Goal: Task Accomplishment & Management: Use online tool/utility

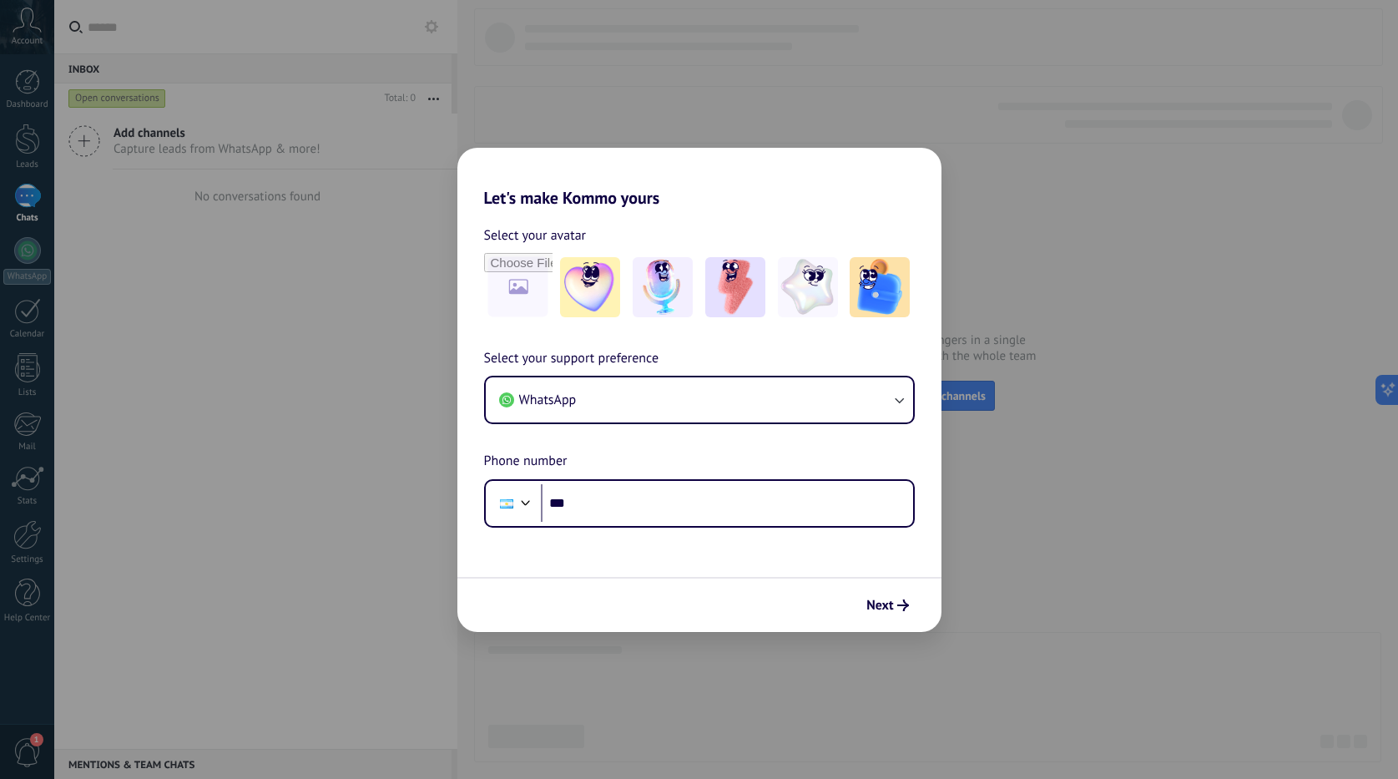
drag, startPoint x: 1021, startPoint y: 494, endPoint x: 1064, endPoint y: 469, distance: 50.1
click at [1064, 469] on div "Let's make Kommo yours Select your avatar Select your support preference WhatsA…" at bounding box center [699, 389] width 1398 height 779
drag, startPoint x: 71, startPoint y: 83, endPoint x: 250, endPoint y: 112, distance: 181.0
click at [72, 83] on div "Let's make Kommo yours Select your avatar Select your support preference WhatsA…" at bounding box center [699, 389] width 1398 height 779
click at [350, 163] on div "Let's make Kommo yours Select your avatar Select your support preference WhatsA…" at bounding box center [699, 389] width 1398 height 779
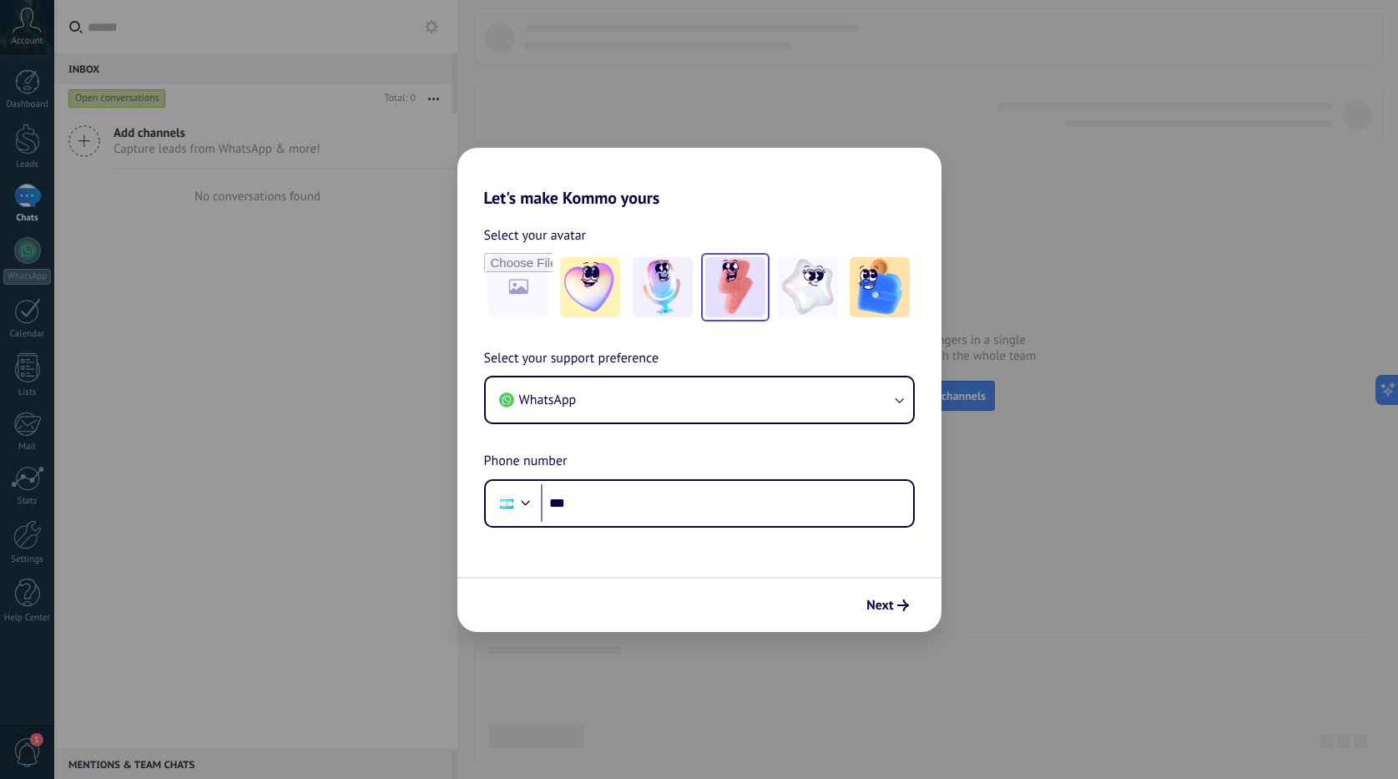
click at [737, 275] on img at bounding box center [735, 287] width 60 height 60
click at [867, 614] on button "Next" at bounding box center [887, 605] width 57 height 28
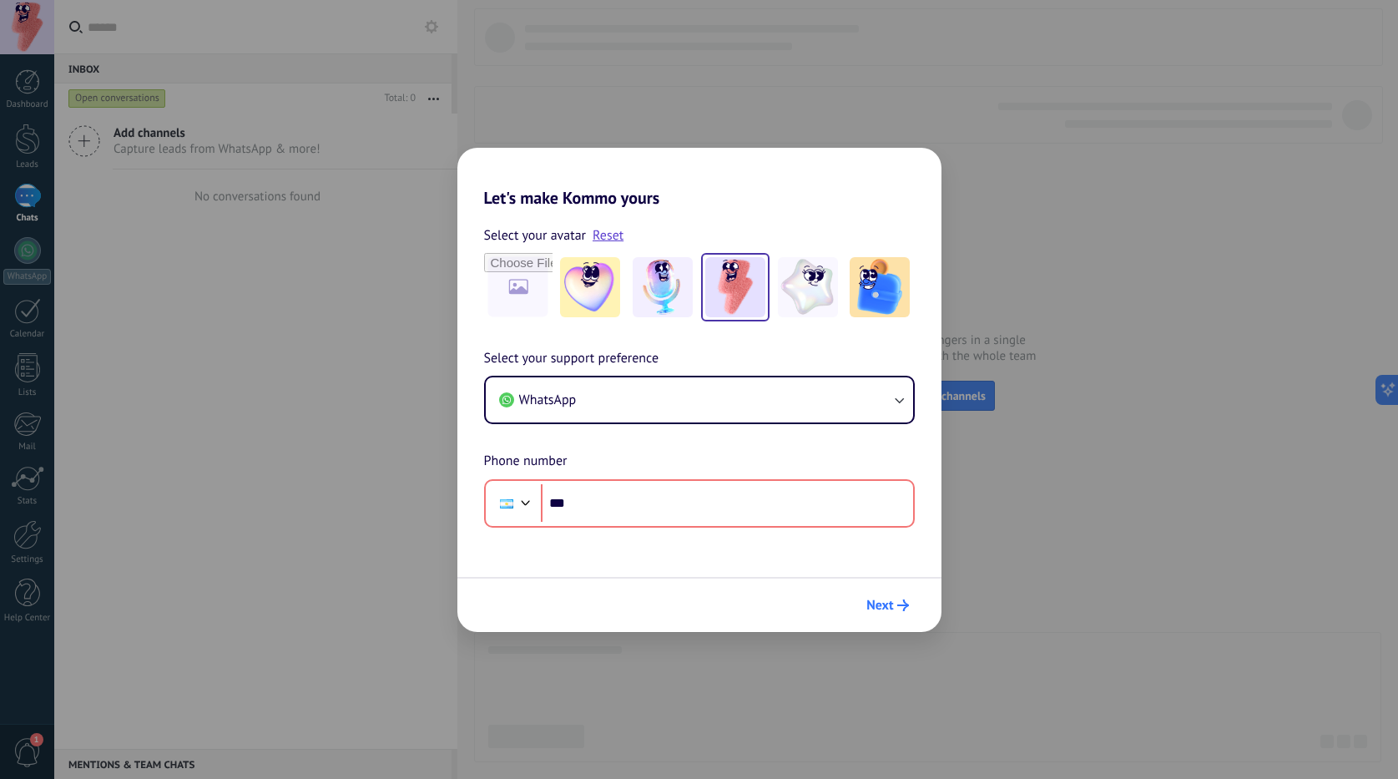
click at [874, 602] on span "Next" at bounding box center [880, 605] width 27 height 12
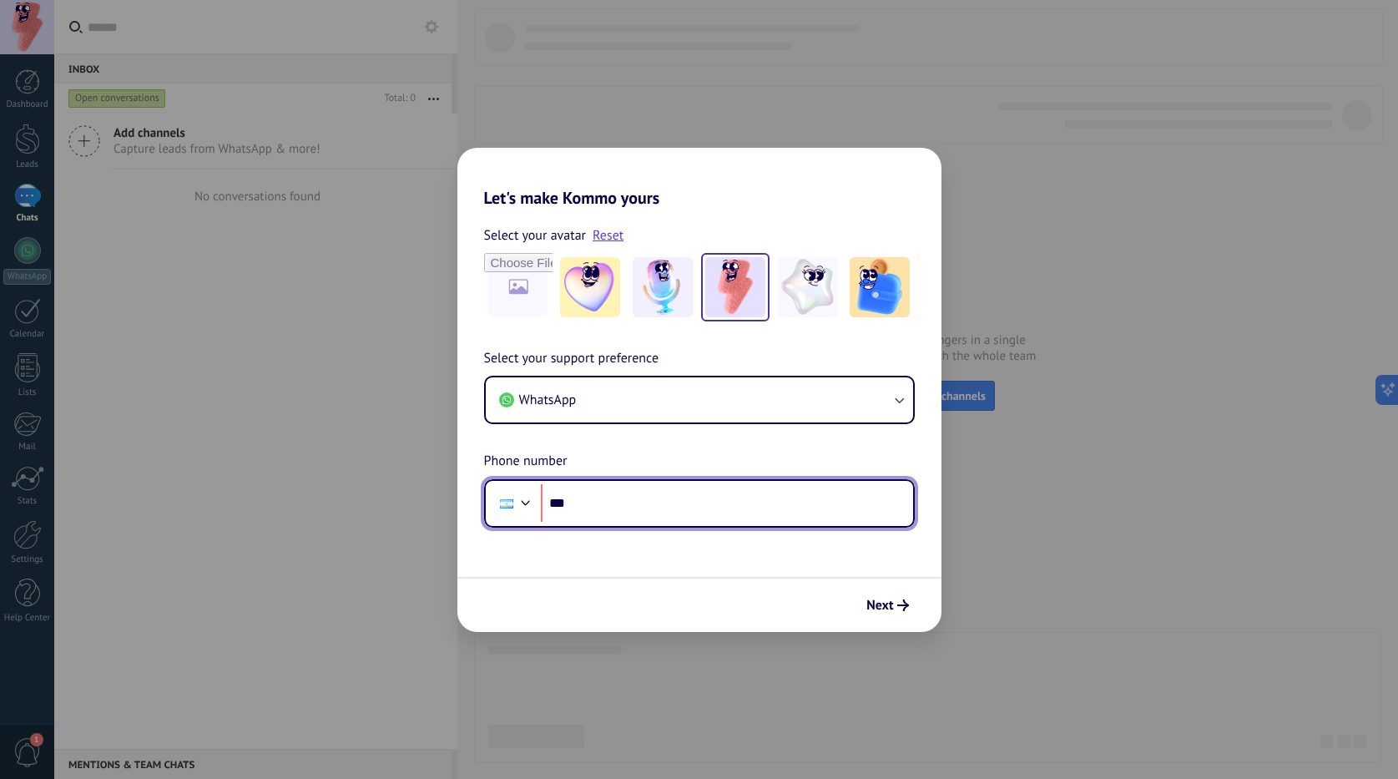
click at [751, 503] on input "***" at bounding box center [727, 503] width 372 height 38
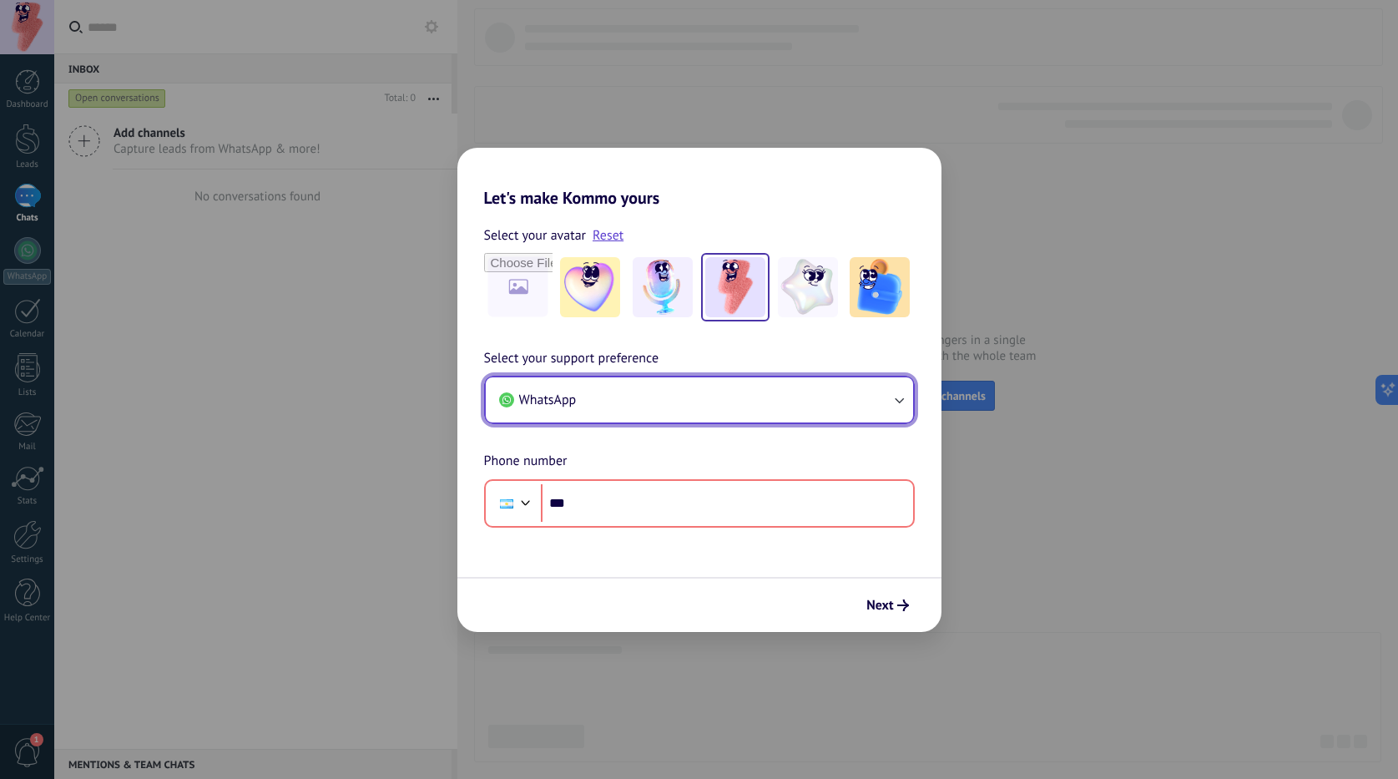
click at [820, 399] on button "WhatsApp" at bounding box center [699, 399] width 427 height 45
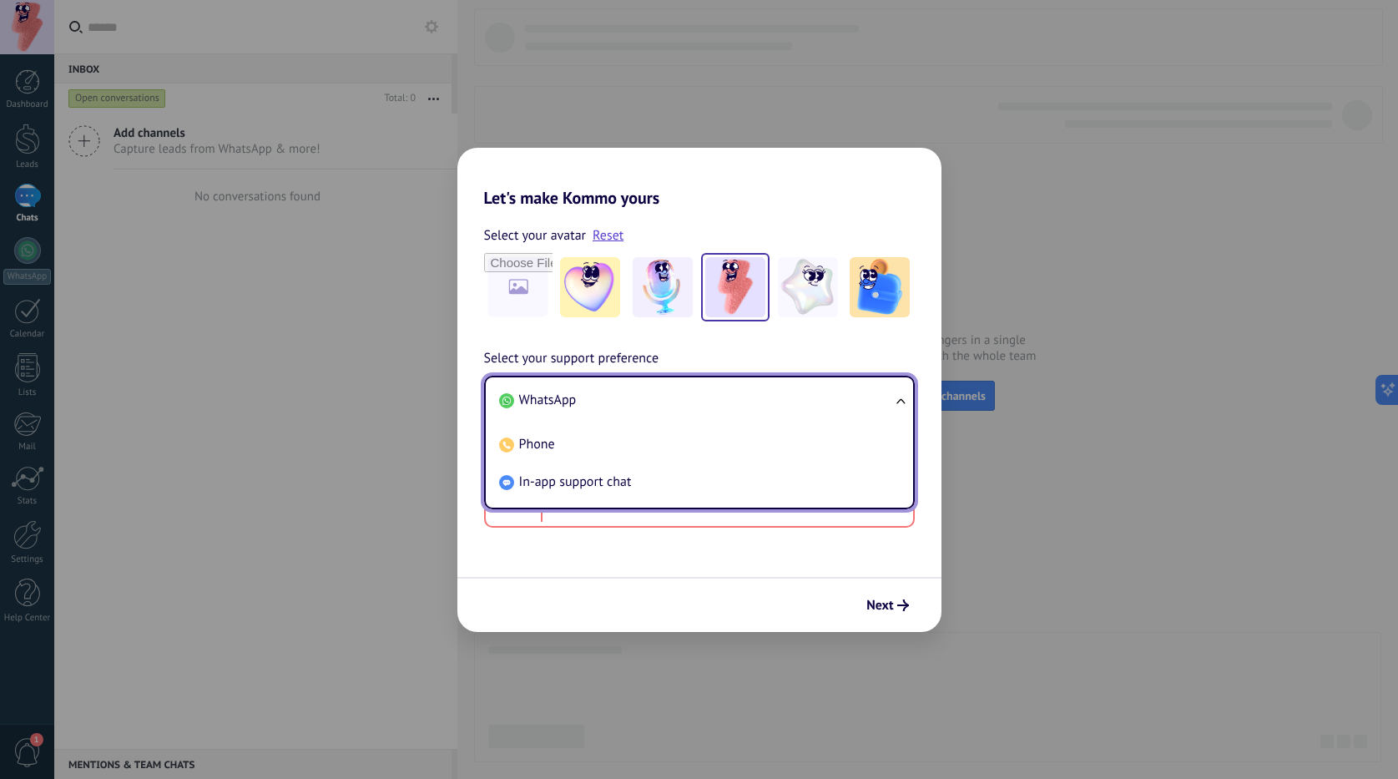
click at [1014, 443] on div "Let's make Kommo yours Select your avatar Reset Select your support preference …" at bounding box center [699, 389] width 1398 height 779
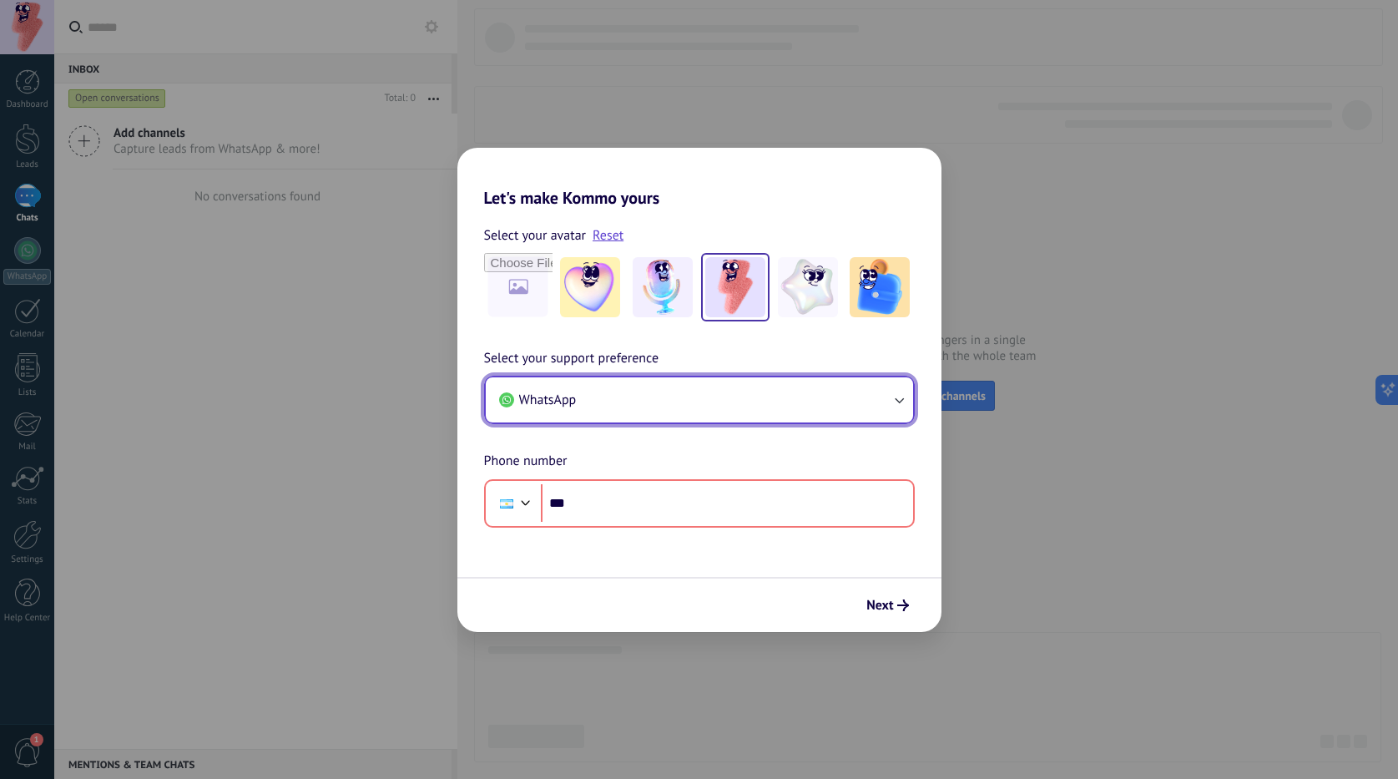
click at [673, 411] on button "WhatsApp" at bounding box center [699, 399] width 427 height 45
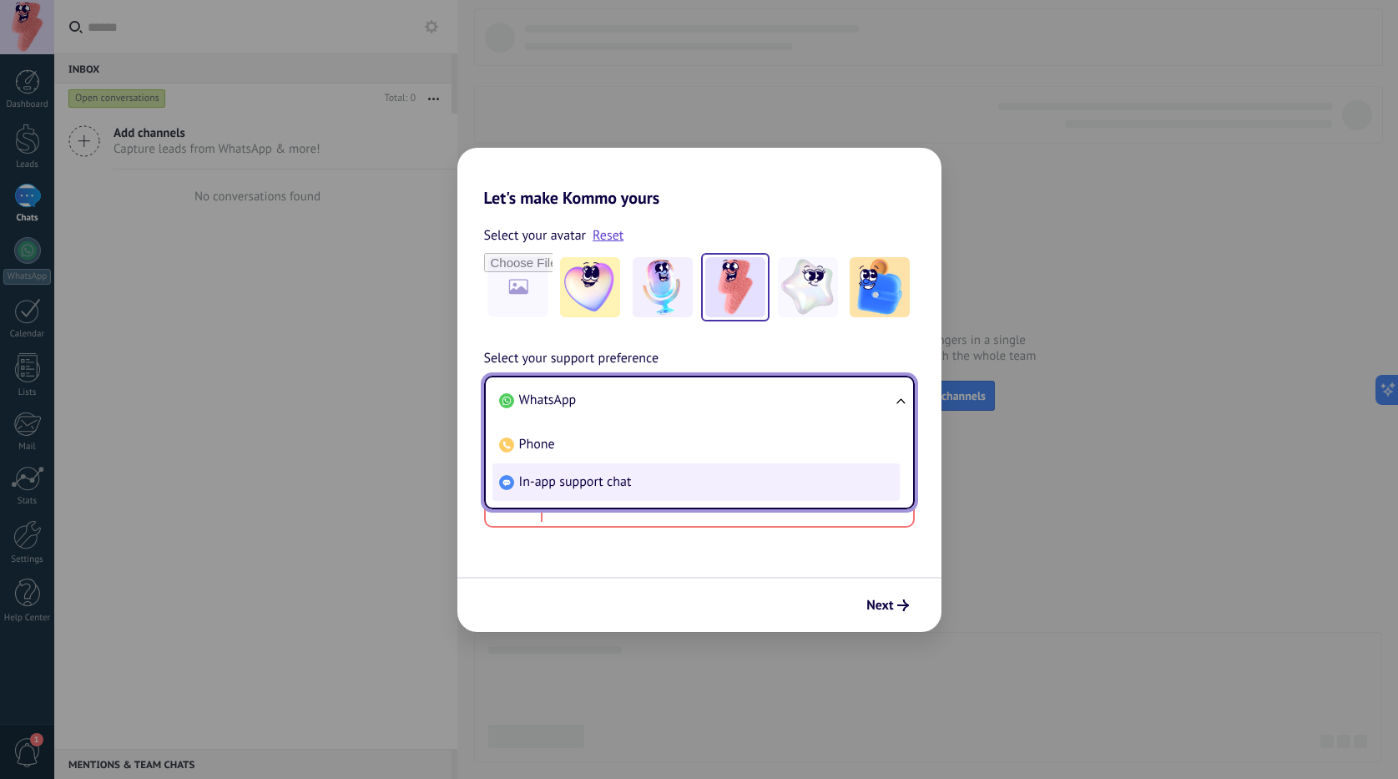
click at [619, 487] on span "In-app support chat" at bounding box center [575, 481] width 113 height 17
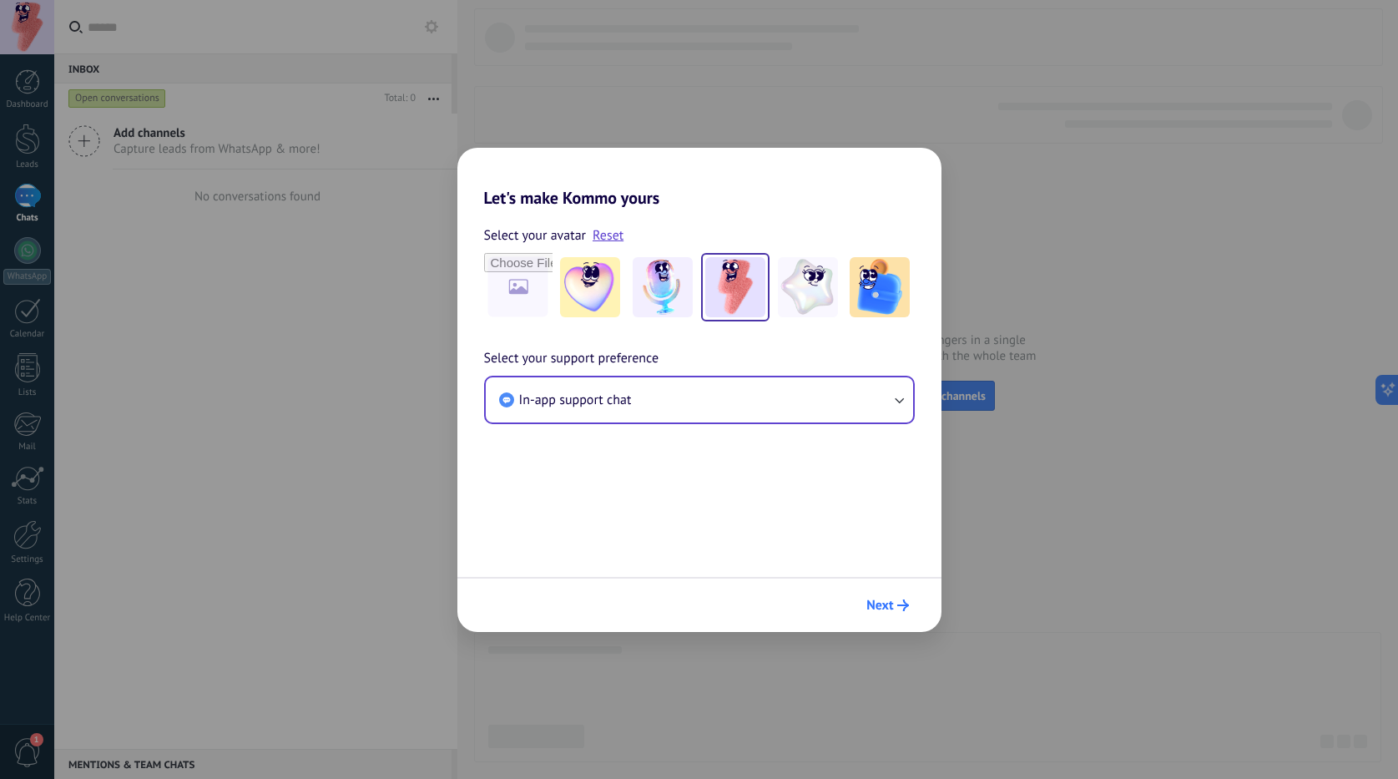
click at [905, 605] on use "submit" at bounding box center [904, 605] width 12 height 12
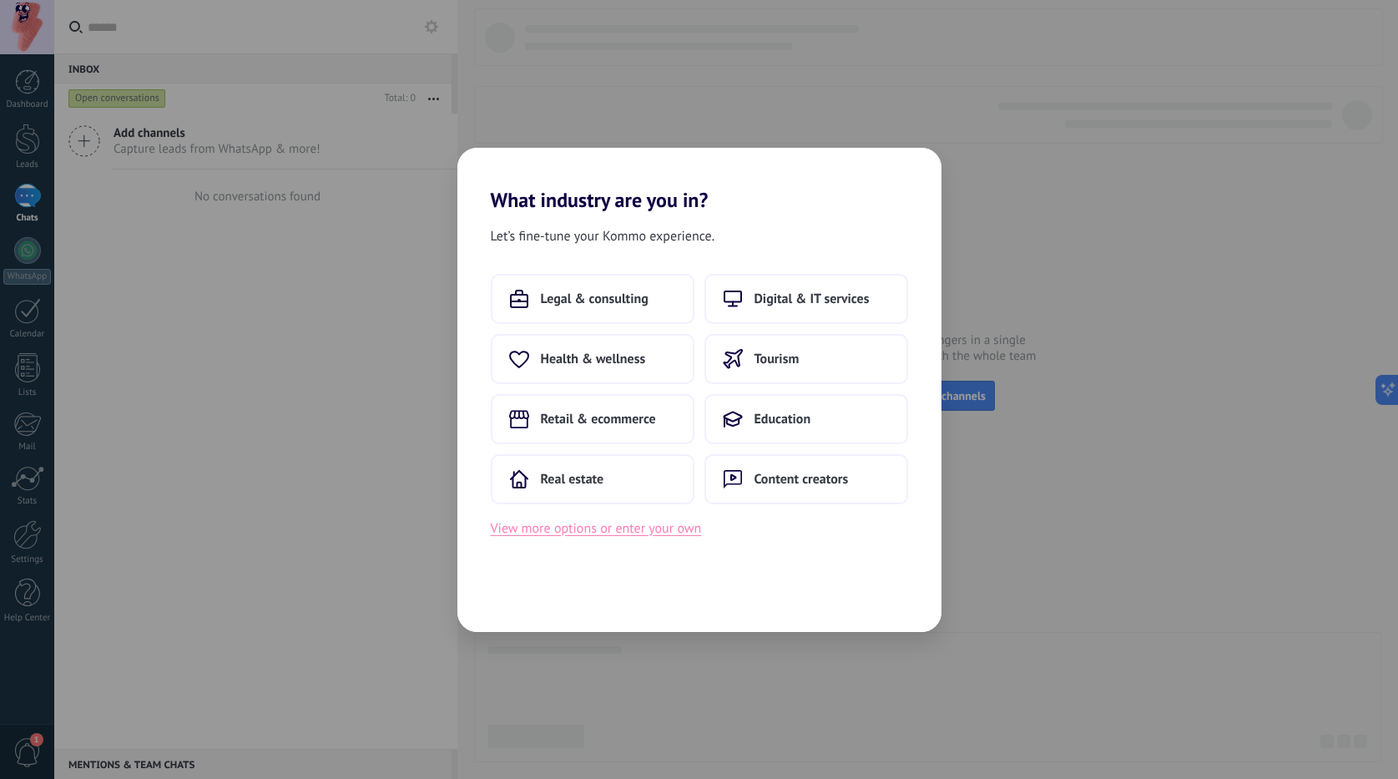
click at [644, 525] on button "View more options or enter your own" at bounding box center [596, 529] width 211 height 22
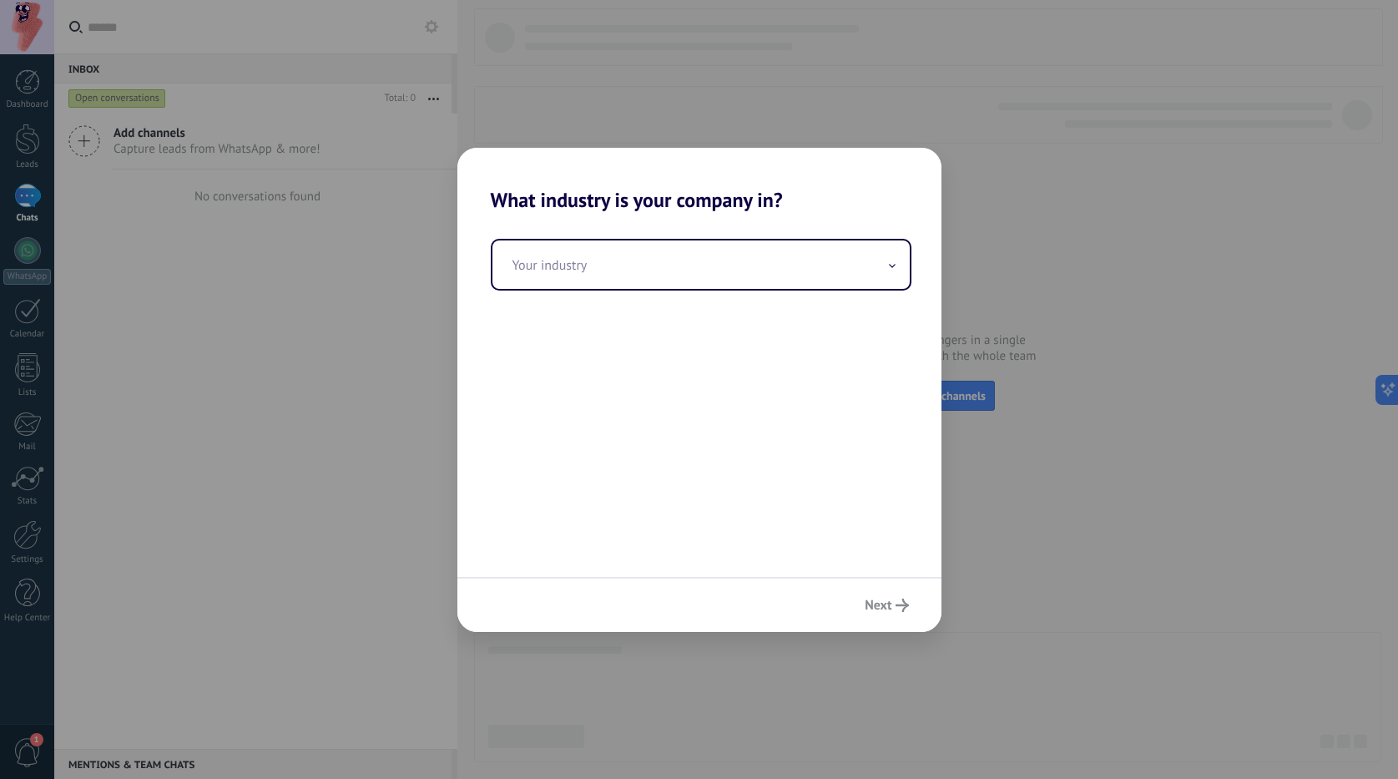
click at [878, 601] on div "Next" at bounding box center [700, 604] width 484 height 55
click at [690, 250] on input "text" at bounding box center [701, 264] width 417 height 48
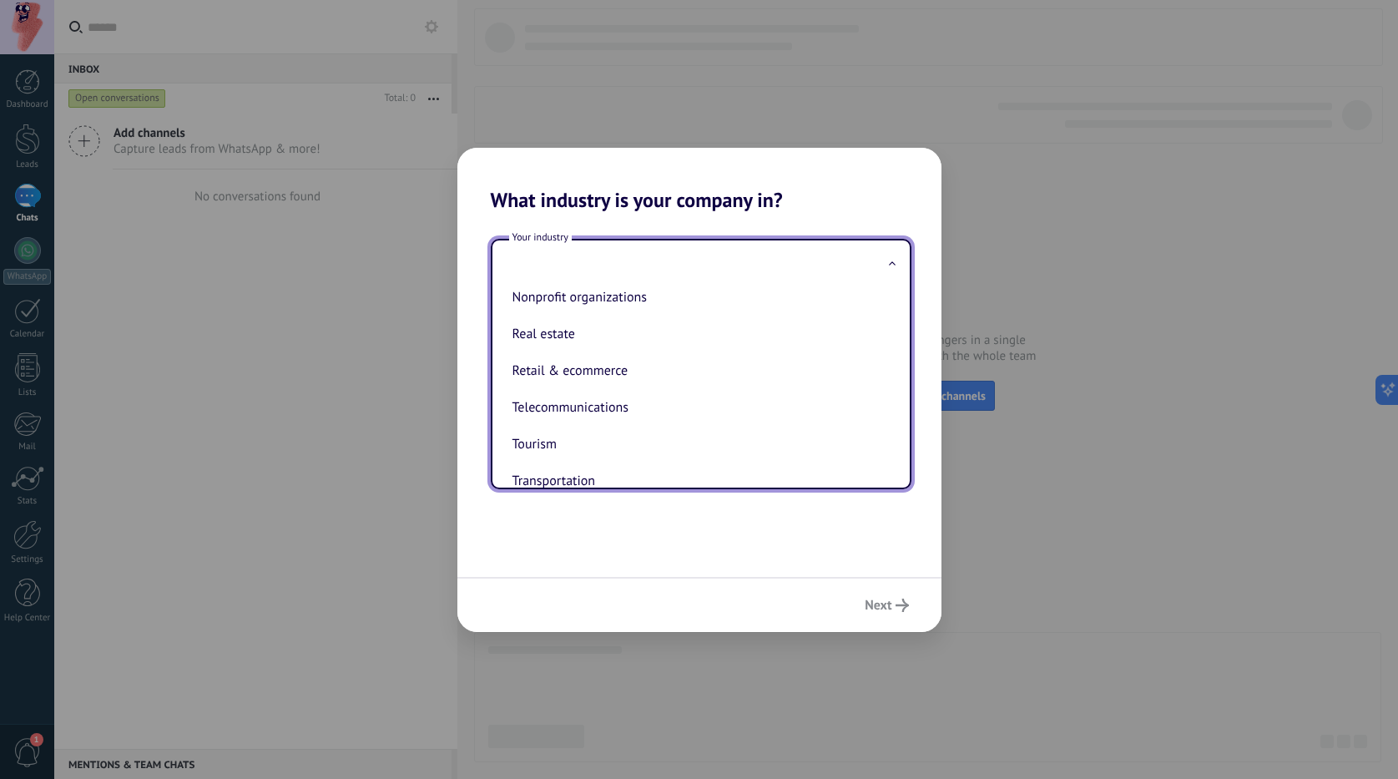
scroll to position [83, 0]
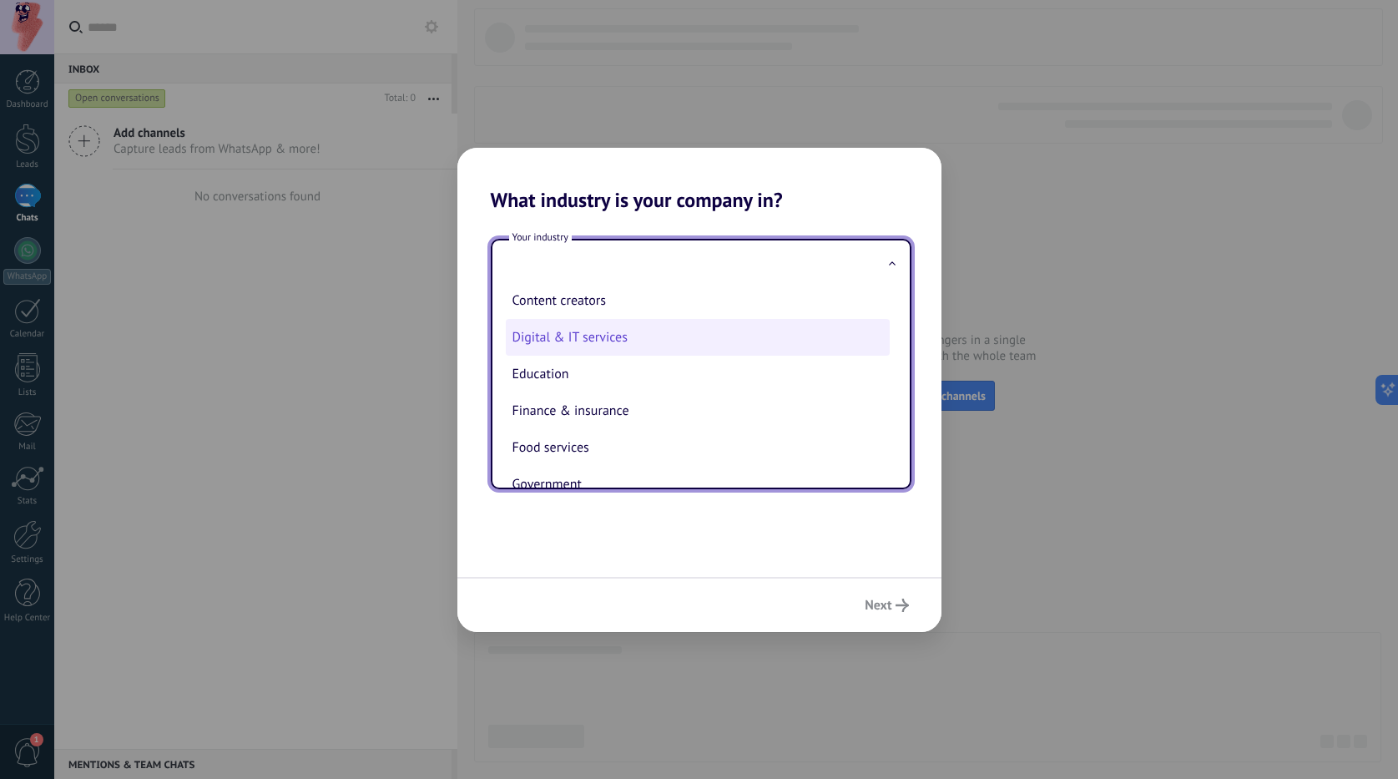
click at [600, 329] on li "Digital & IT services" at bounding box center [698, 337] width 384 height 37
type input "**********"
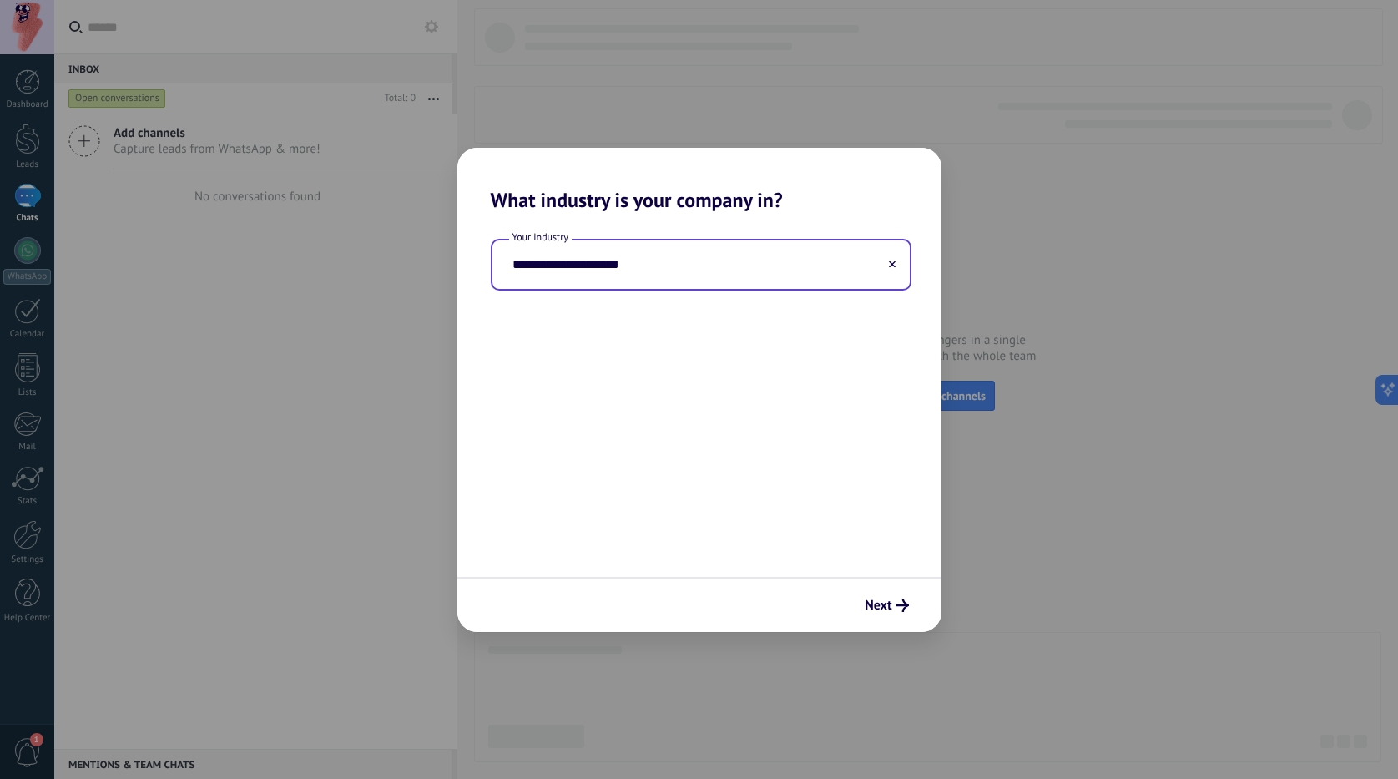
click at [600, 264] on input "**********" at bounding box center [701, 264] width 417 height 48
click at [808, 286] on input "**********" at bounding box center [701, 264] width 417 height 48
click at [894, 260] on div "**********" at bounding box center [701, 264] width 417 height 48
click at [892, 262] on icon at bounding box center [892, 263] width 7 height 7
click at [695, 255] on input "text" at bounding box center [701, 264] width 417 height 48
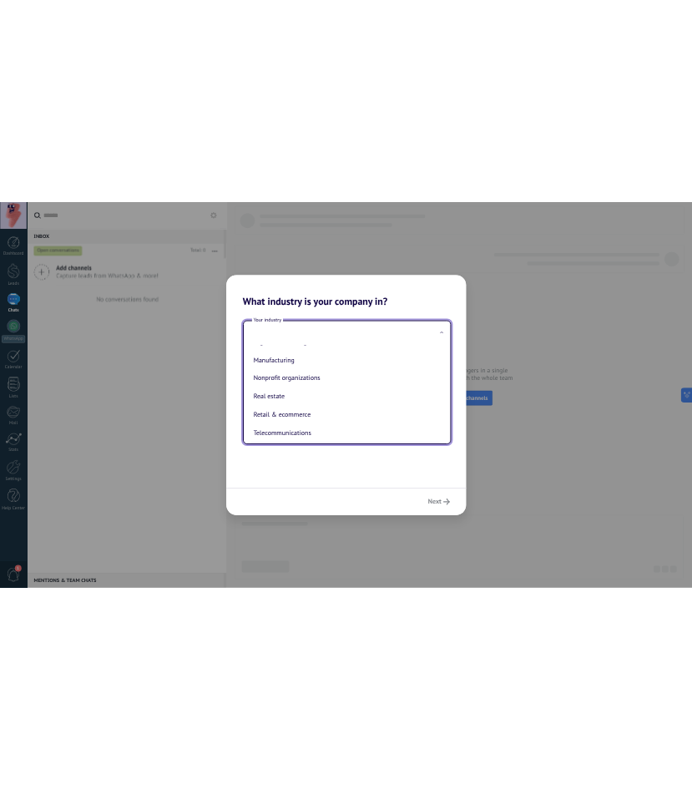
scroll to position [276, 0]
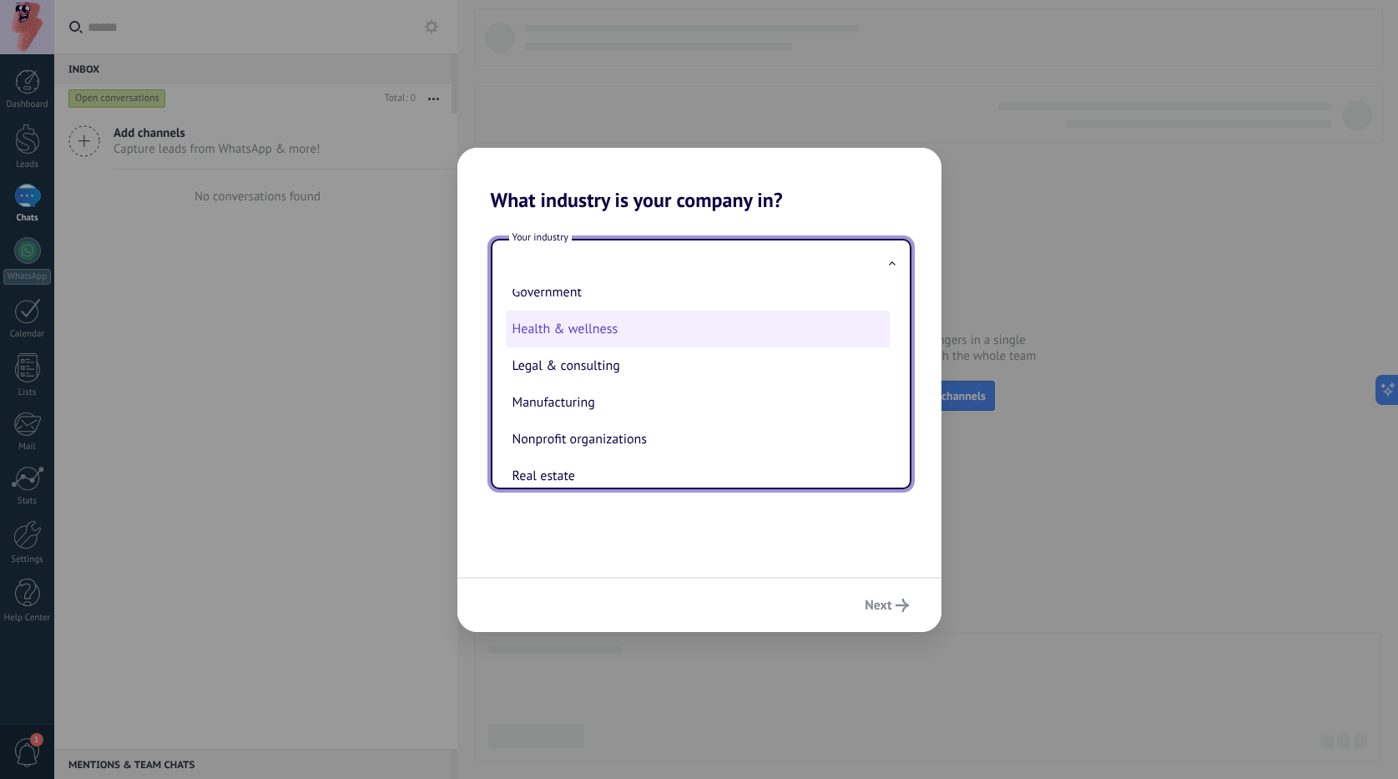
click at [592, 341] on li "Health & wellness" at bounding box center [698, 329] width 384 height 37
type input "**********"
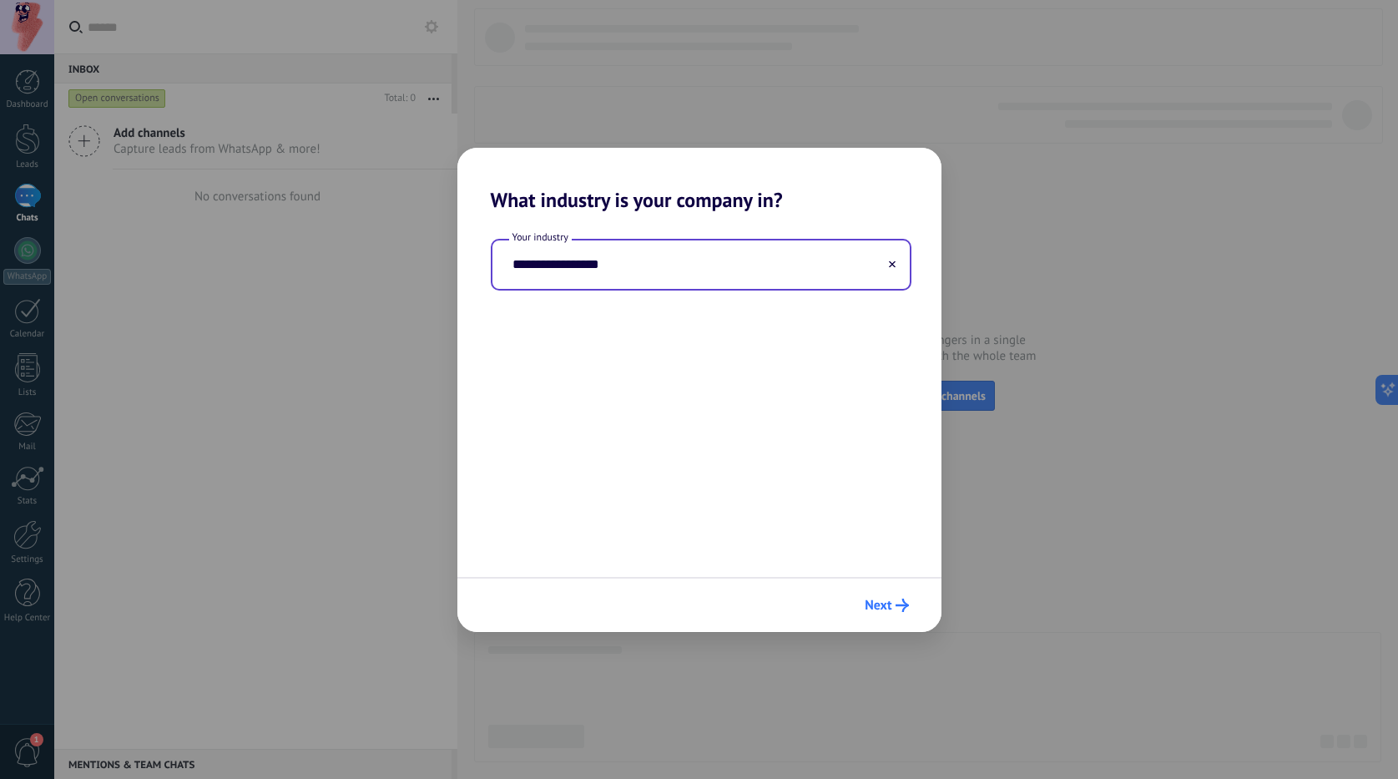
click at [865, 599] on span "Next" at bounding box center [878, 605] width 27 height 12
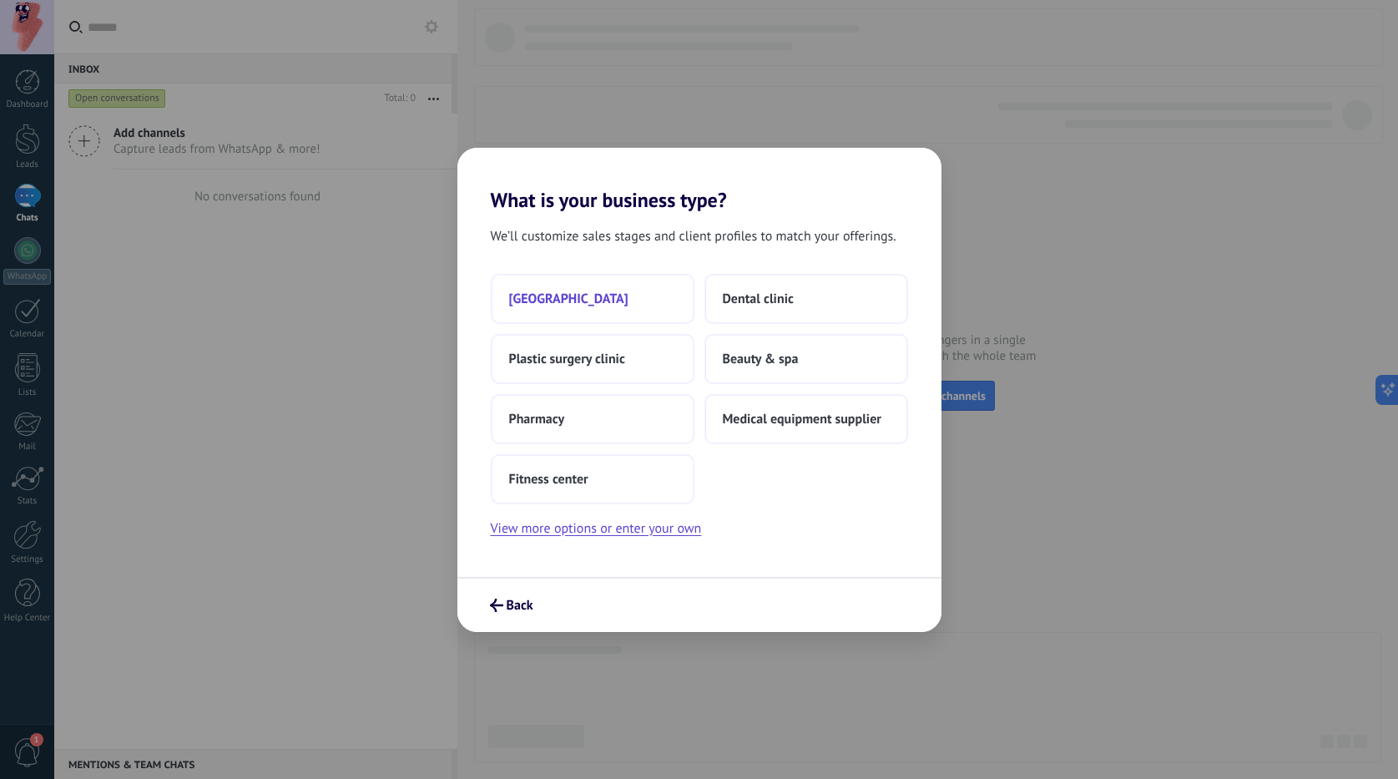
click at [584, 313] on button "[GEOGRAPHIC_DATA]" at bounding box center [593, 299] width 204 height 50
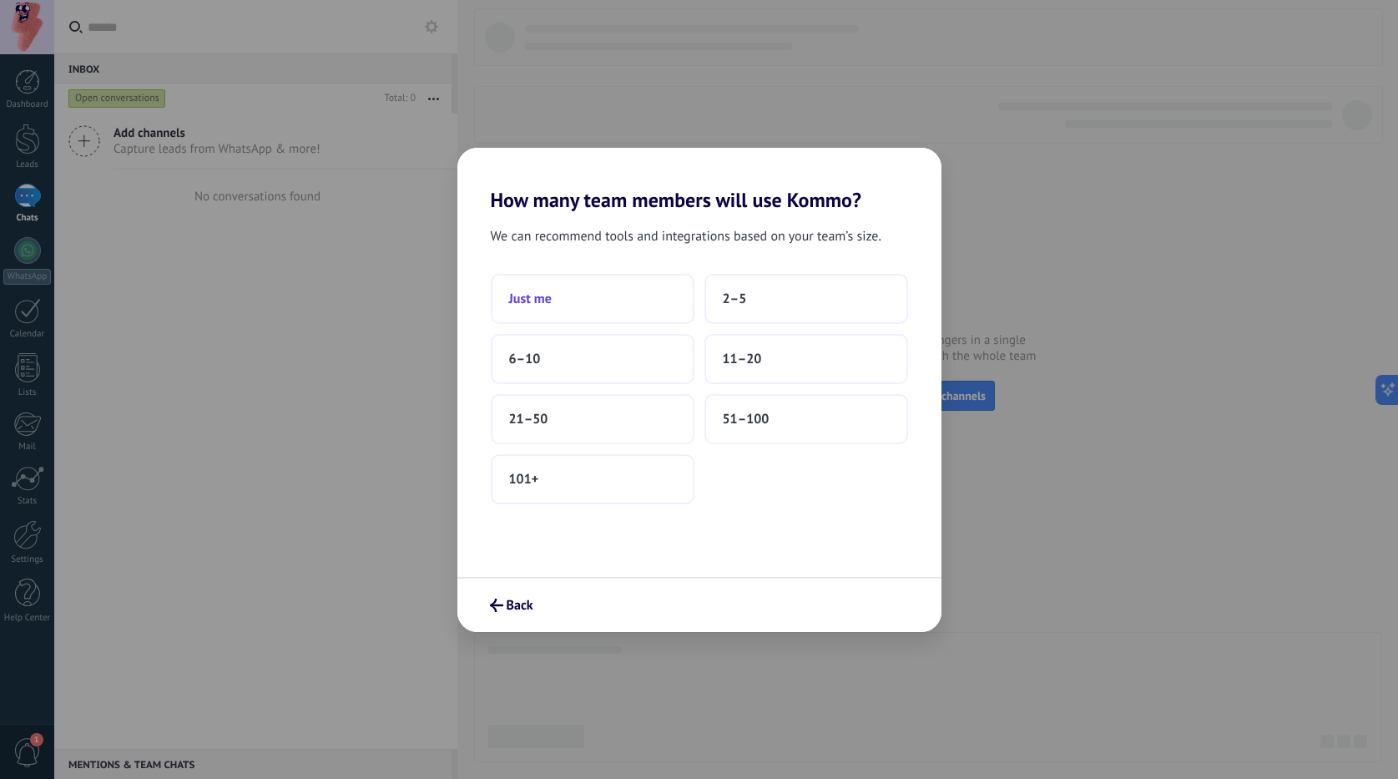
click at [590, 292] on button "Just me" at bounding box center [593, 299] width 204 height 50
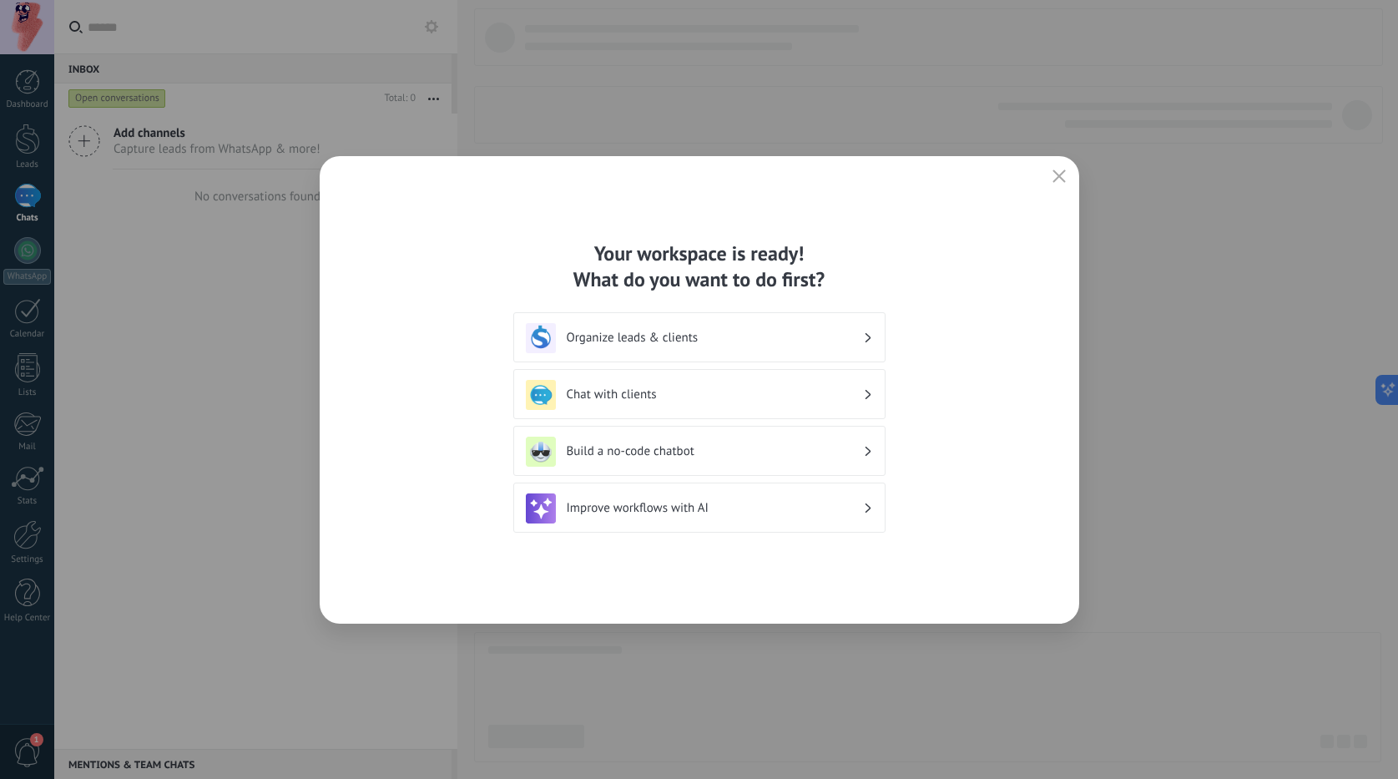
click at [1052, 175] on button "button" at bounding box center [1060, 176] width 22 height 23
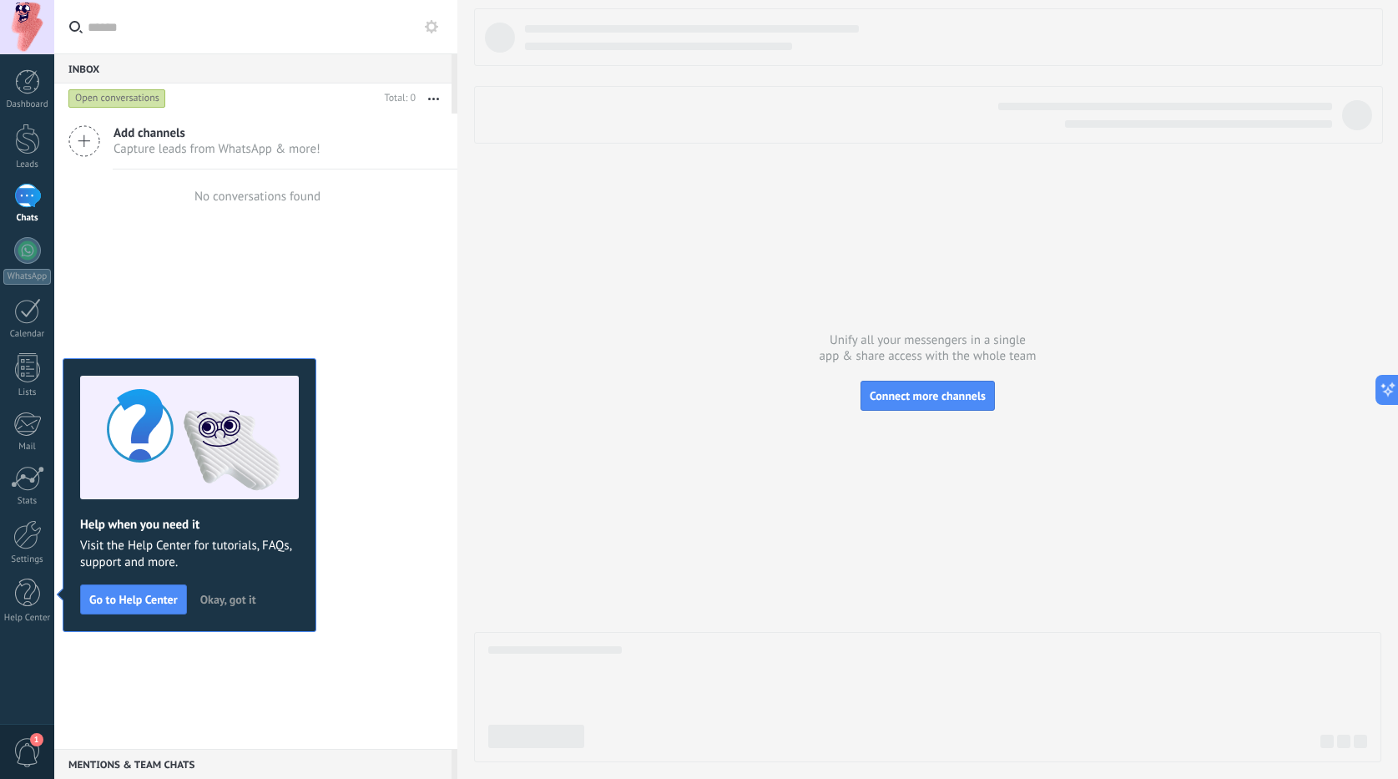
click at [241, 609] on button "Okay, got it" at bounding box center [228, 599] width 71 height 25
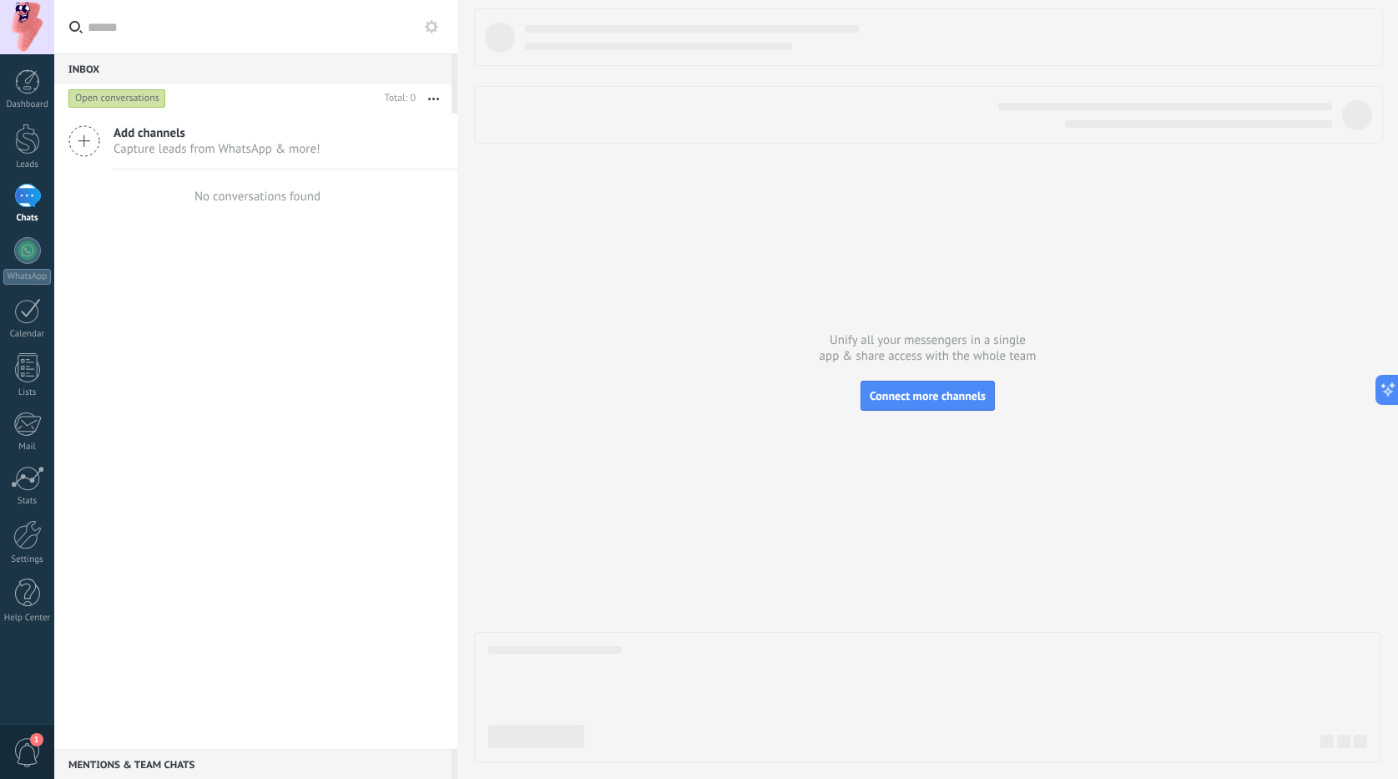
click at [240, 609] on div "Add channels Capture leads from WhatsApp & more! No conversations found" at bounding box center [255, 431] width 403 height 635
click at [431, 29] on icon at bounding box center [431, 26] width 13 height 13
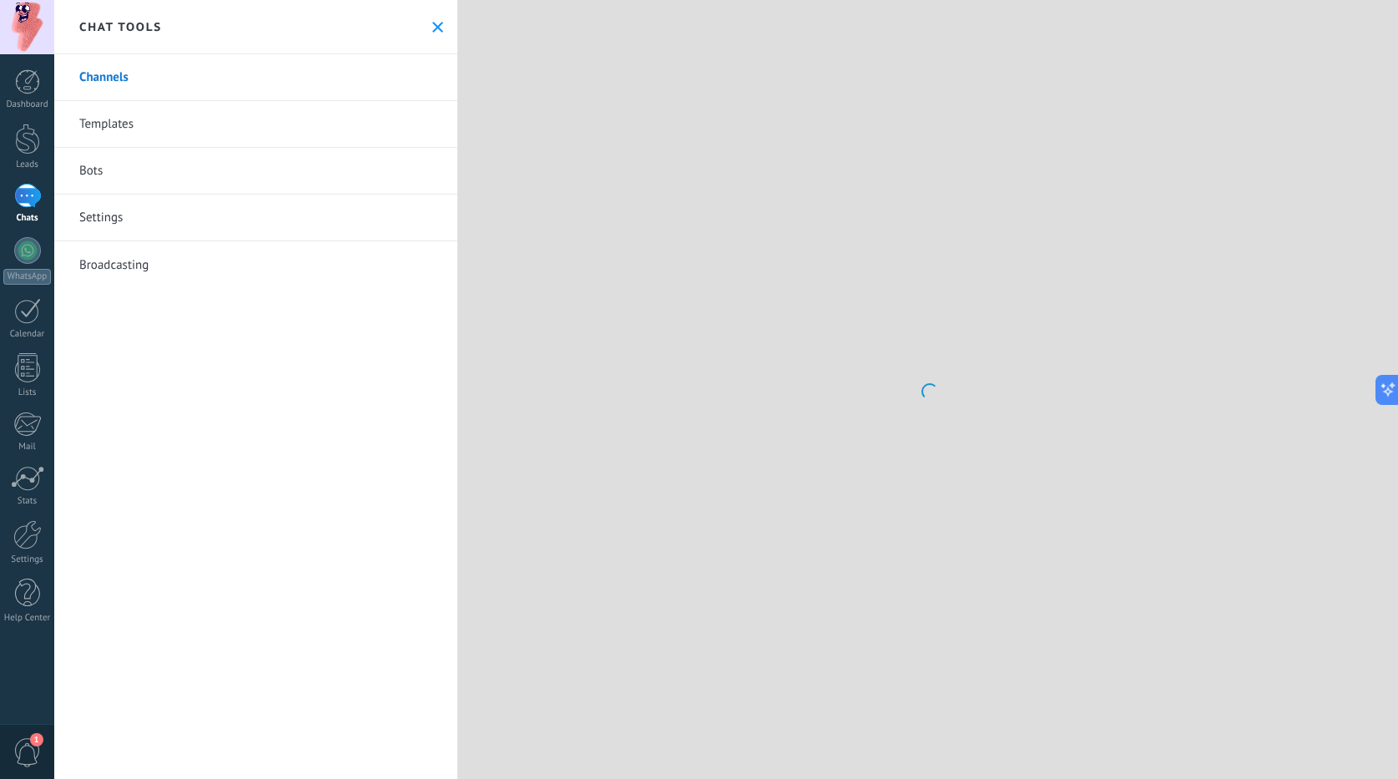
click at [142, 164] on link "Bots" at bounding box center [255, 171] width 403 height 47
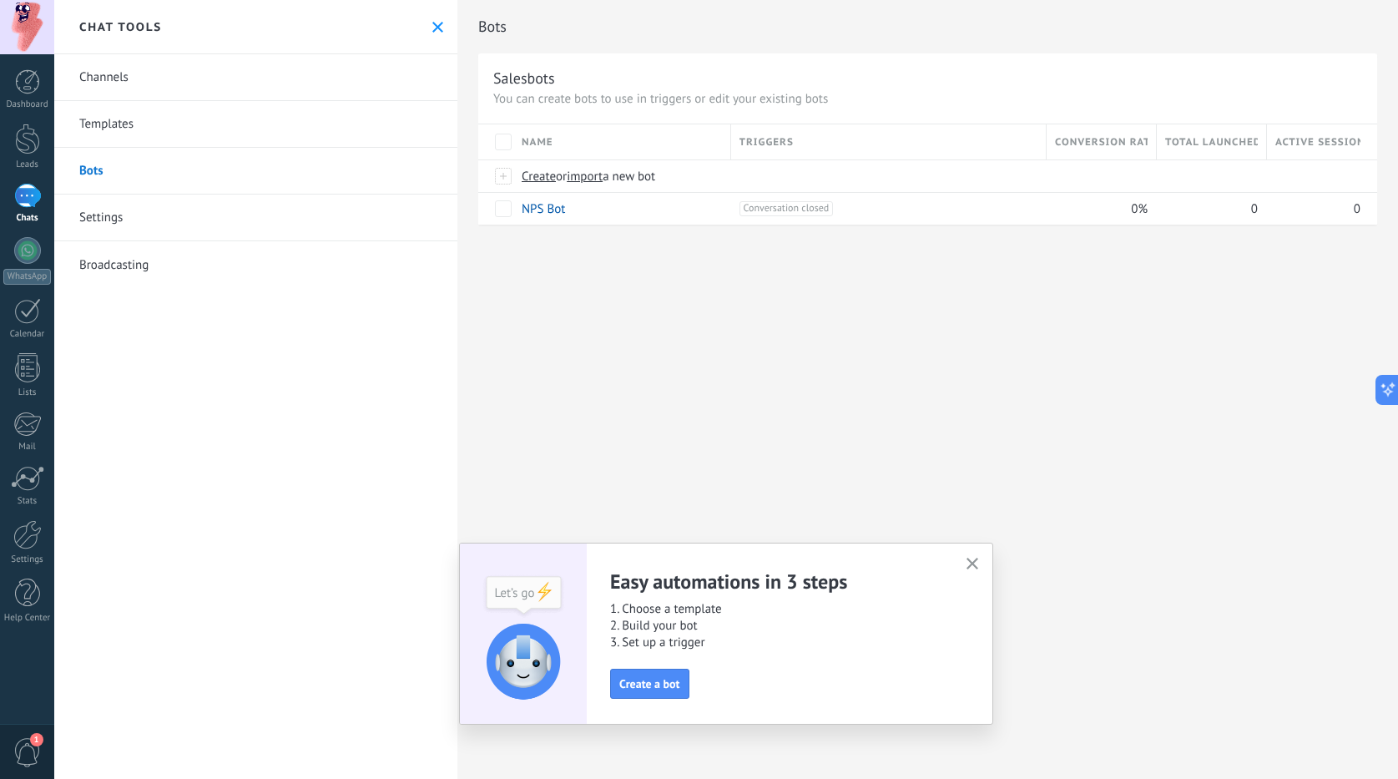
click at [972, 574] on button "button" at bounding box center [973, 565] width 21 height 23
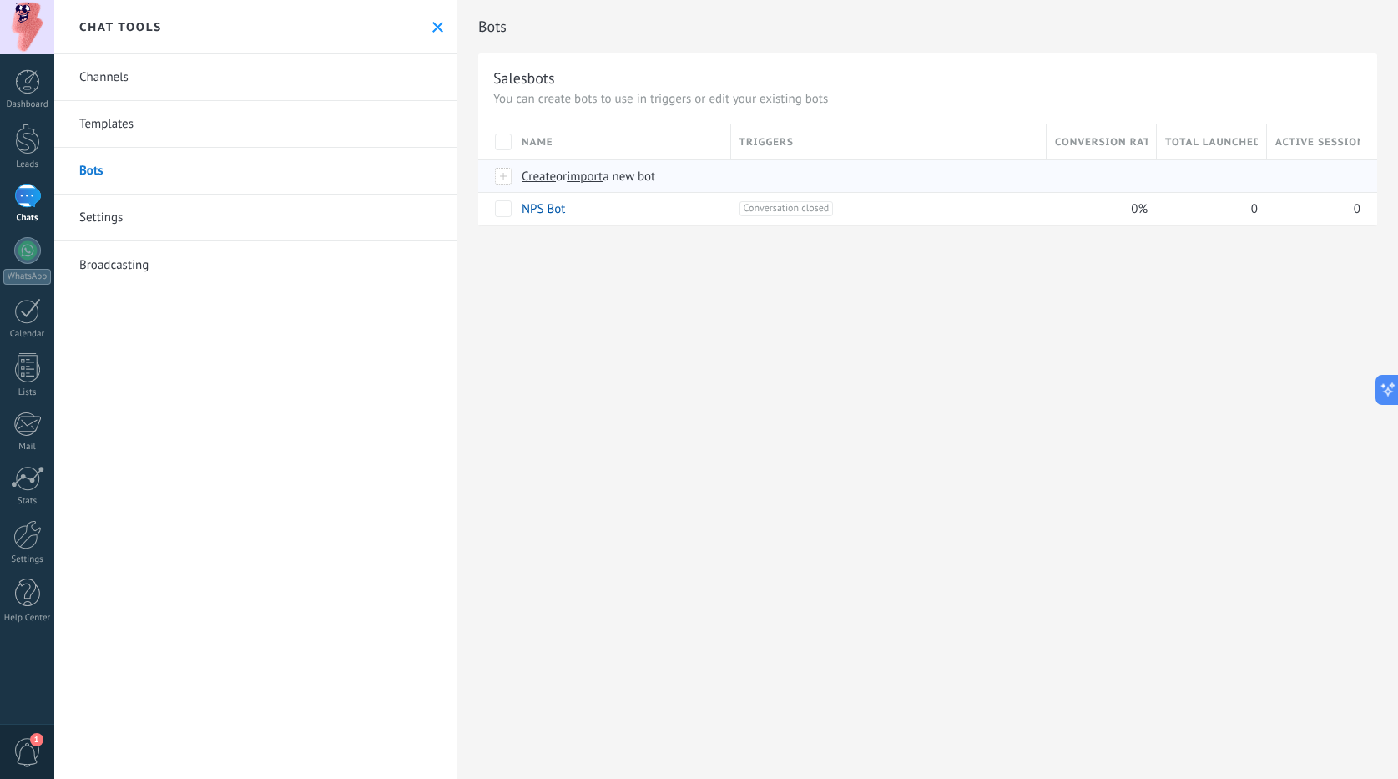
click at [499, 177] on div at bounding box center [504, 176] width 18 height 15
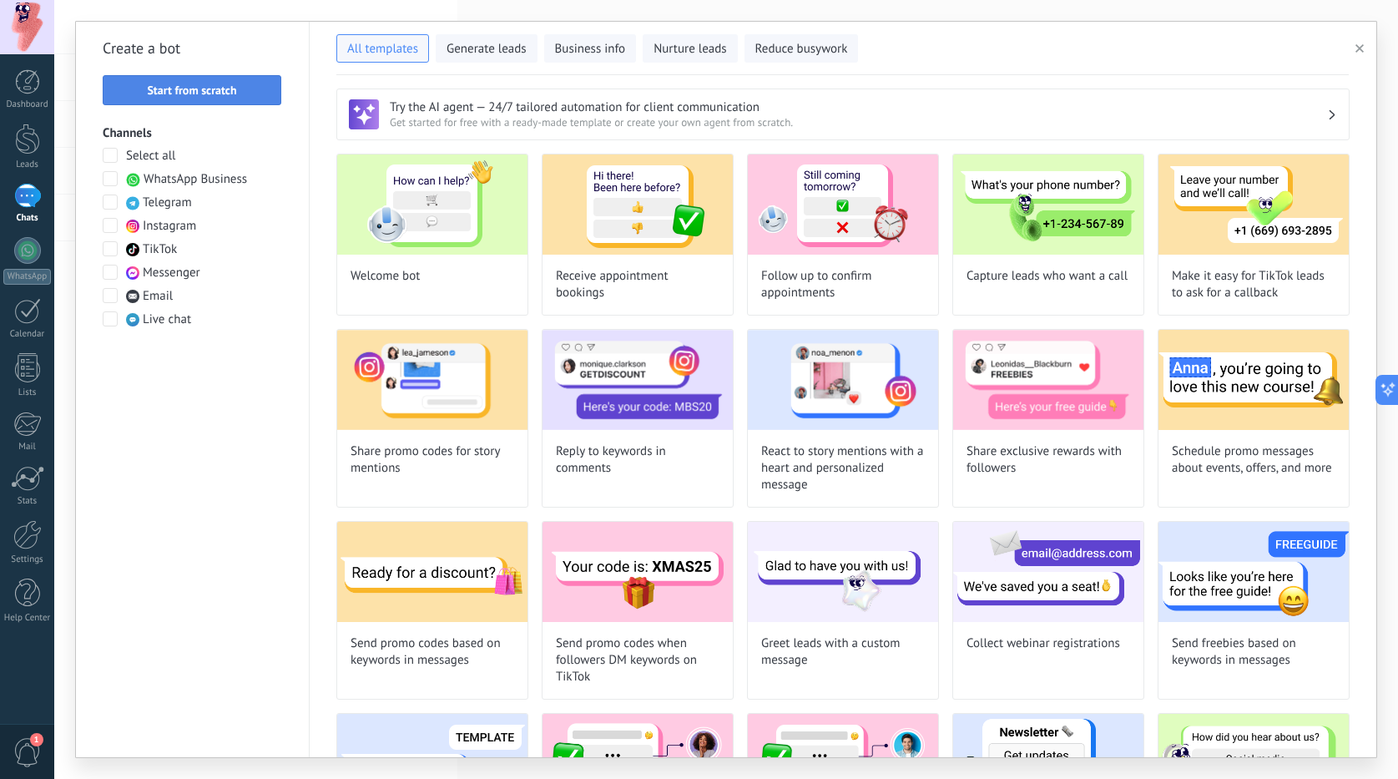
click at [220, 91] on span "Start from scratch" at bounding box center [191, 90] width 89 height 12
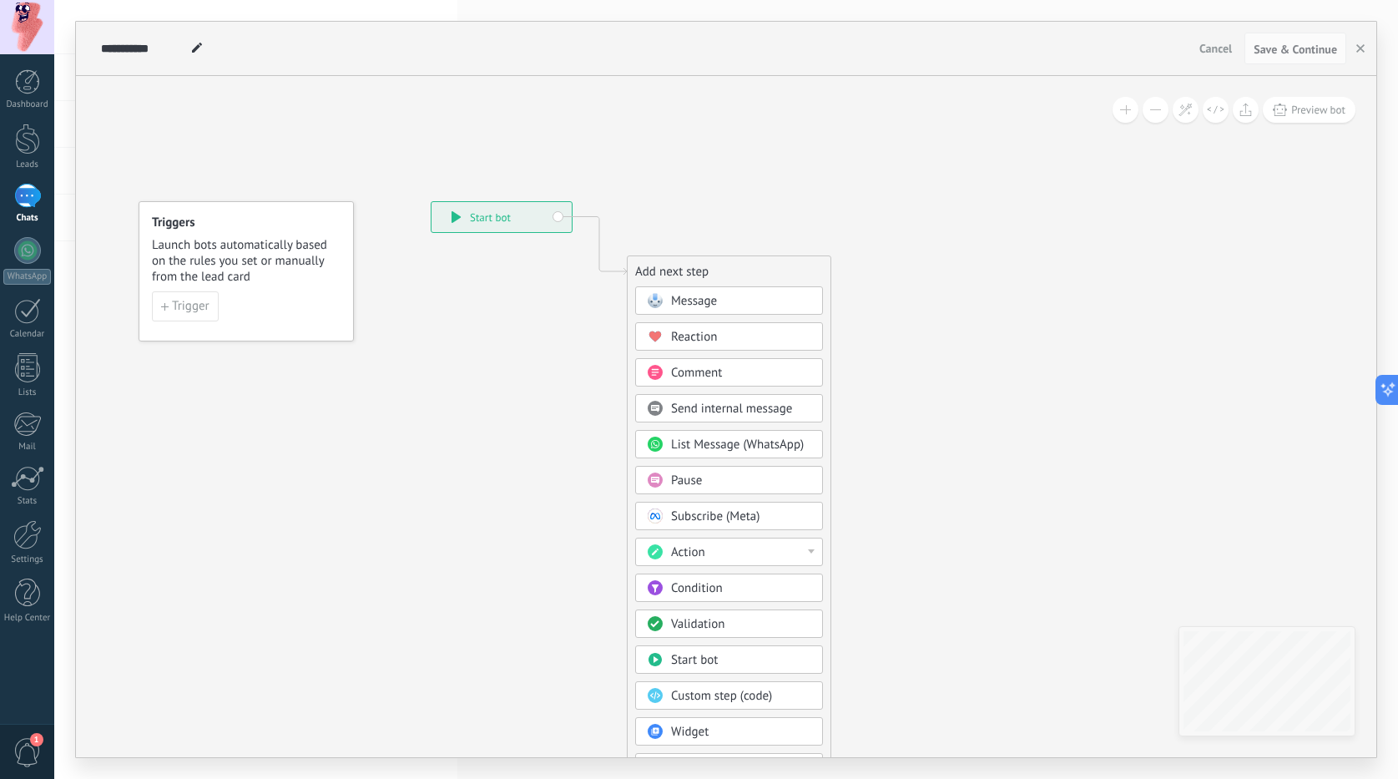
click at [693, 297] on span "Message" at bounding box center [694, 301] width 46 height 16
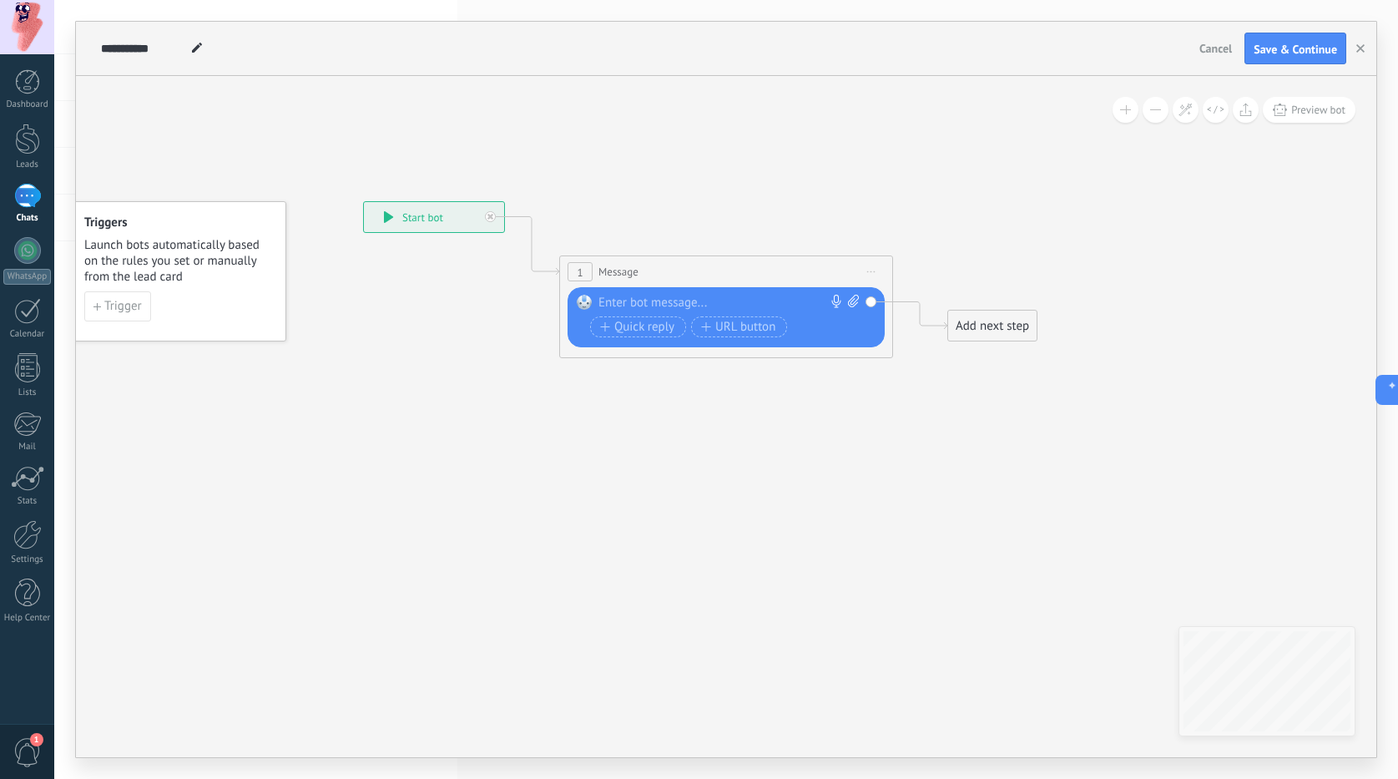
click at [633, 299] on div at bounding box center [723, 303] width 248 height 17
paste div
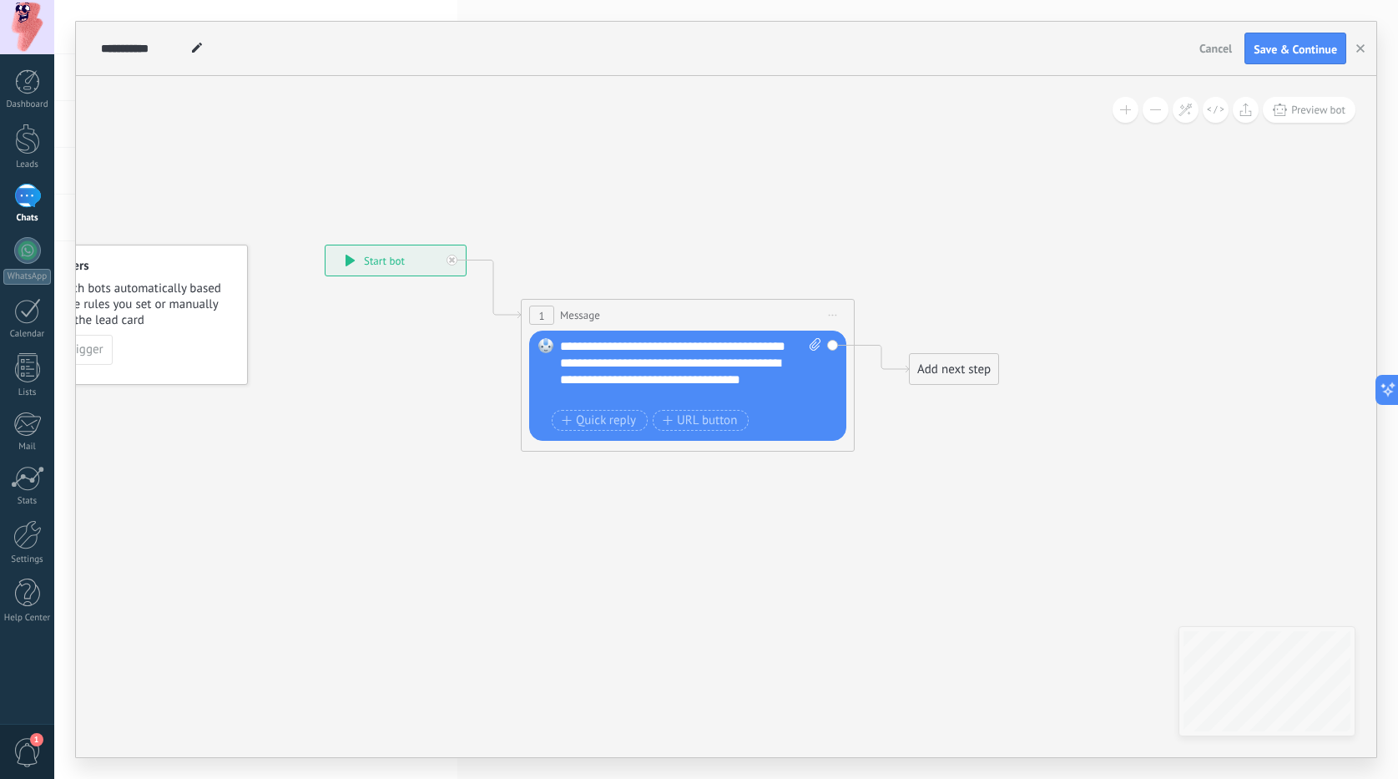
drag, startPoint x: 685, startPoint y: 453, endPoint x: 620, endPoint y: 523, distance: 95.7
click at [620, 523] on icon at bounding box center [662, 323] width 1510 height 992
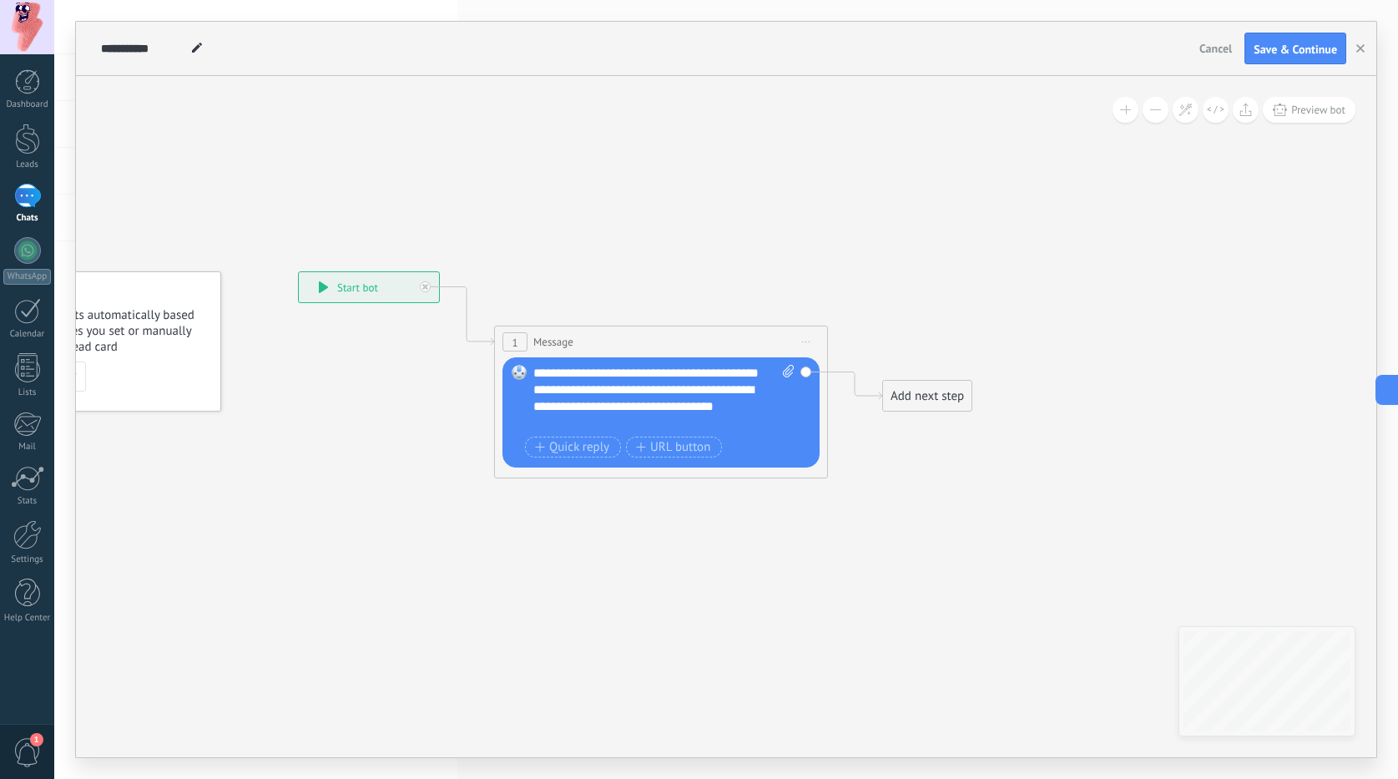
click at [763, 368] on div "**********" at bounding box center [663, 398] width 261 height 67
click at [768, 369] on div "**********" at bounding box center [663, 398] width 261 height 67
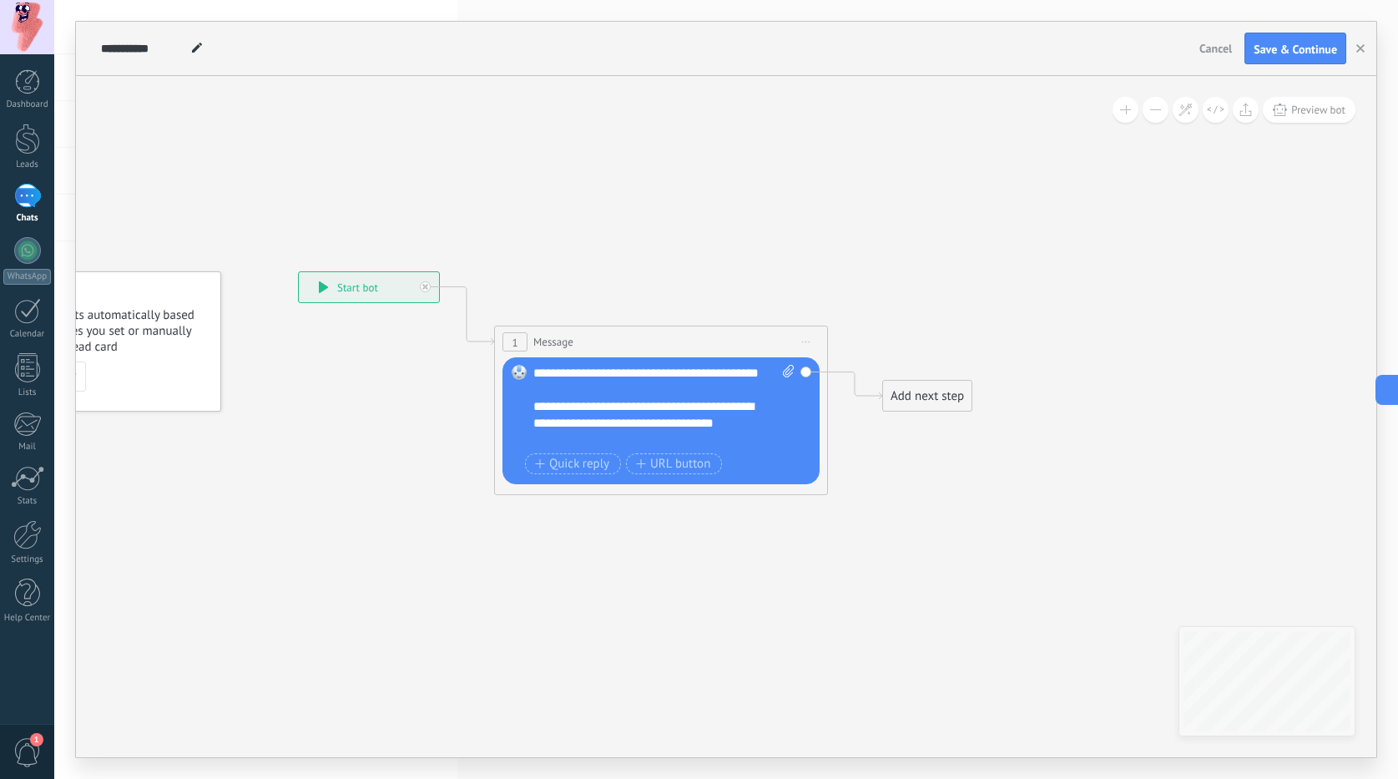
click at [614, 372] on div "**********" at bounding box center [663, 406] width 261 height 83
click at [612, 376] on div "**********" at bounding box center [663, 406] width 261 height 83
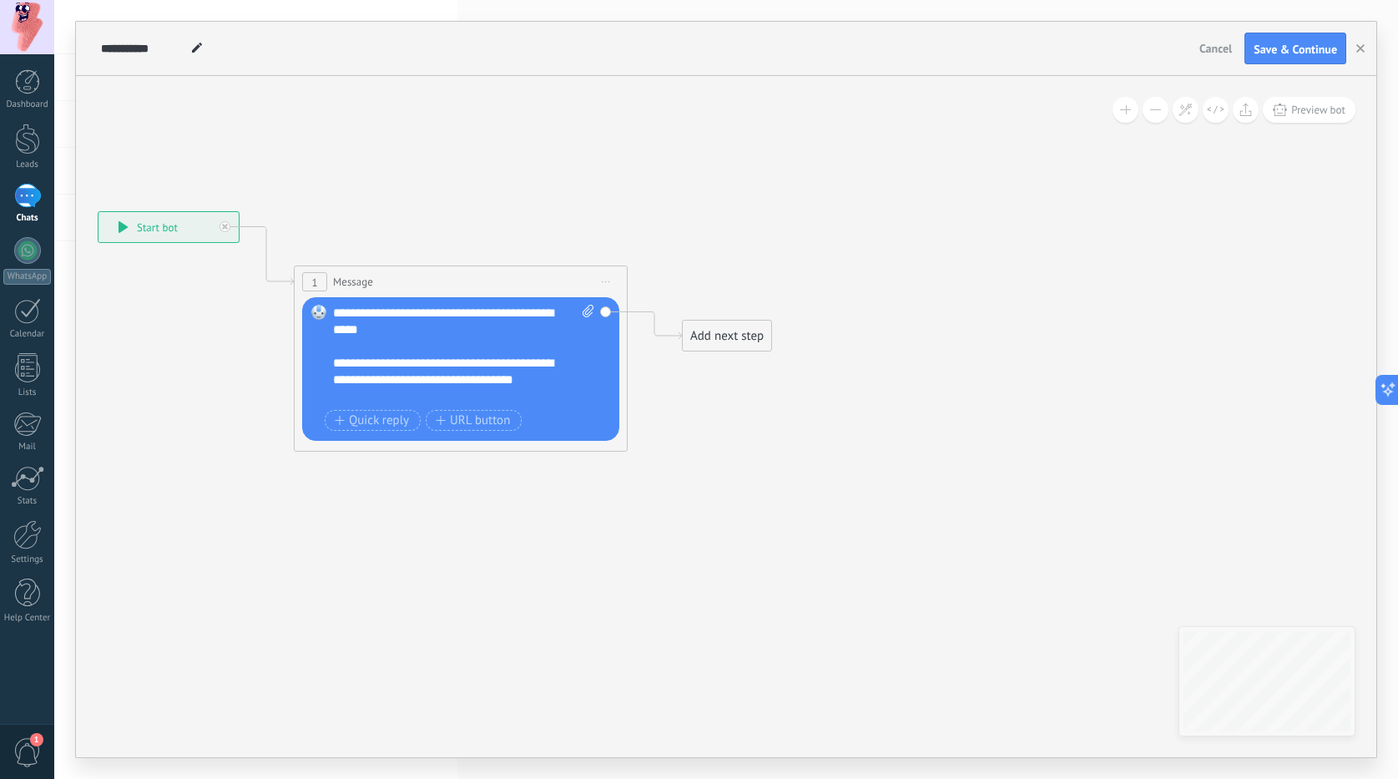
drag, startPoint x: 993, startPoint y: 500, endPoint x: 761, endPoint y: 428, distance: 242.2
click at [766, 432] on icon at bounding box center [435, 290] width 1510 height 992
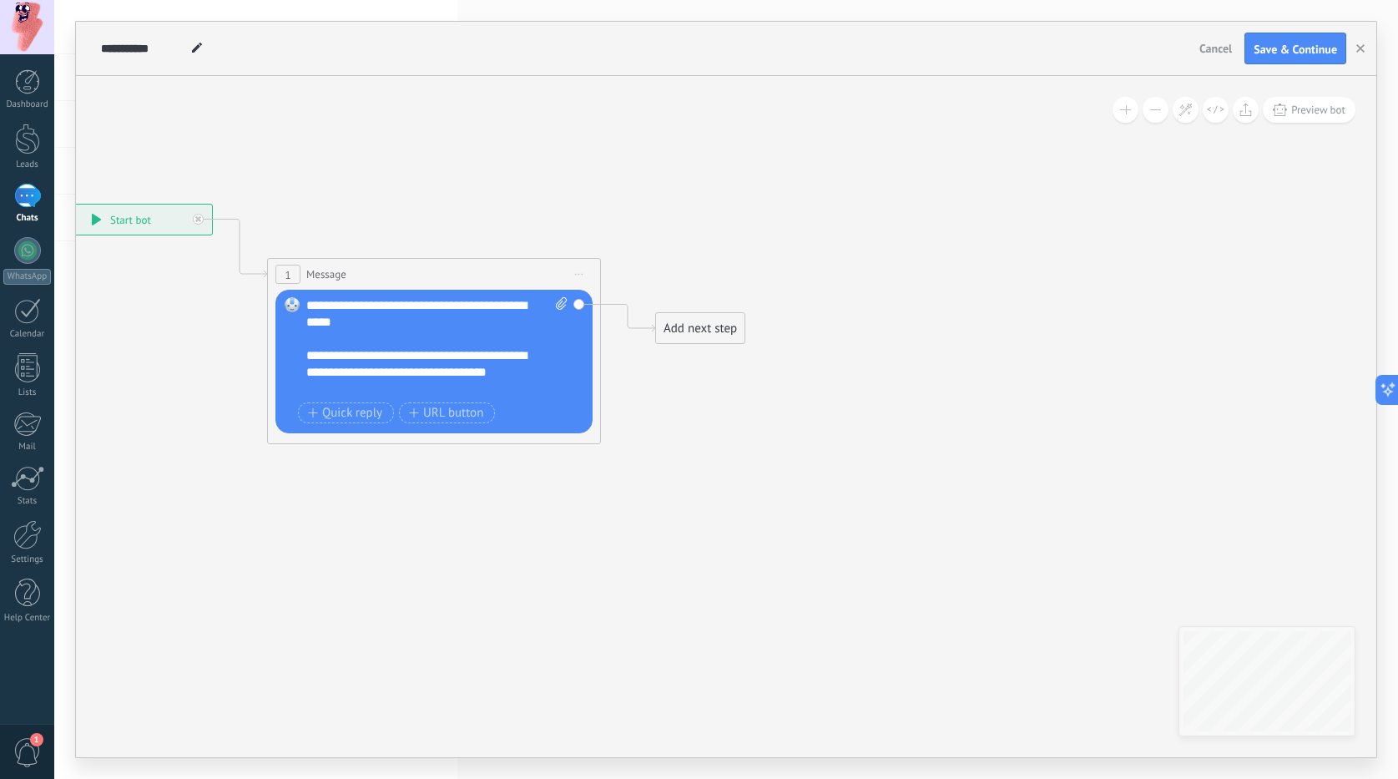
click at [675, 333] on div "Add next step" at bounding box center [700, 329] width 88 height 28
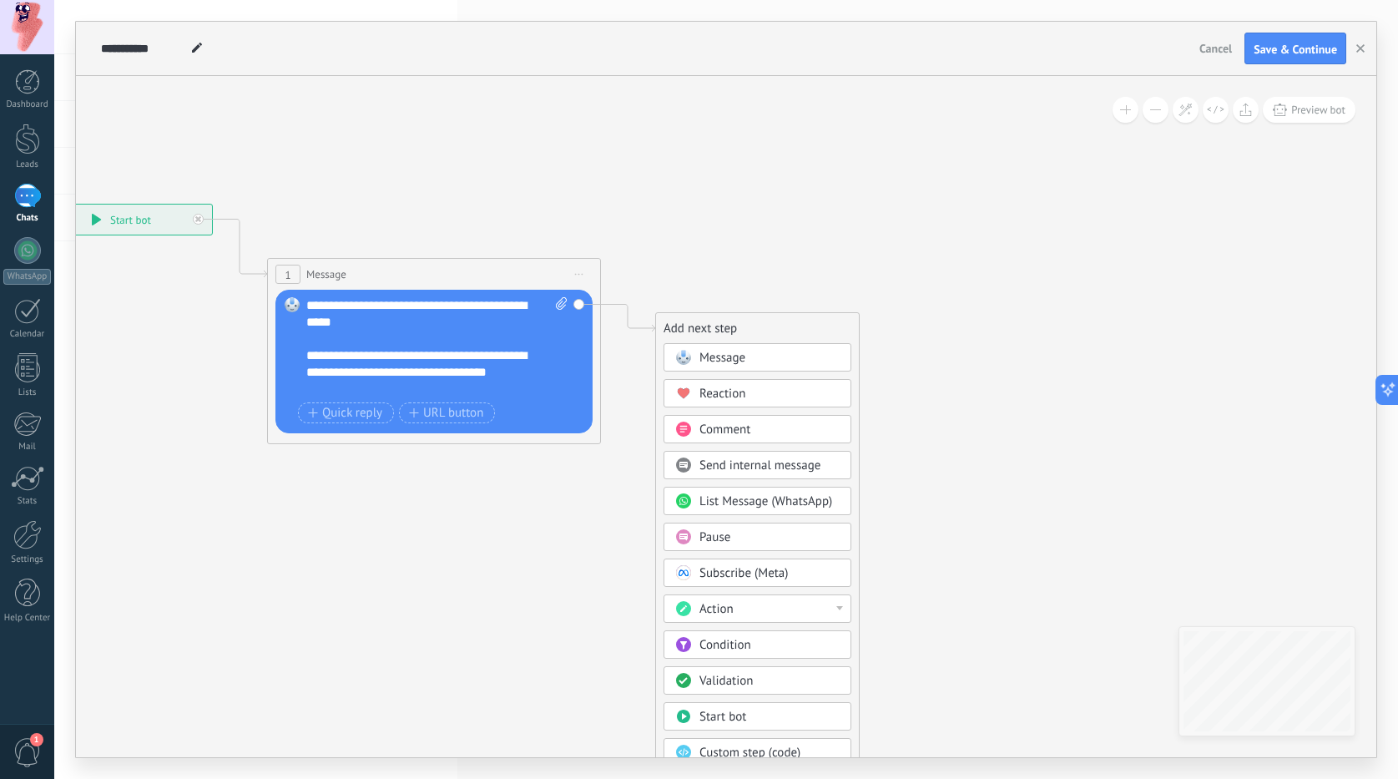
click at [733, 496] on span "List Message (WhatsApp)" at bounding box center [766, 501] width 133 height 16
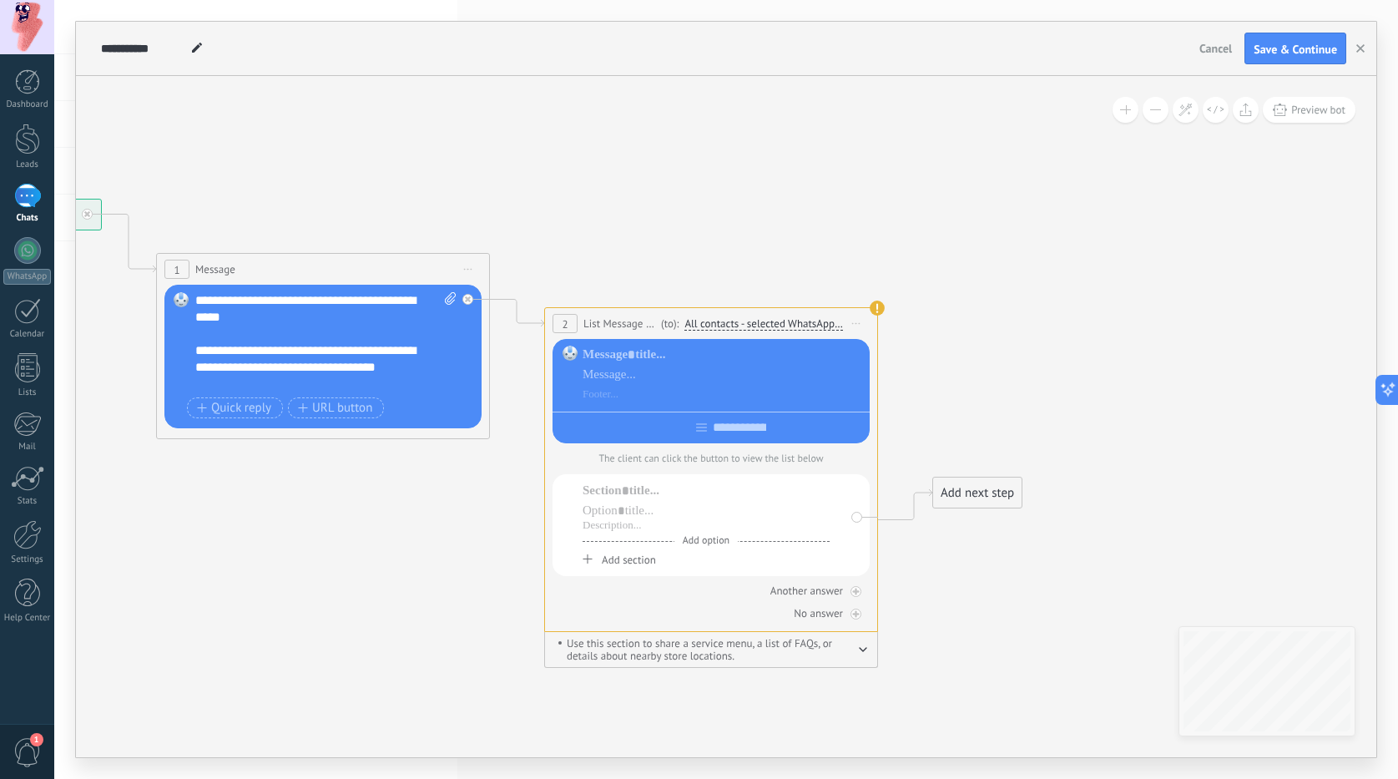
drag, startPoint x: 989, startPoint y: 385, endPoint x: 951, endPoint y: 369, distance: 41.6
click at [951, 369] on icon at bounding box center [491, 416] width 1899 height 1271
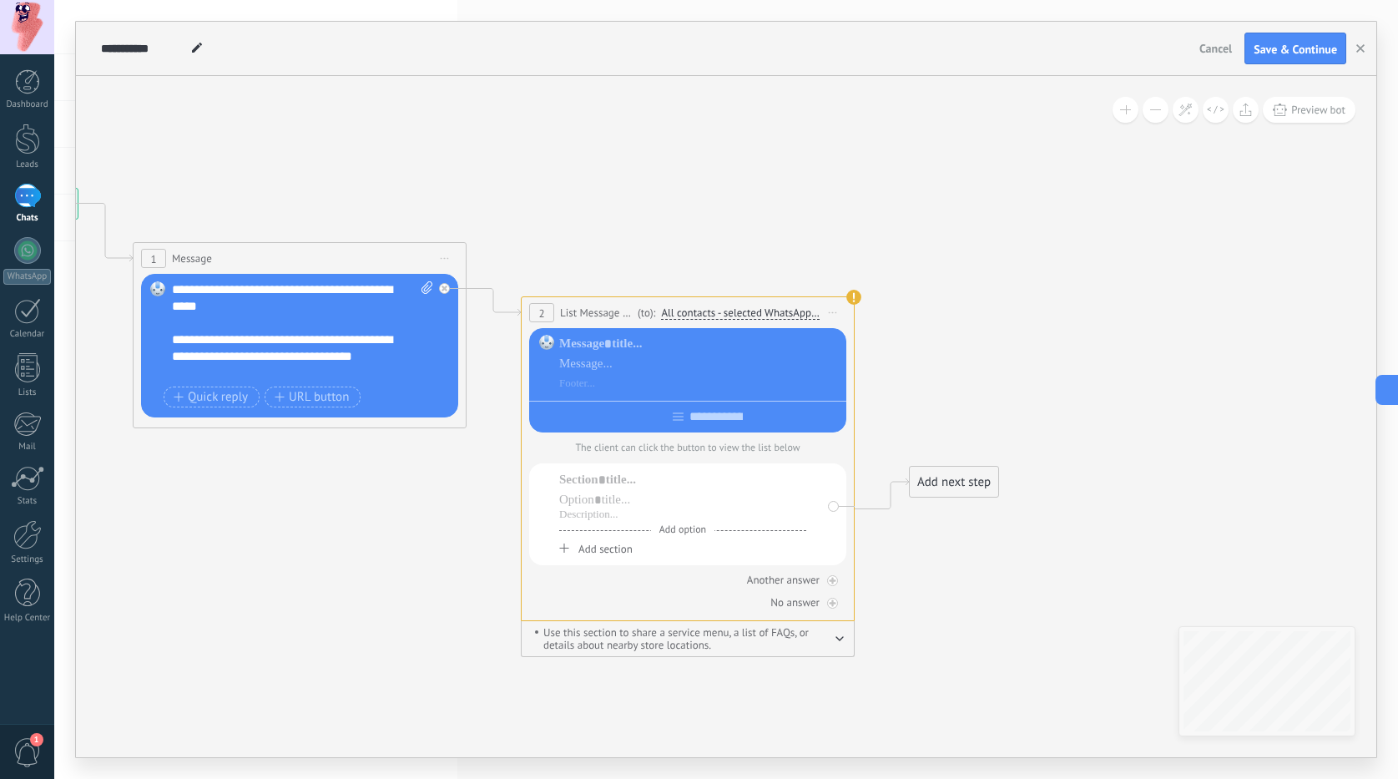
click at [618, 352] on div at bounding box center [699, 364] width 281 height 57
click at [615, 346] on div at bounding box center [699, 344] width 281 height 17
click at [687, 426] on div at bounding box center [687, 414] width 317 height 26
click at [689, 417] on input "text" at bounding box center [716, 416] width 65 height 13
type input "**********"
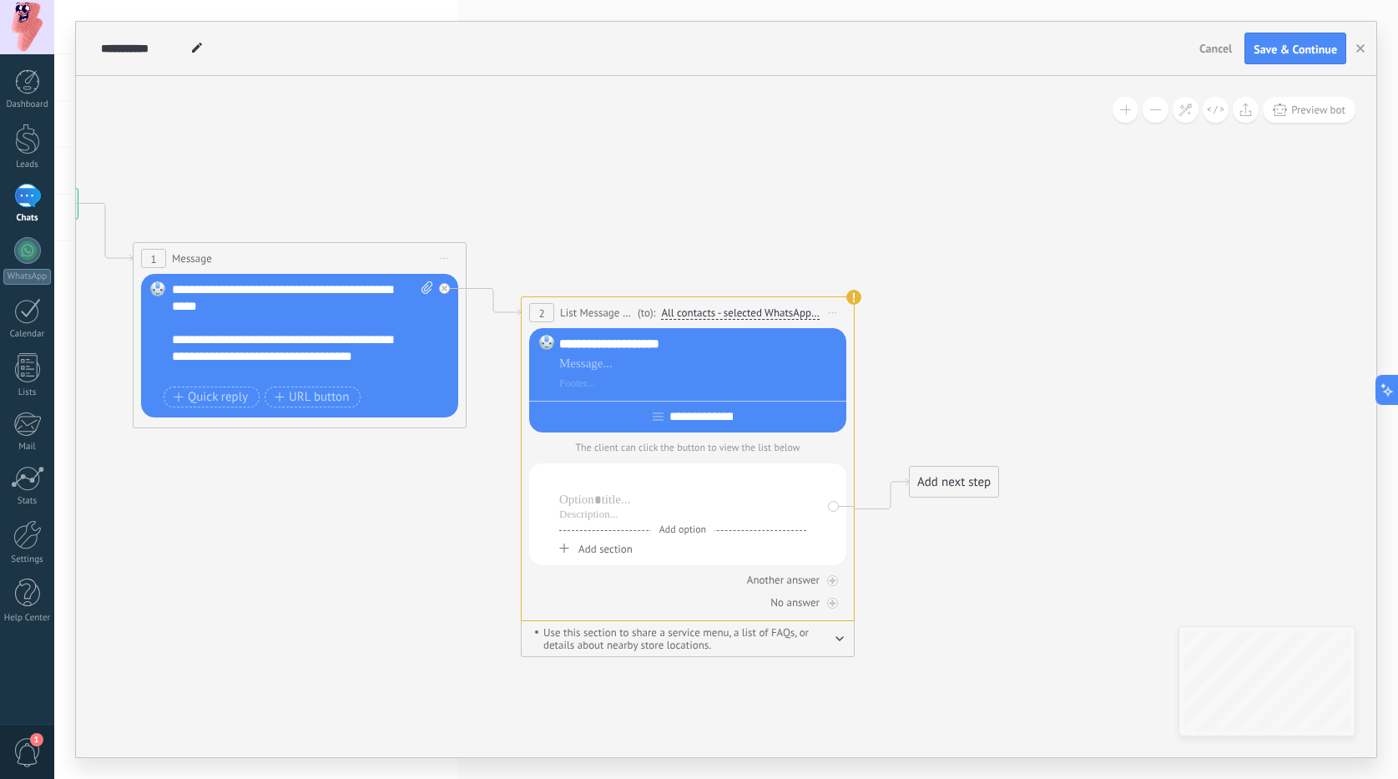
click at [616, 480] on div at bounding box center [682, 480] width 247 height 17
drag, startPoint x: 654, startPoint y: 479, endPoint x: 559, endPoint y: 473, distance: 94.6
click at [559, 473] on div "**********" at bounding box center [687, 514] width 317 height 102
click at [443, 653] on icon at bounding box center [468, 405] width 1899 height 1271
click at [787, 581] on div "Another answer" at bounding box center [783, 580] width 73 height 14
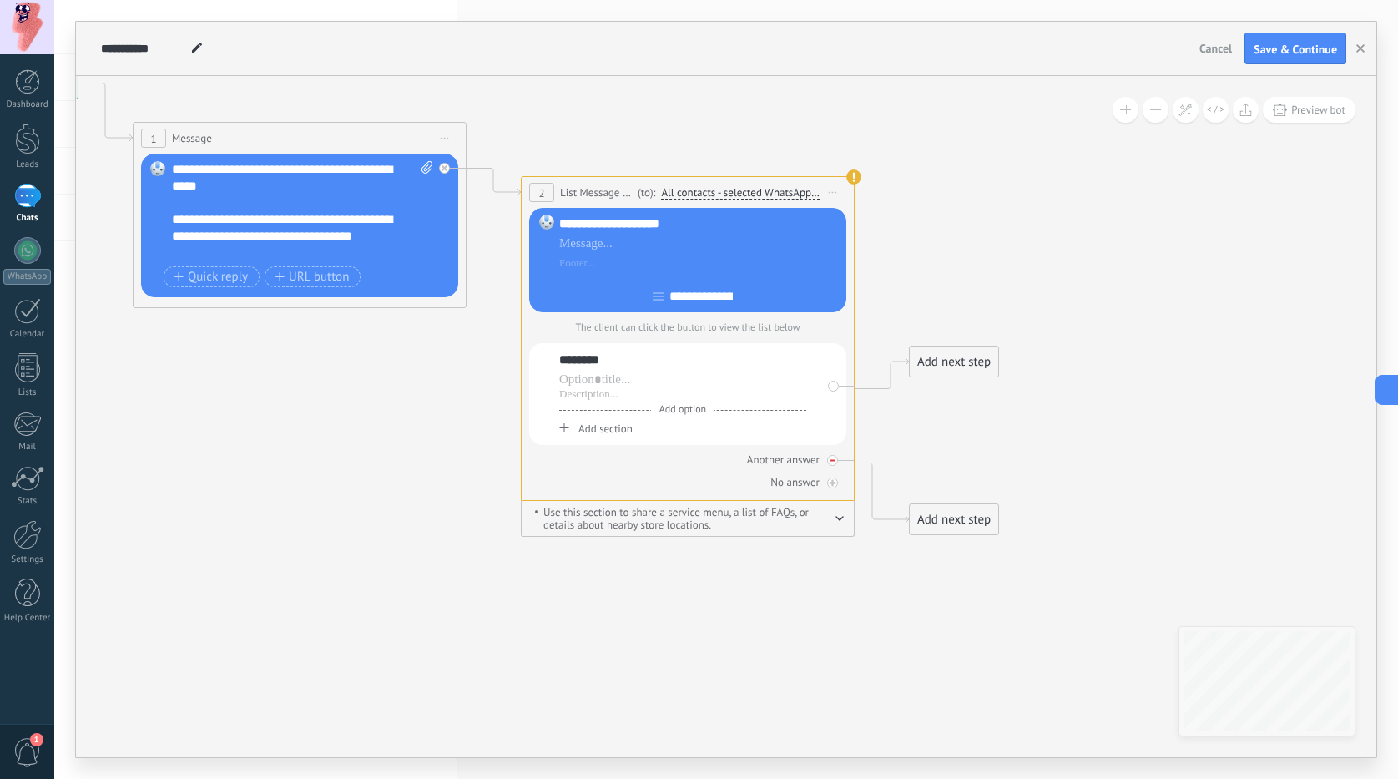
click at [830, 468] on div "Another answer" at bounding box center [687, 460] width 317 height 16
click at [604, 431] on span "Add section" at bounding box center [606, 429] width 54 height 14
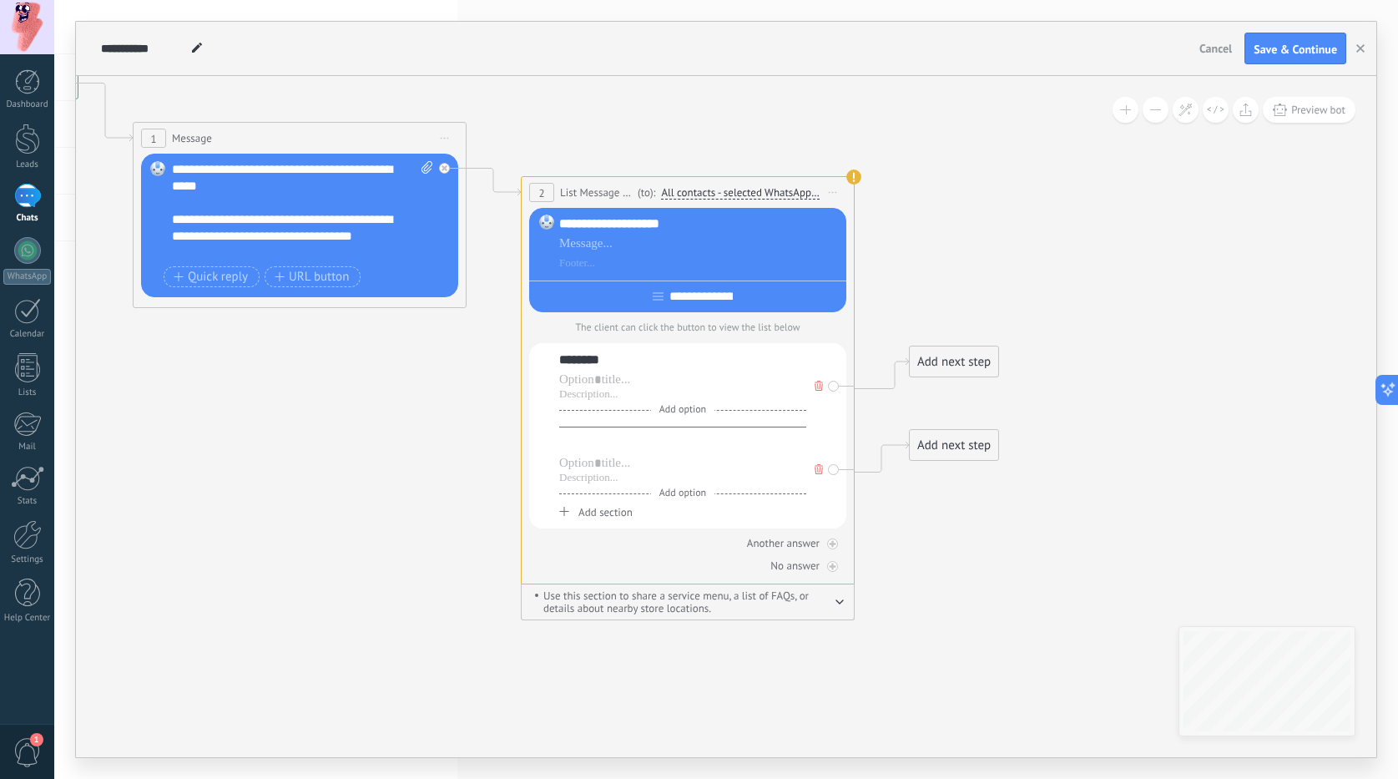
click at [612, 450] on div at bounding box center [682, 443] width 247 height 17
drag, startPoint x: 320, startPoint y: 511, endPoint x: 363, endPoint y: 510, distance: 43.4
click at [324, 511] on icon at bounding box center [468, 327] width 1899 height 1354
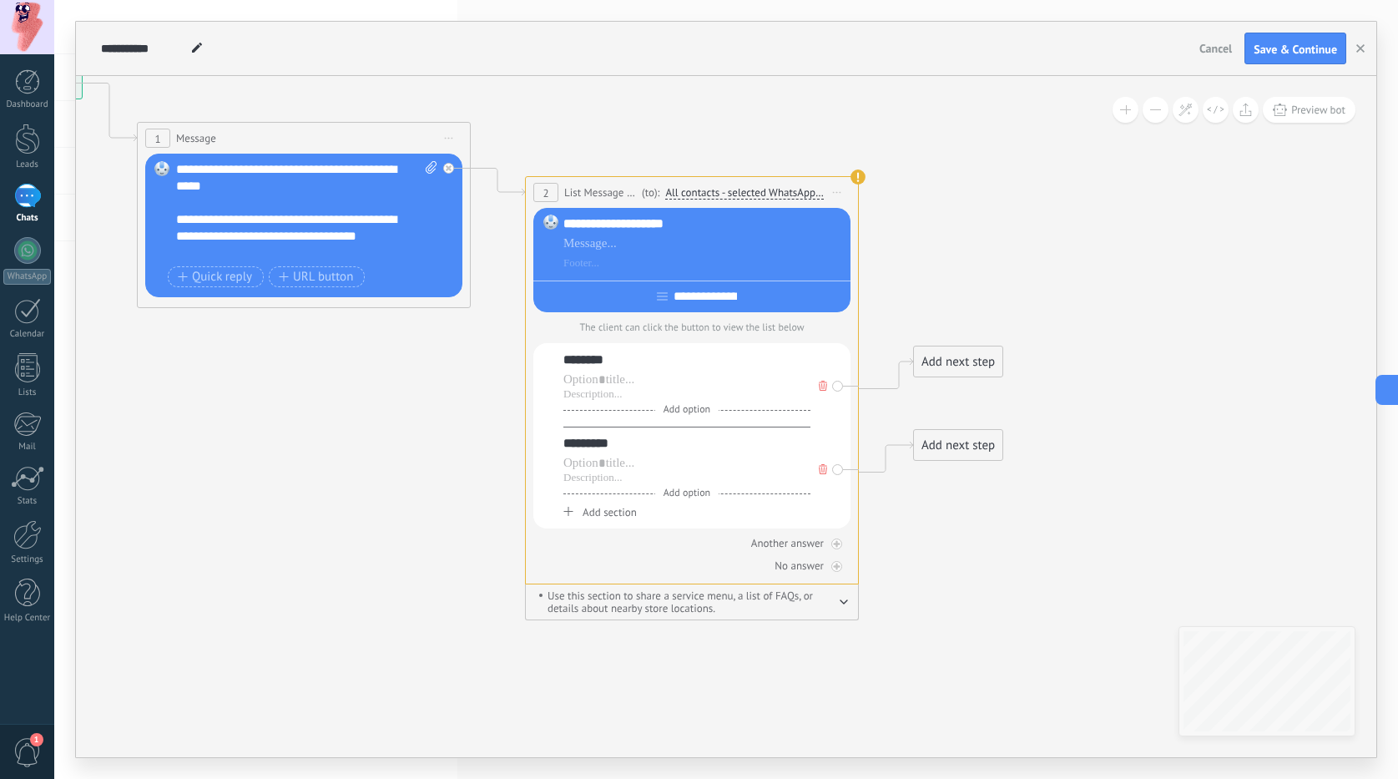
click at [613, 514] on span "Add section" at bounding box center [610, 512] width 54 height 14
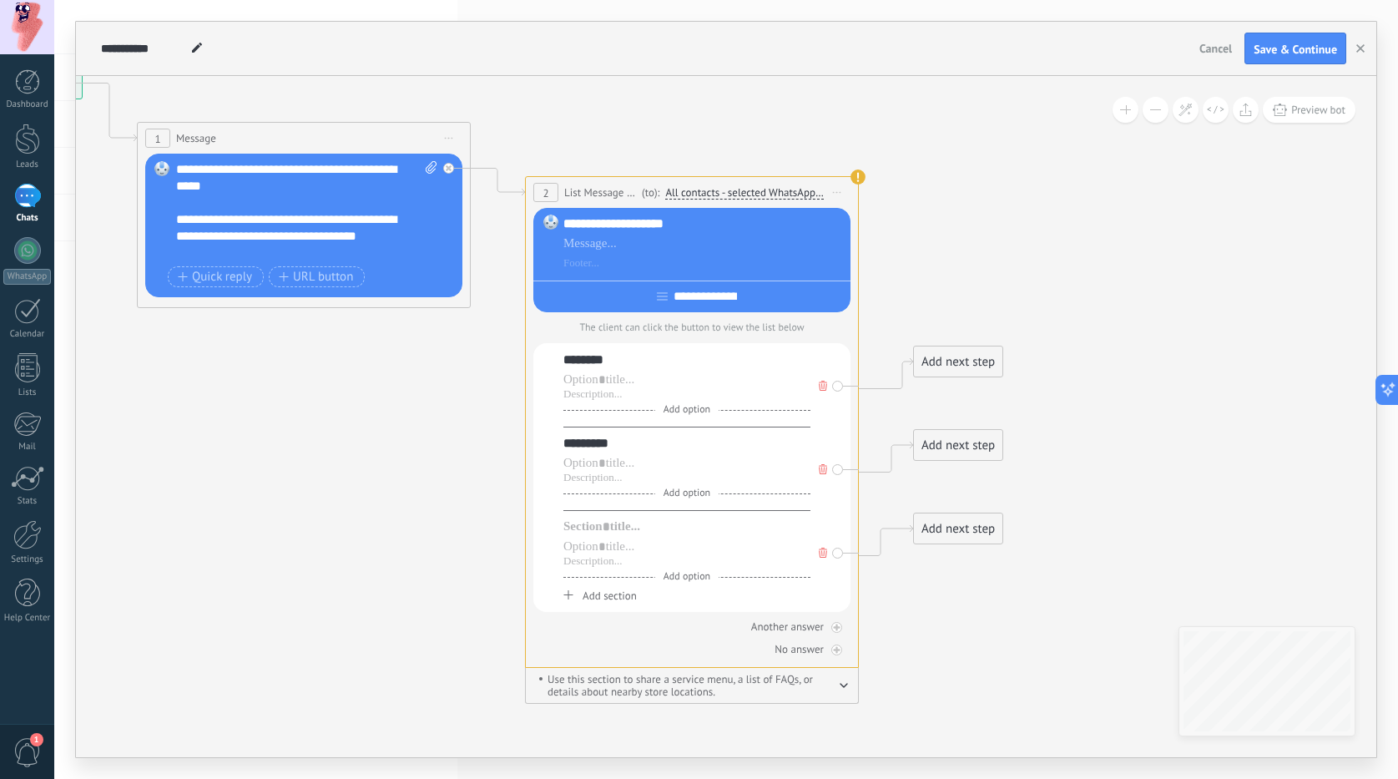
click at [613, 539] on div "Add option Add section" at bounding box center [687, 560] width 247 height 84
click at [601, 529] on div at bounding box center [687, 526] width 247 height 17
click at [448, 604] on icon at bounding box center [472, 369] width 1899 height 1438
click at [595, 526] on div "**********" at bounding box center [687, 526] width 247 height 17
click at [611, 599] on span "Add section" at bounding box center [610, 596] width 54 height 14
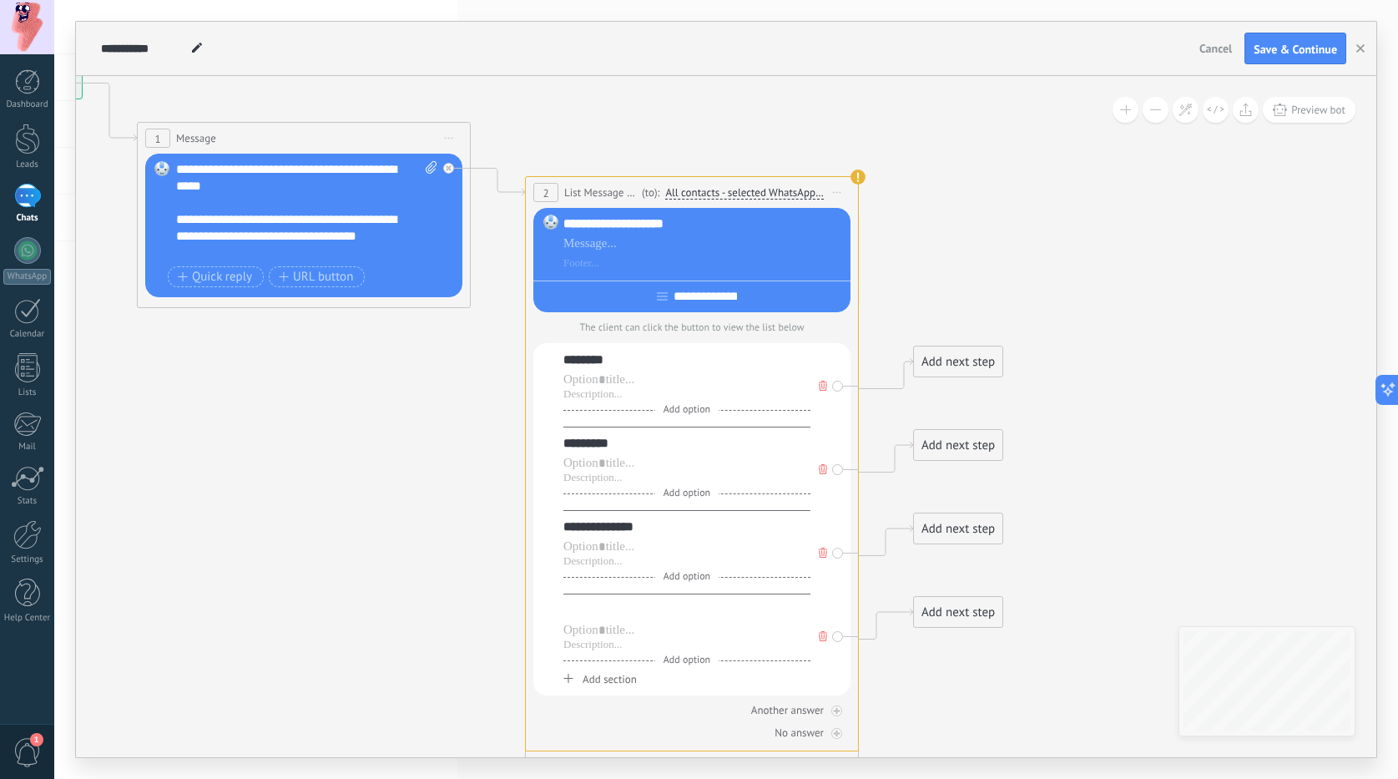
click at [610, 610] on div at bounding box center [687, 610] width 247 height 17
drag, startPoint x: 590, startPoint y: 530, endPoint x: 550, endPoint y: 524, distance: 40.5
click at [550, 524] on div "**********" at bounding box center [691, 519] width 317 height 352
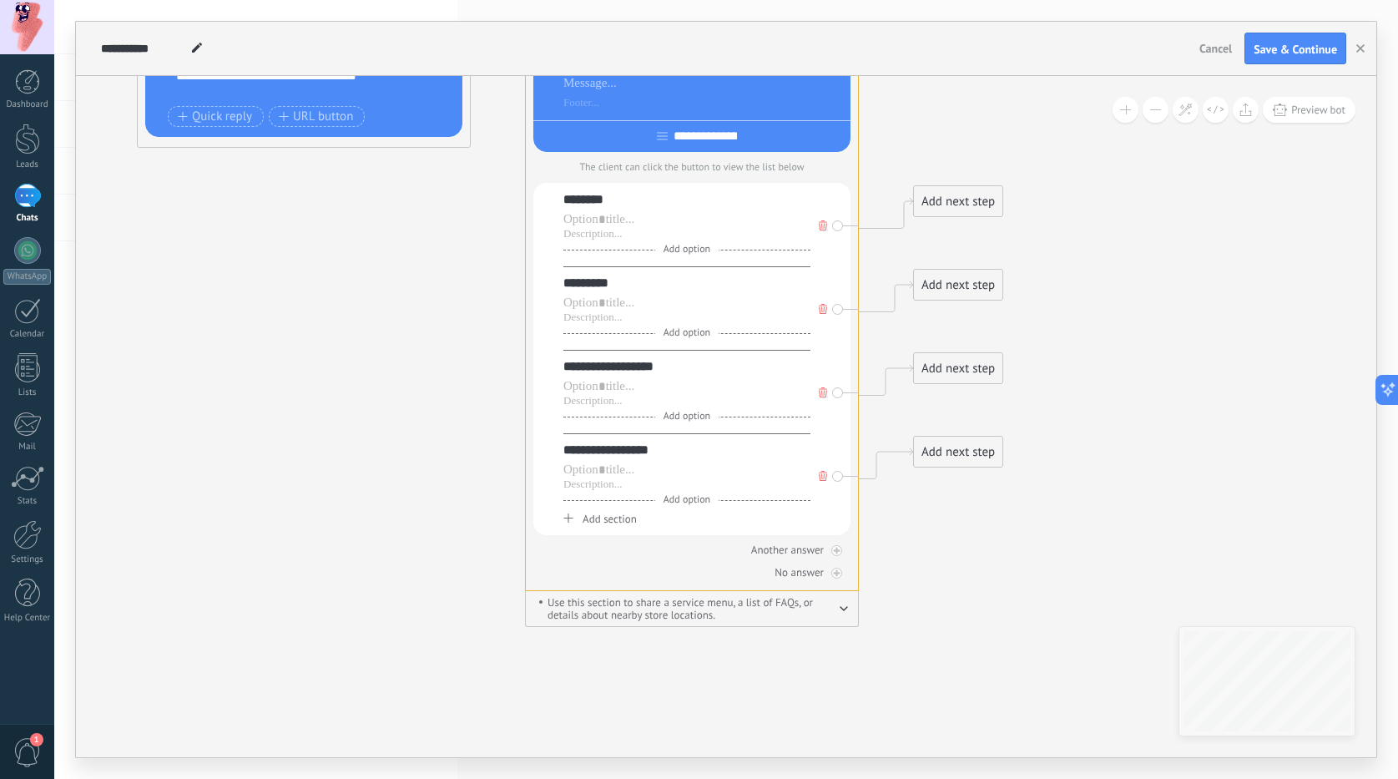
click at [609, 518] on span "Add section" at bounding box center [610, 519] width 54 height 14
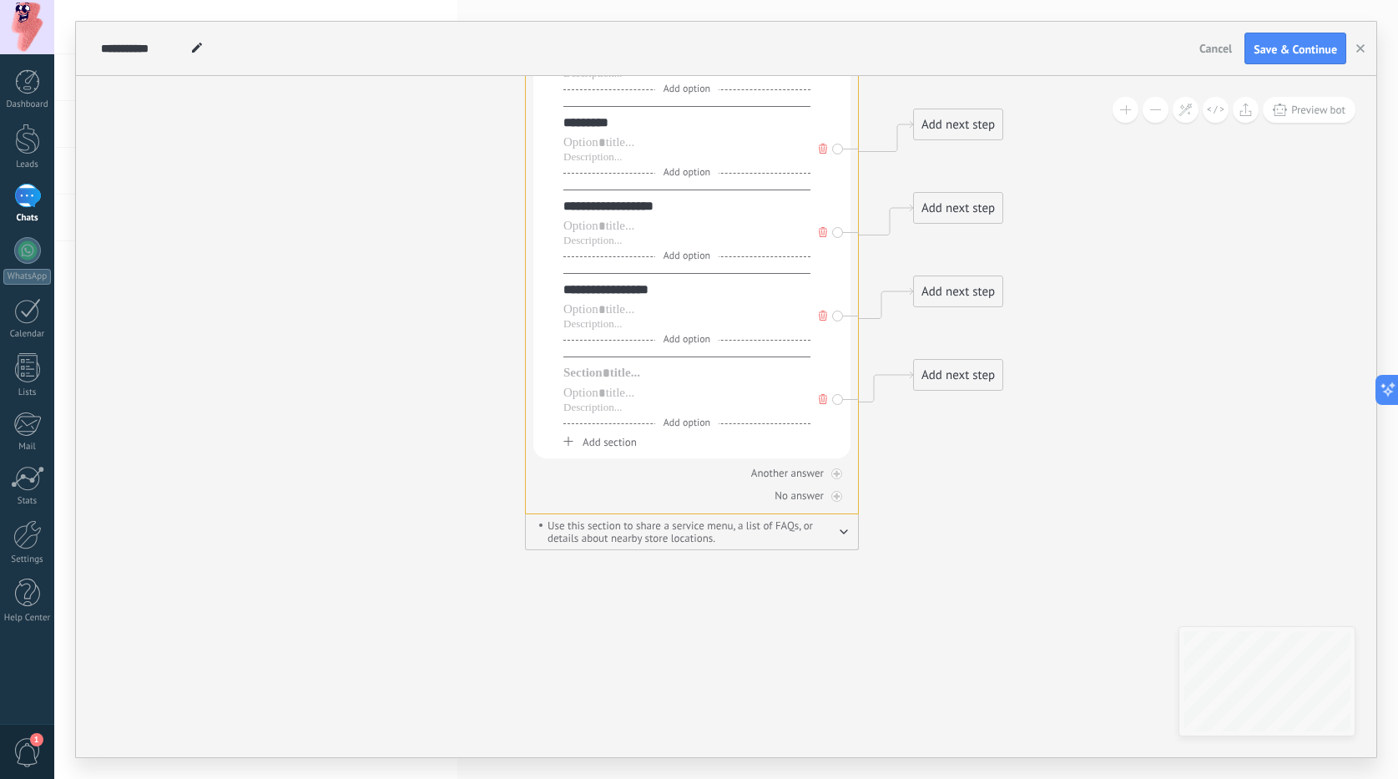
click at [609, 442] on span "Add section" at bounding box center [610, 442] width 54 height 14
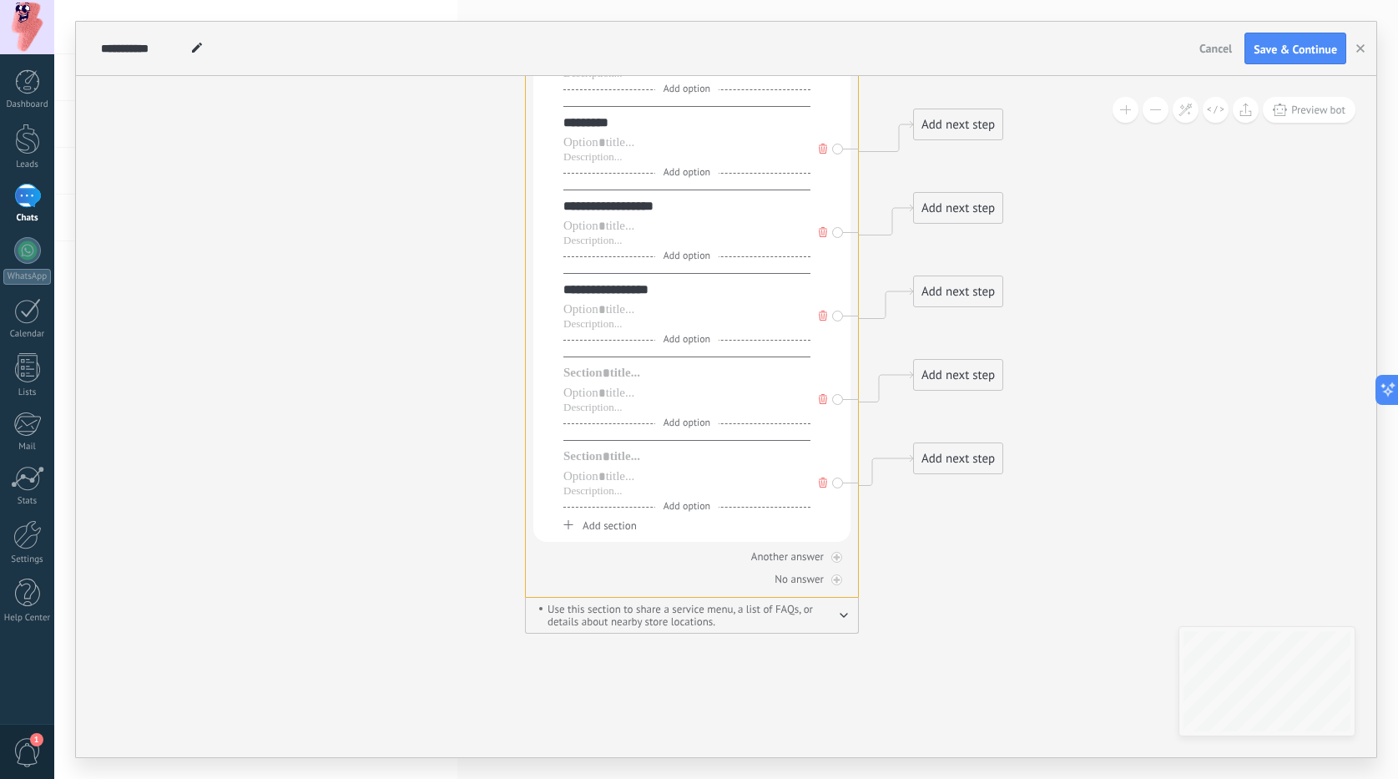
click at [594, 528] on span "Add section" at bounding box center [610, 525] width 54 height 14
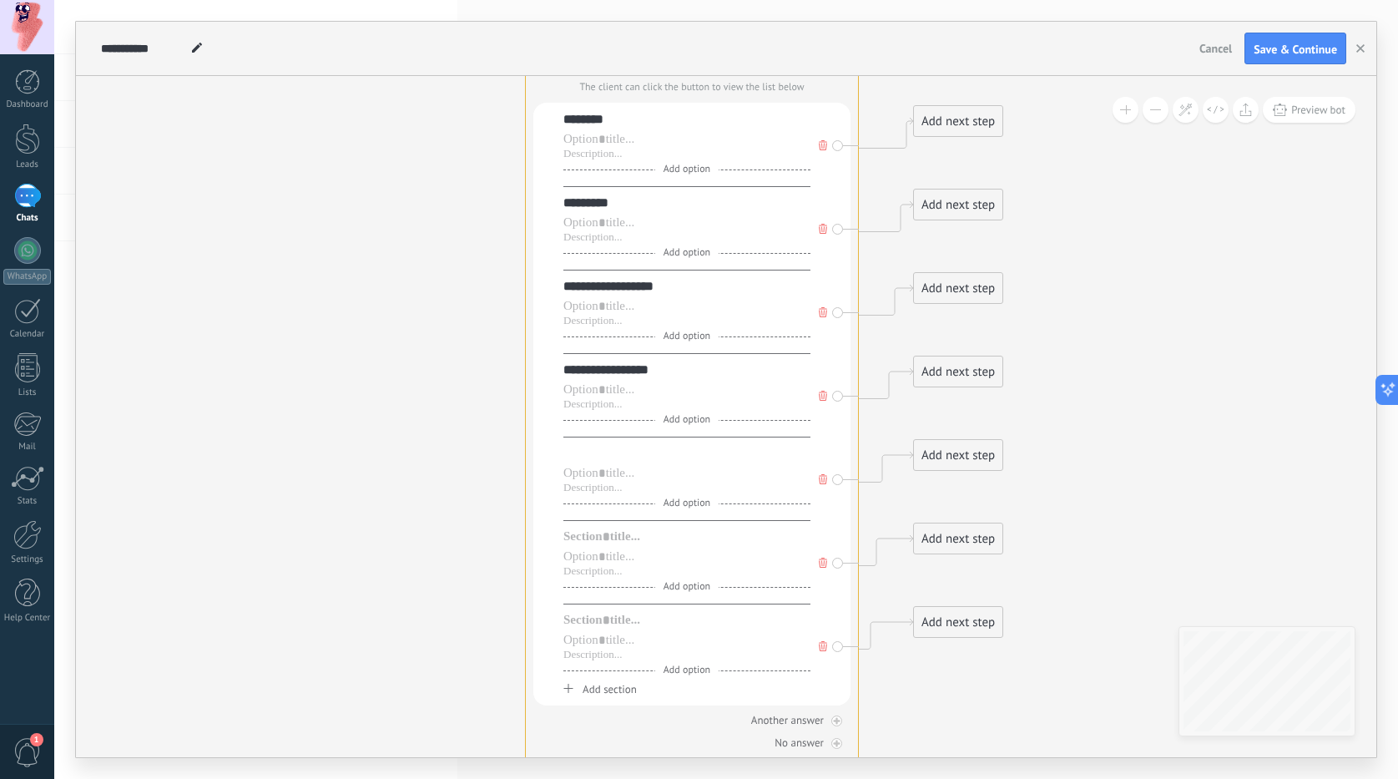
click at [614, 453] on div at bounding box center [687, 453] width 247 height 17
paste div
drag, startPoint x: 361, startPoint y: 519, endPoint x: 442, endPoint y: 504, distance: 82.4
click at [363, 519] on icon at bounding box center [472, 296] width 1899 height 1772
click at [592, 544] on div at bounding box center [689, 536] width 247 height 17
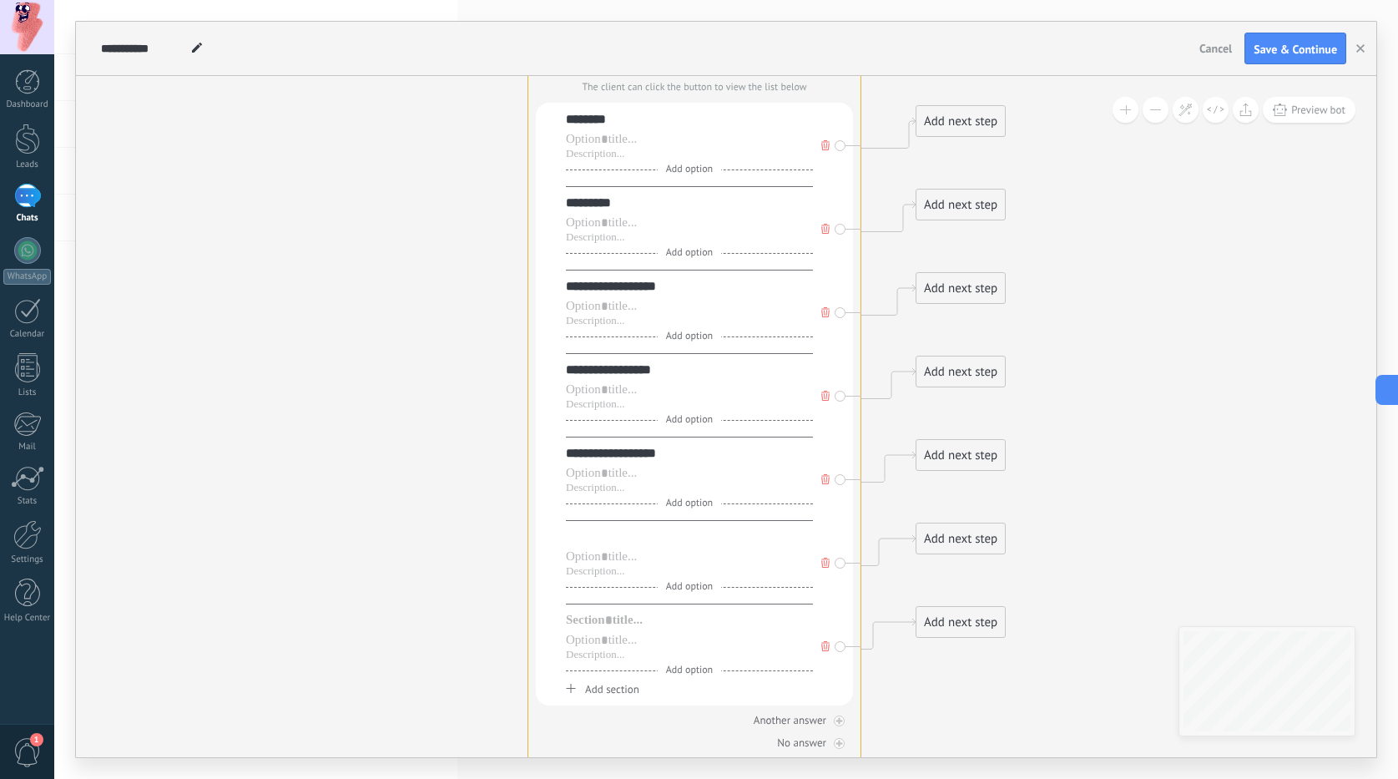
paste div
click at [578, 541] on div "**********" at bounding box center [689, 536] width 247 height 17
click at [584, 629] on div at bounding box center [689, 620] width 247 height 17
paste div
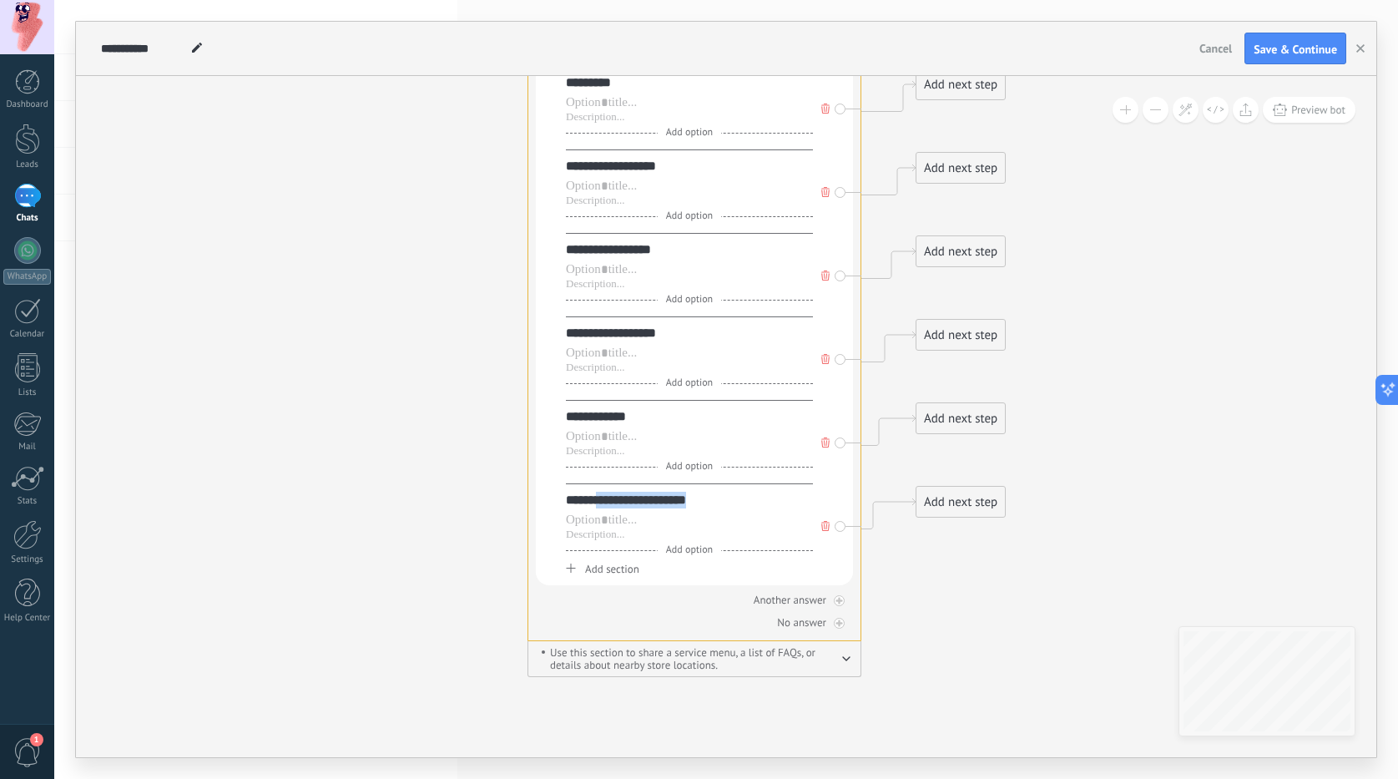
drag, startPoint x: 721, startPoint y: 504, endPoint x: 603, endPoint y: 506, distance: 118.6
click at [603, 506] on div "**********" at bounding box center [689, 500] width 247 height 17
click at [604, 505] on div "**********" at bounding box center [689, 500] width 247 height 17
click at [632, 502] on div "**********" at bounding box center [689, 500] width 247 height 17
click at [658, 501] on div "**********" at bounding box center [689, 500] width 247 height 17
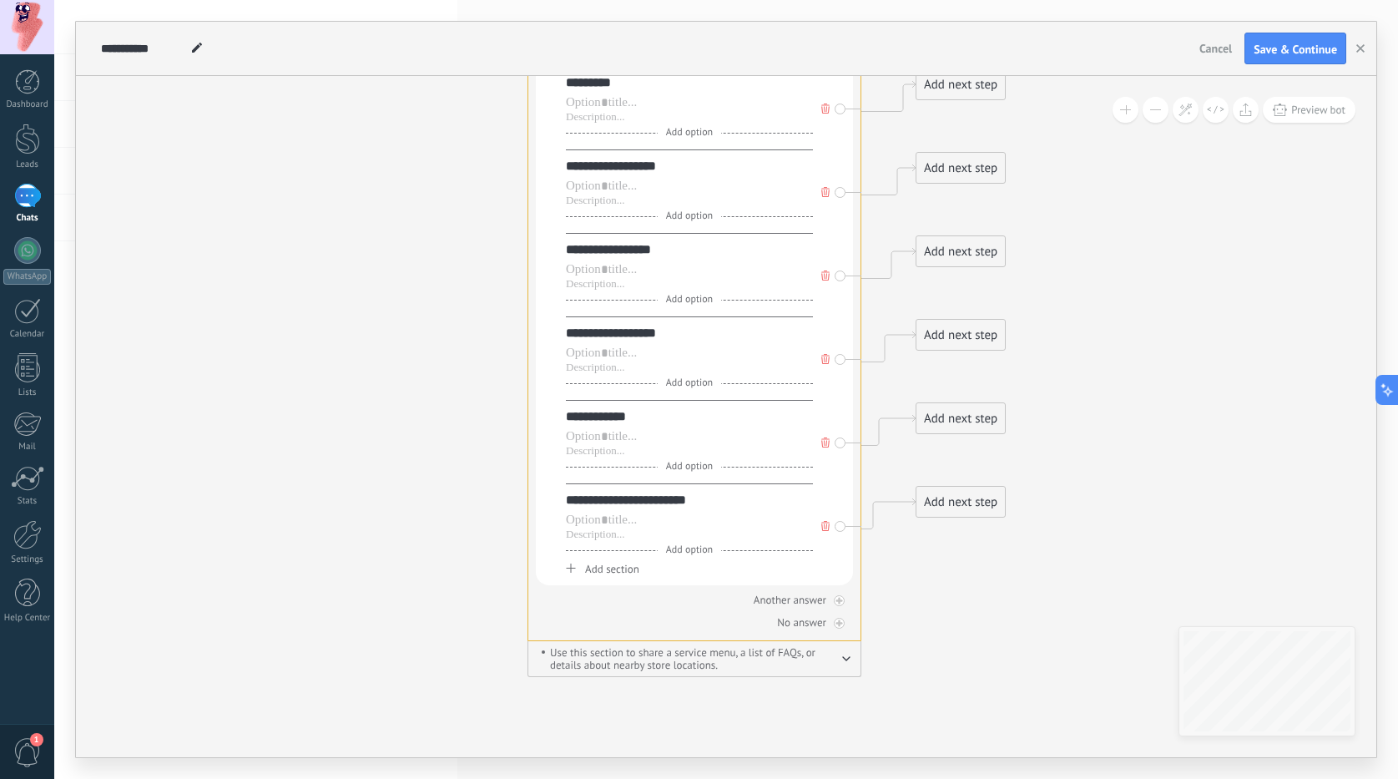
click at [714, 506] on div "**********" at bounding box center [689, 500] width 247 height 17
click at [680, 617] on div "No answer" at bounding box center [694, 622] width 317 height 16
click at [588, 567] on span "Add section" at bounding box center [612, 569] width 54 height 14
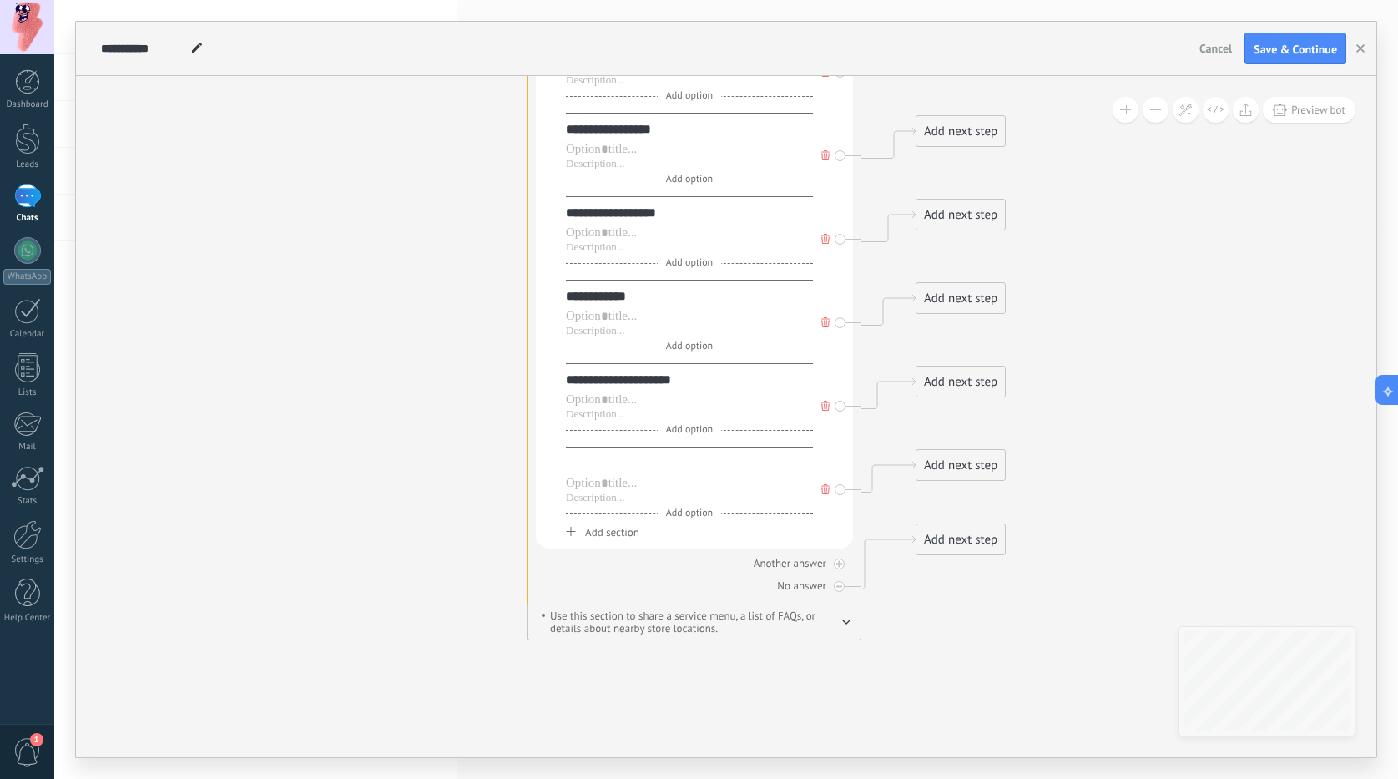
click at [614, 460] on div at bounding box center [689, 463] width 247 height 17
paste div
click at [610, 571] on div "Another answer" at bounding box center [694, 563] width 317 height 16
click at [604, 539] on span "Add section" at bounding box center [612, 532] width 54 height 14
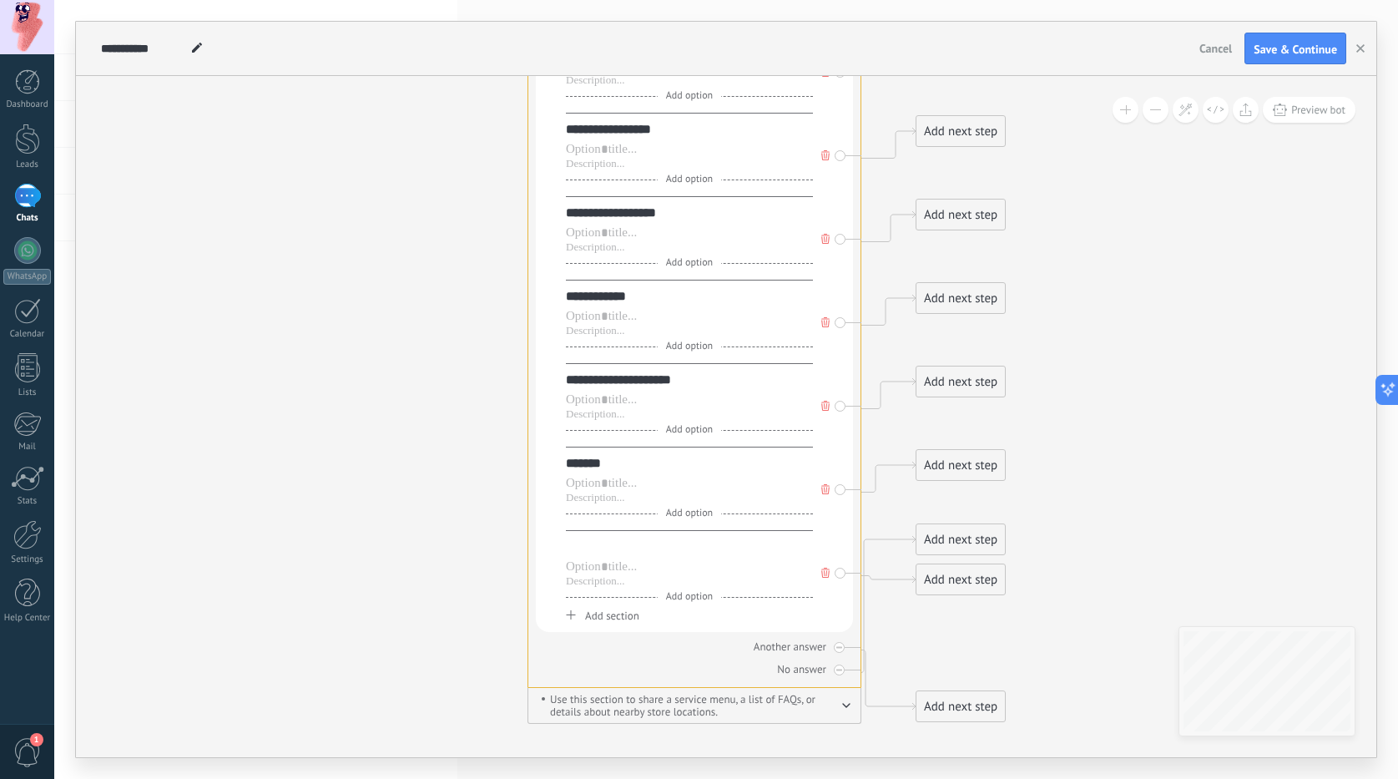
click at [604, 551] on div at bounding box center [689, 547] width 247 height 17
paste div
click at [446, 498] on icon at bounding box center [475, 154] width 1899 height 1970
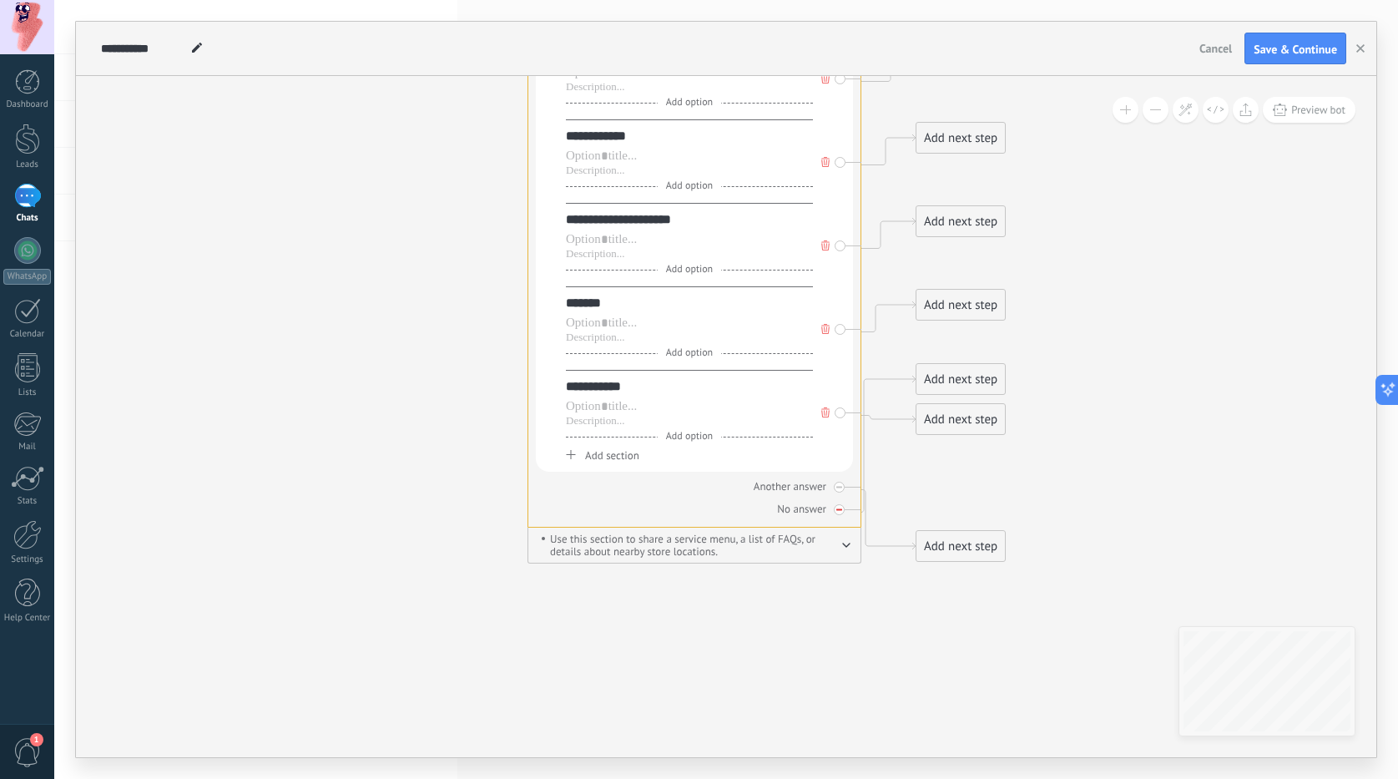
click at [848, 512] on div "No answer" at bounding box center [694, 509] width 317 height 16
click at [844, 488] on div at bounding box center [839, 487] width 11 height 11
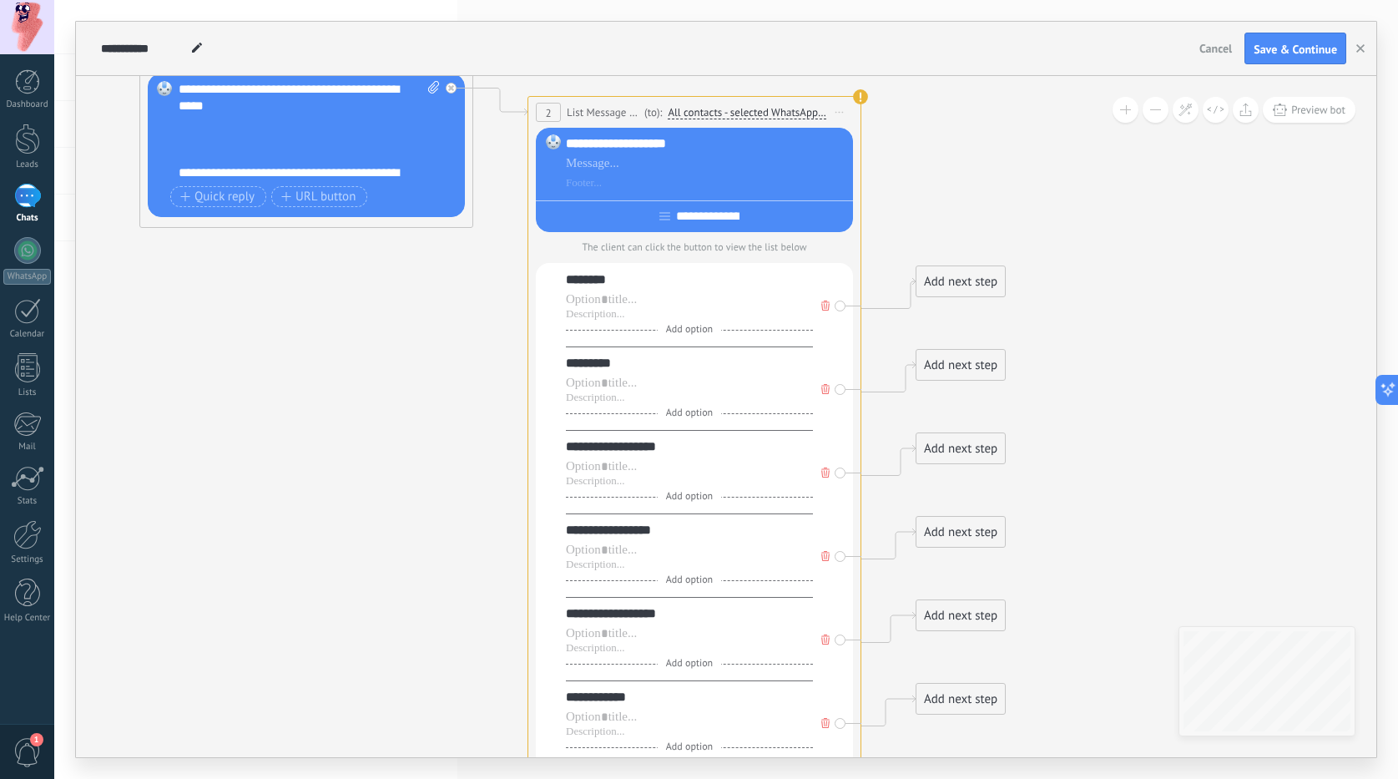
click at [1141, 115] on div "Preview bot" at bounding box center [1232, 110] width 247 height 26
click at [1145, 114] on button at bounding box center [1156, 110] width 26 height 26
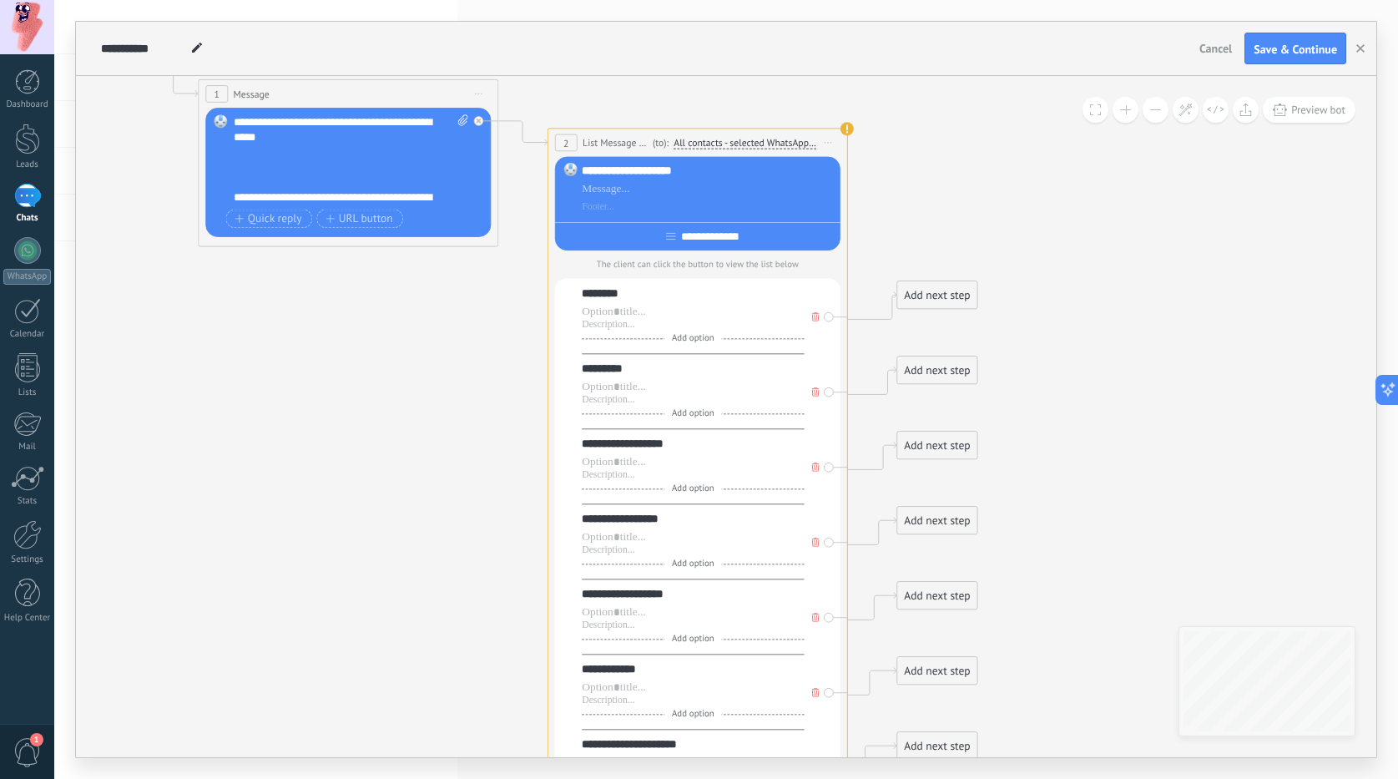
click at [1145, 114] on button at bounding box center [1156, 110] width 26 height 26
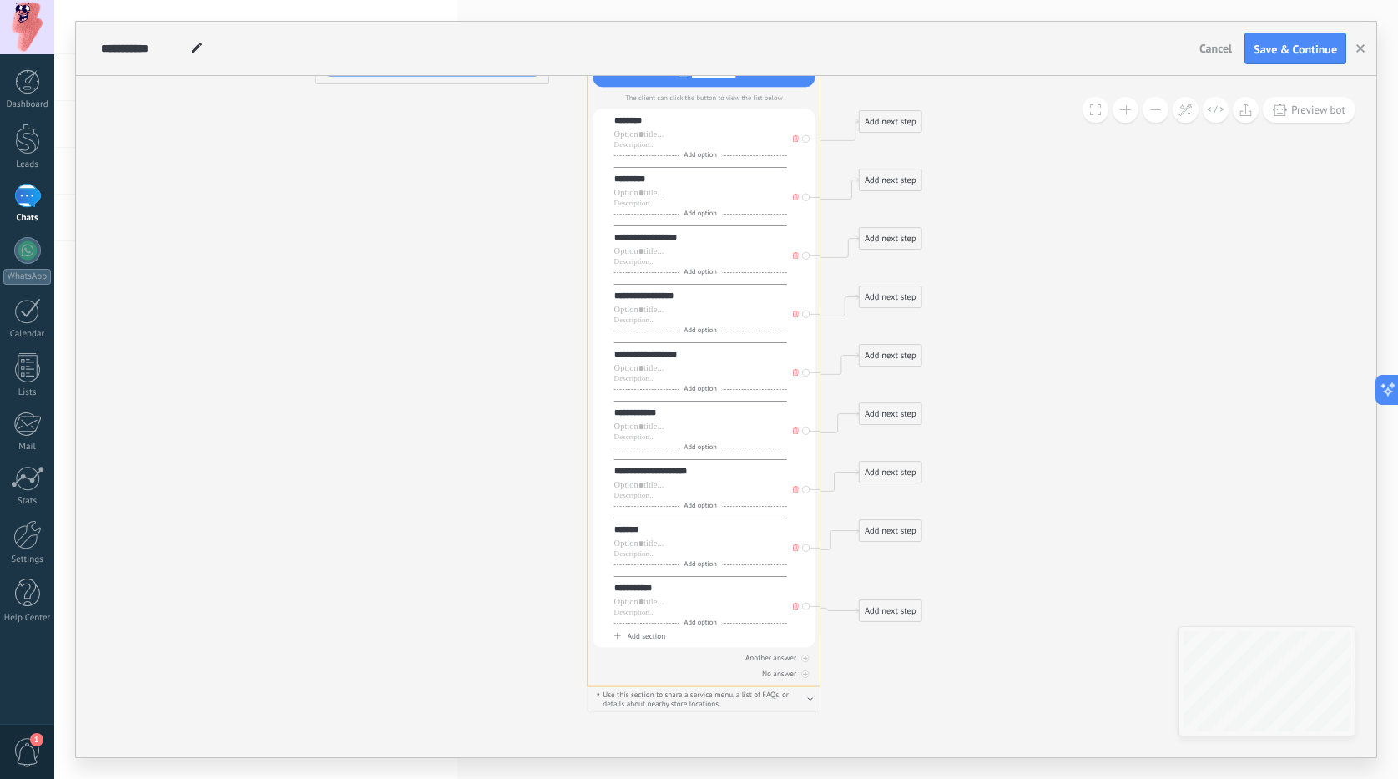
click at [1120, 112] on button at bounding box center [1126, 110] width 26 height 26
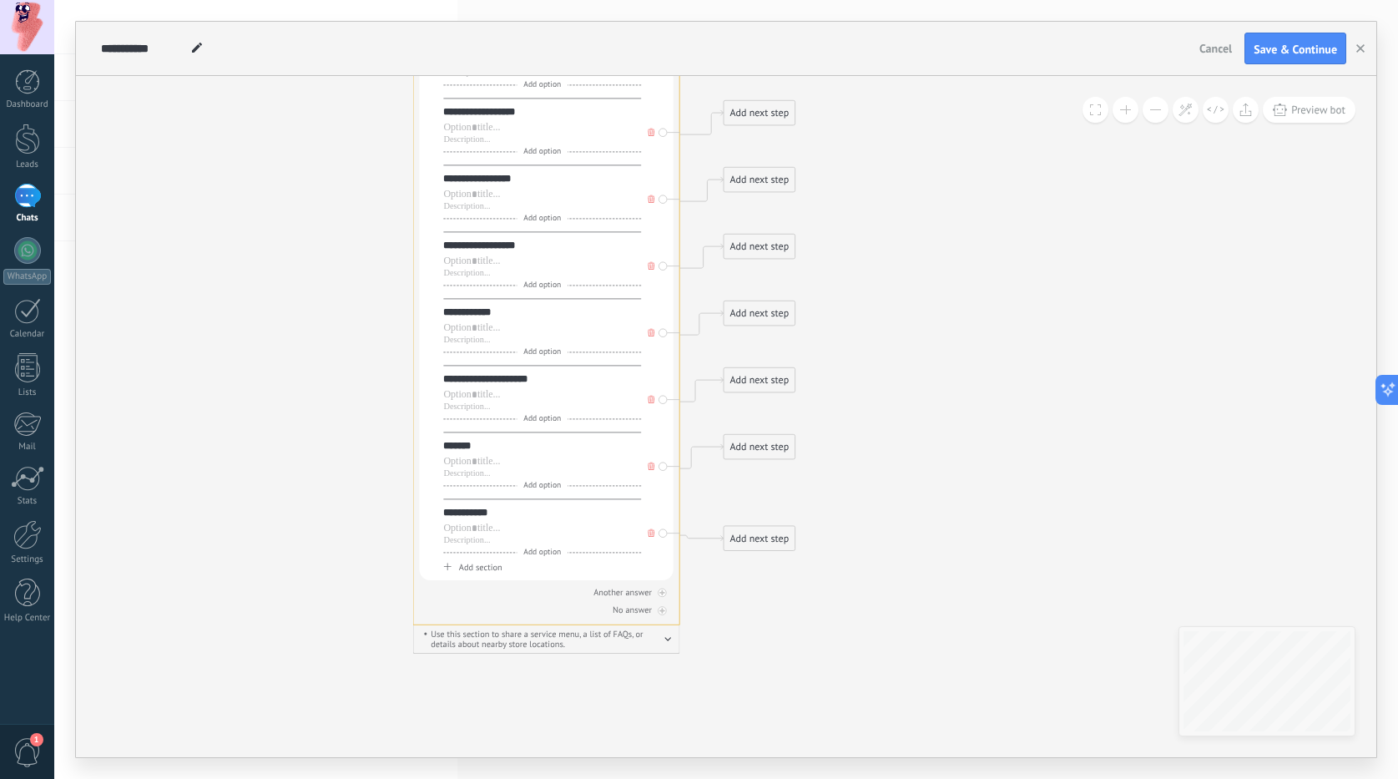
drag, startPoint x: 1117, startPoint y: 385, endPoint x: 966, endPoint y: 273, distance: 188.0
click at [966, 273] on icon at bounding box center [371, 199] width 1519 height 1576
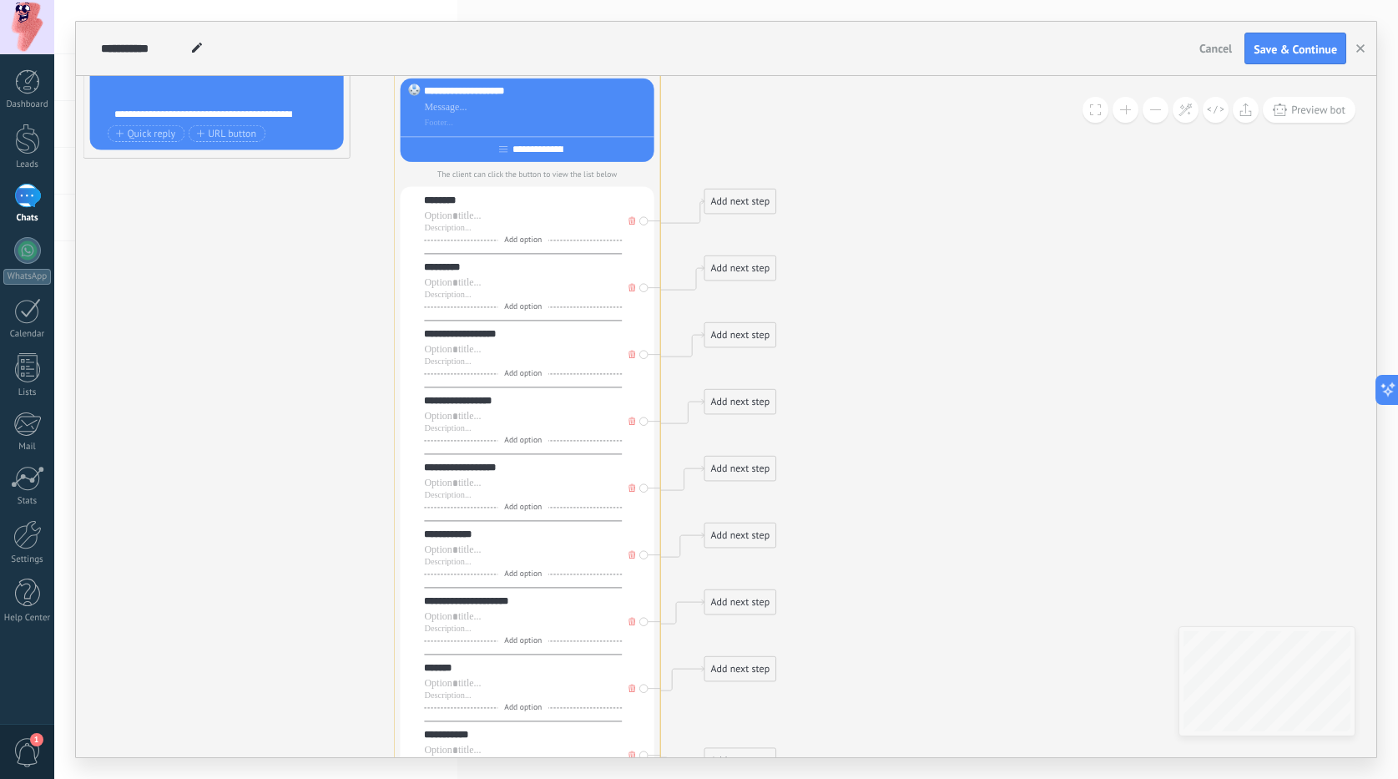
click at [1133, 111] on button at bounding box center [1126, 110] width 26 height 26
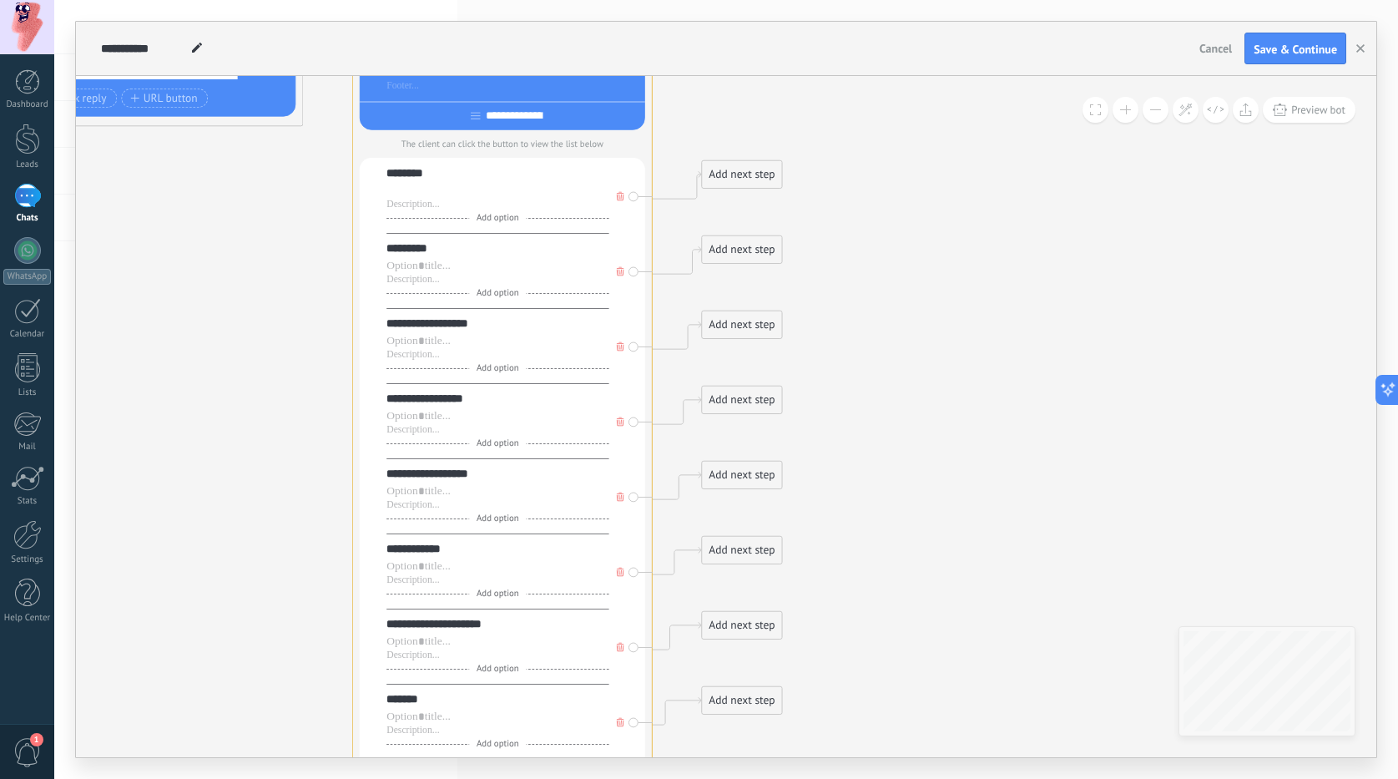
click at [433, 190] on div at bounding box center [498, 191] width 222 height 15
click at [413, 418] on div at bounding box center [498, 416] width 222 height 15
drag, startPoint x: 508, startPoint y: 417, endPoint x: 382, endPoint y: 413, distance: 126.1
click at [382, 413] on div "**********" at bounding box center [503, 504] width 286 height 693
copy div "**********"
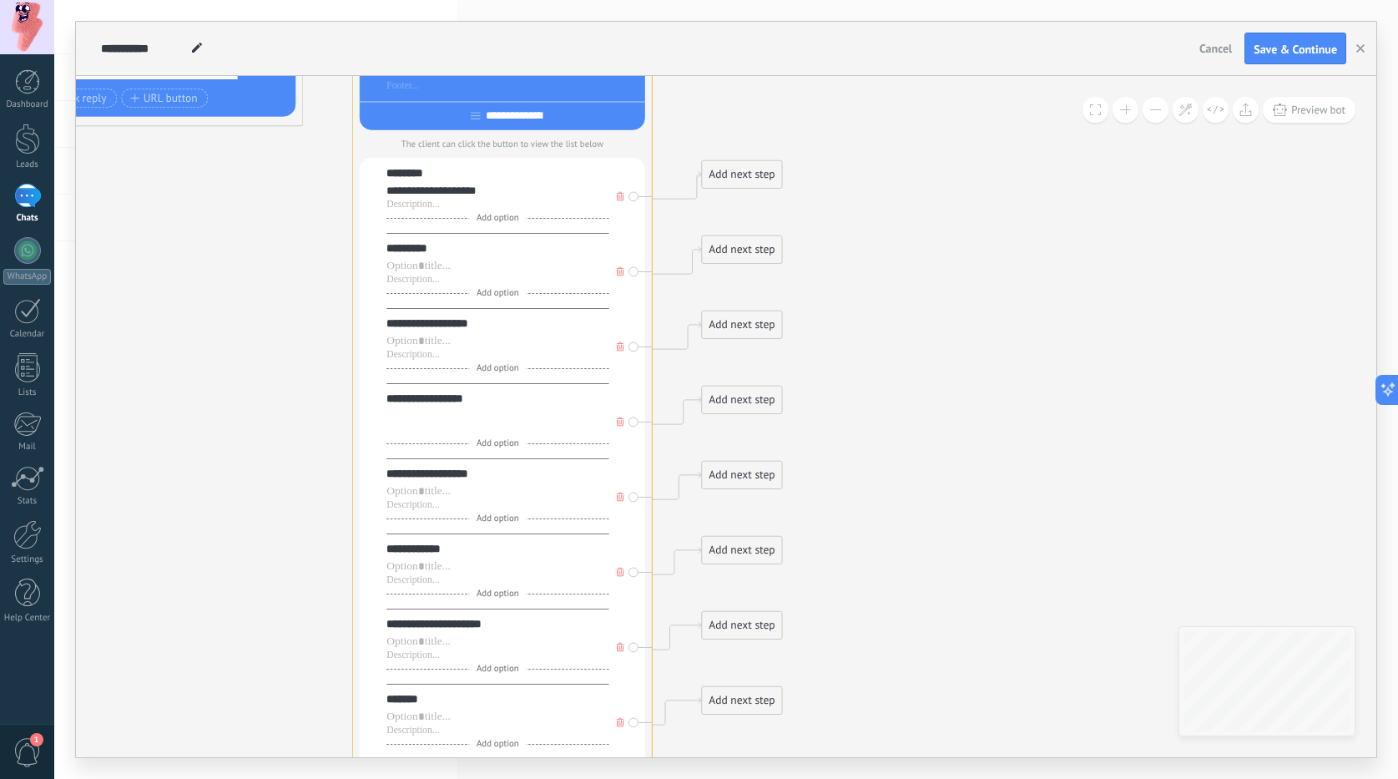
click at [420, 432] on div at bounding box center [498, 430] width 222 height 12
paste div
click at [482, 432] on div "**********" at bounding box center [498, 430] width 222 height 12
click at [493, 432] on div "**********" at bounding box center [498, 430] width 222 height 12
drag, startPoint x: 494, startPoint y: 194, endPoint x: 371, endPoint y: 183, distance: 124.0
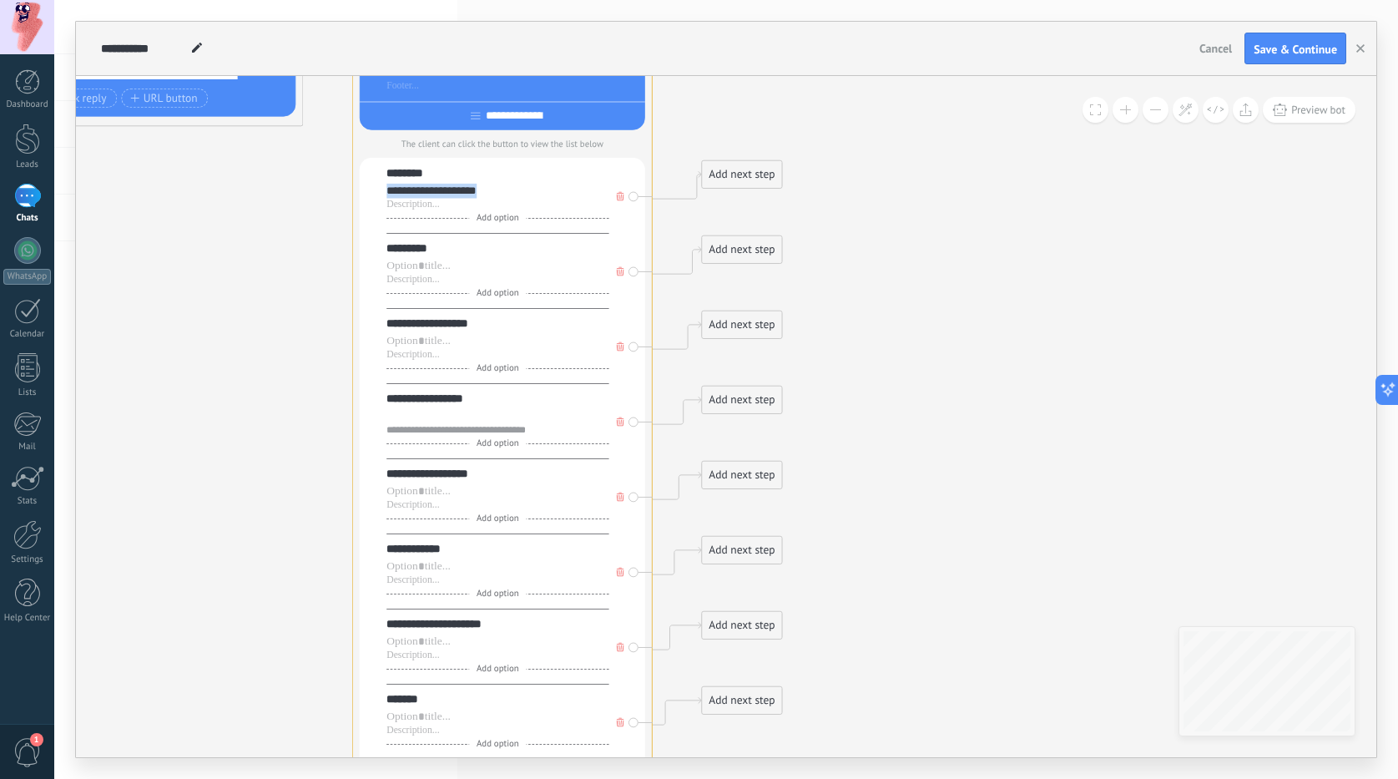
click at [371, 183] on div "**********" at bounding box center [503, 504] width 286 height 693
copy div "**********"
click at [405, 207] on div at bounding box center [498, 205] width 222 height 12
paste div
drag, startPoint x: 489, startPoint y: 196, endPoint x: 367, endPoint y: 190, distance: 122.9
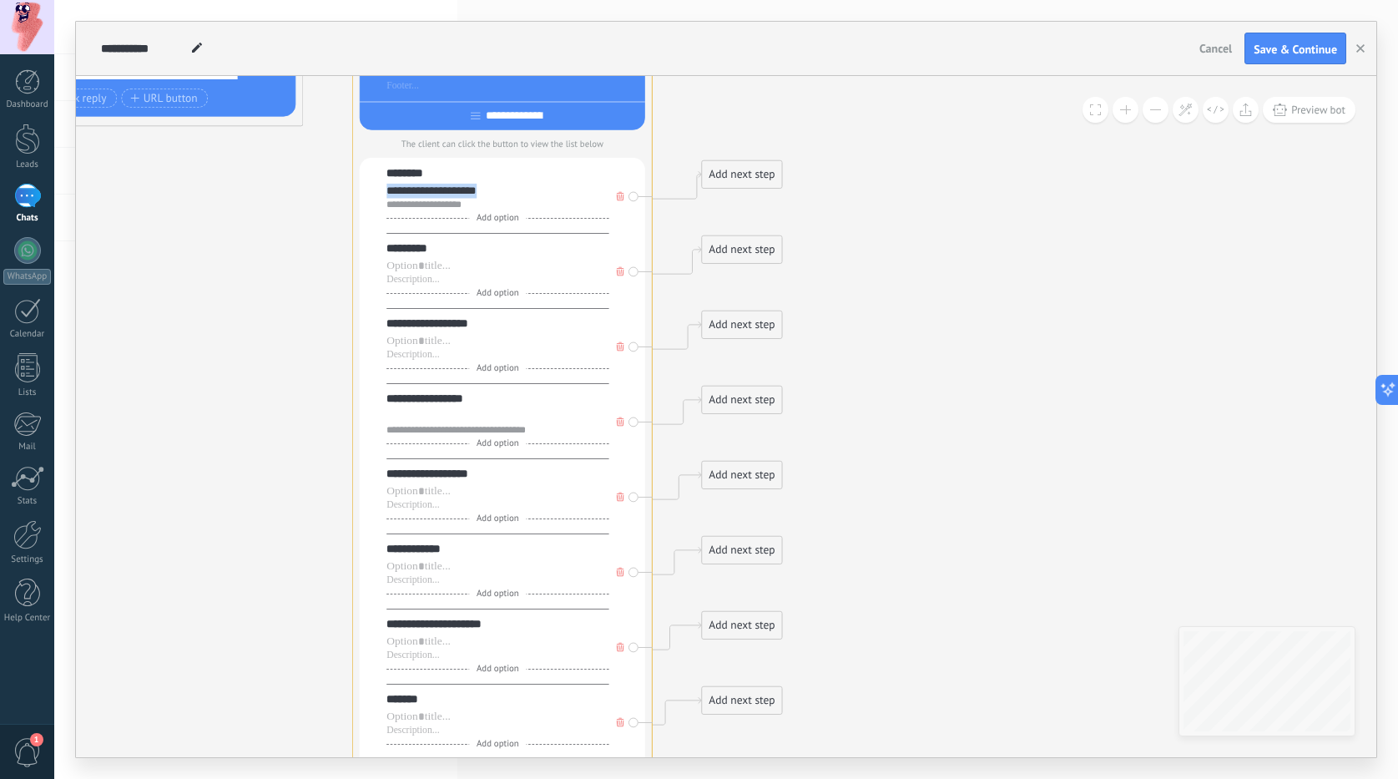
click at [367, 190] on div "**********" at bounding box center [503, 504] width 286 height 693
click at [408, 266] on div at bounding box center [498, 266] width 222 height 15
paste div
click at [412, 273] on div "*" at bounding box center [498, 266] width 222 height 15
click at [453, 269] on div "*" at bounding box center [498, 266] width 222 height 15
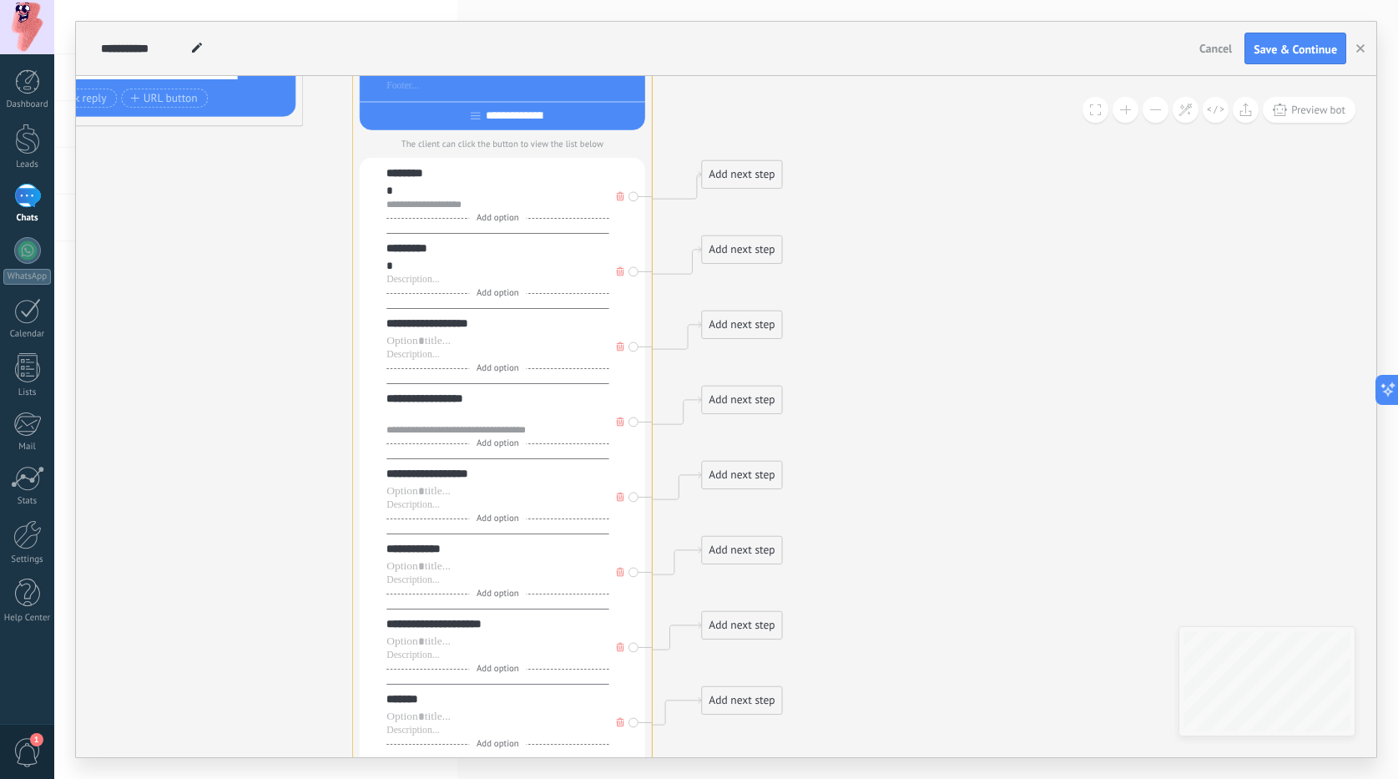
click at [394, 270] on div "*" at bounding box center [498, 266] width 222 height 15
click at [428, 263] on div "*" at bounding box center [498, 266] width 222 height 15
click at [402, 346] on div at bounding box center [498, 341] width 222 height 15
paste div
click at [413, 356] on div at bounding box center [498, 355] width 222 height 12
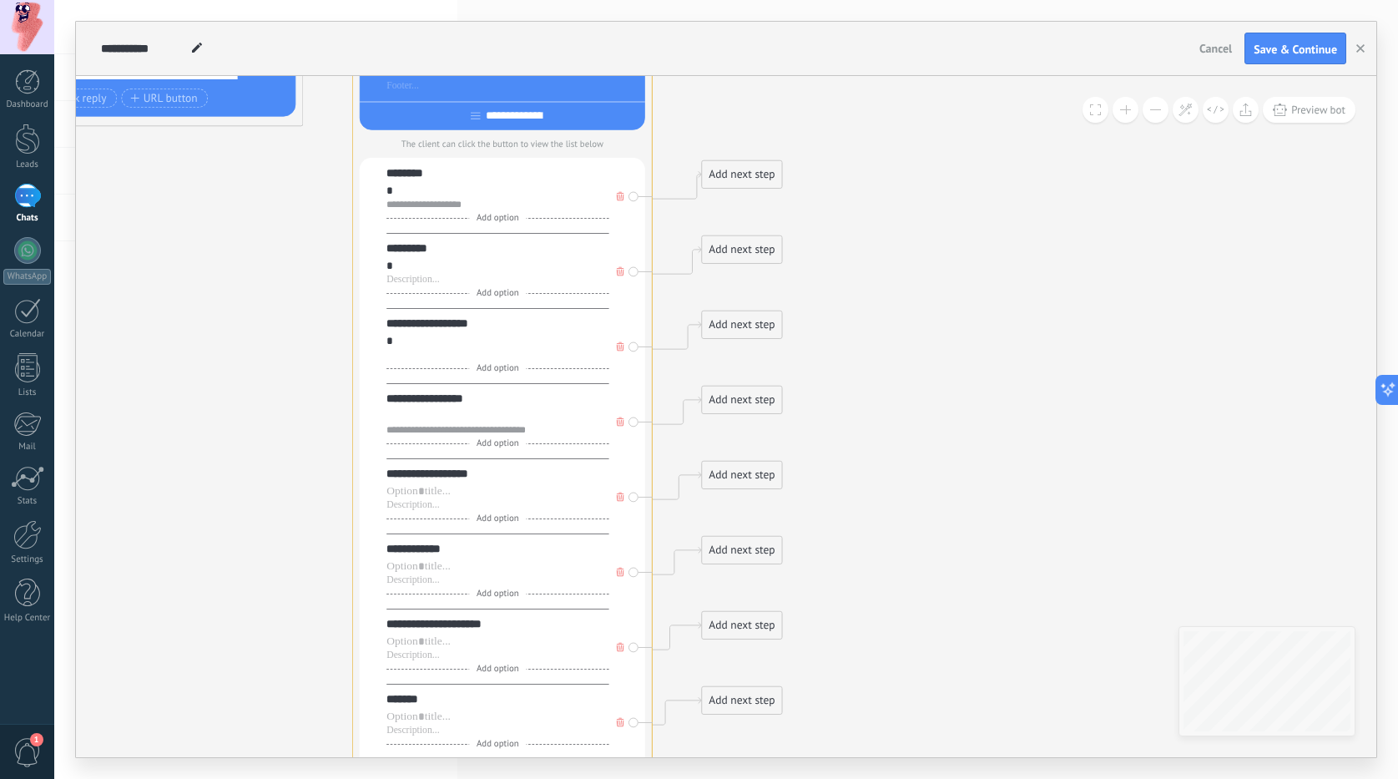
paste div
click at [418, 264] on div "*" at bounding box center [498, 266] width 222 height 15
click at [430, 286] on div at bounding box center [498, 280] width 222 height 12
paste div
click at [416, 494] on div at bounding box center [498, 491] width 222 height 15
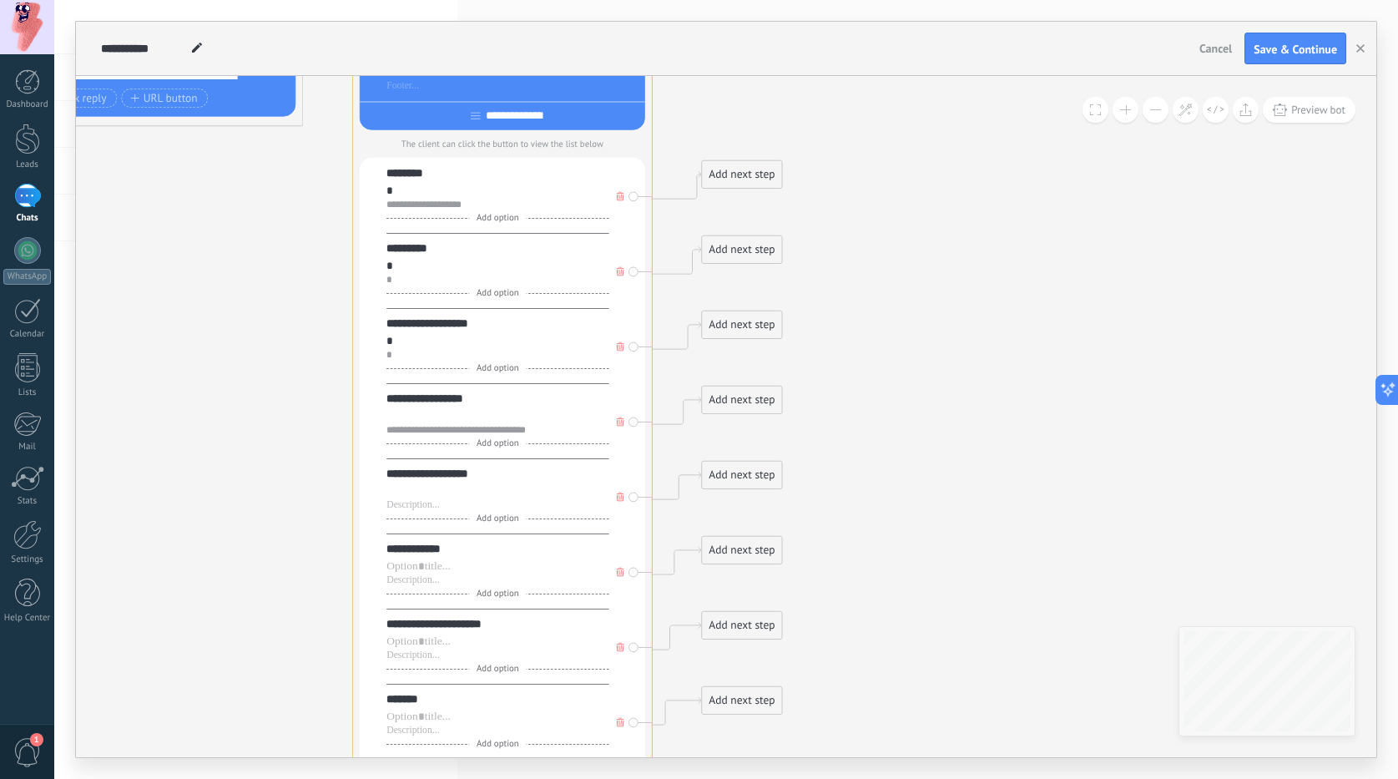
paste div
click at [414, 507] on div at bounding box center [498, 505] width 222 height 12
paste div
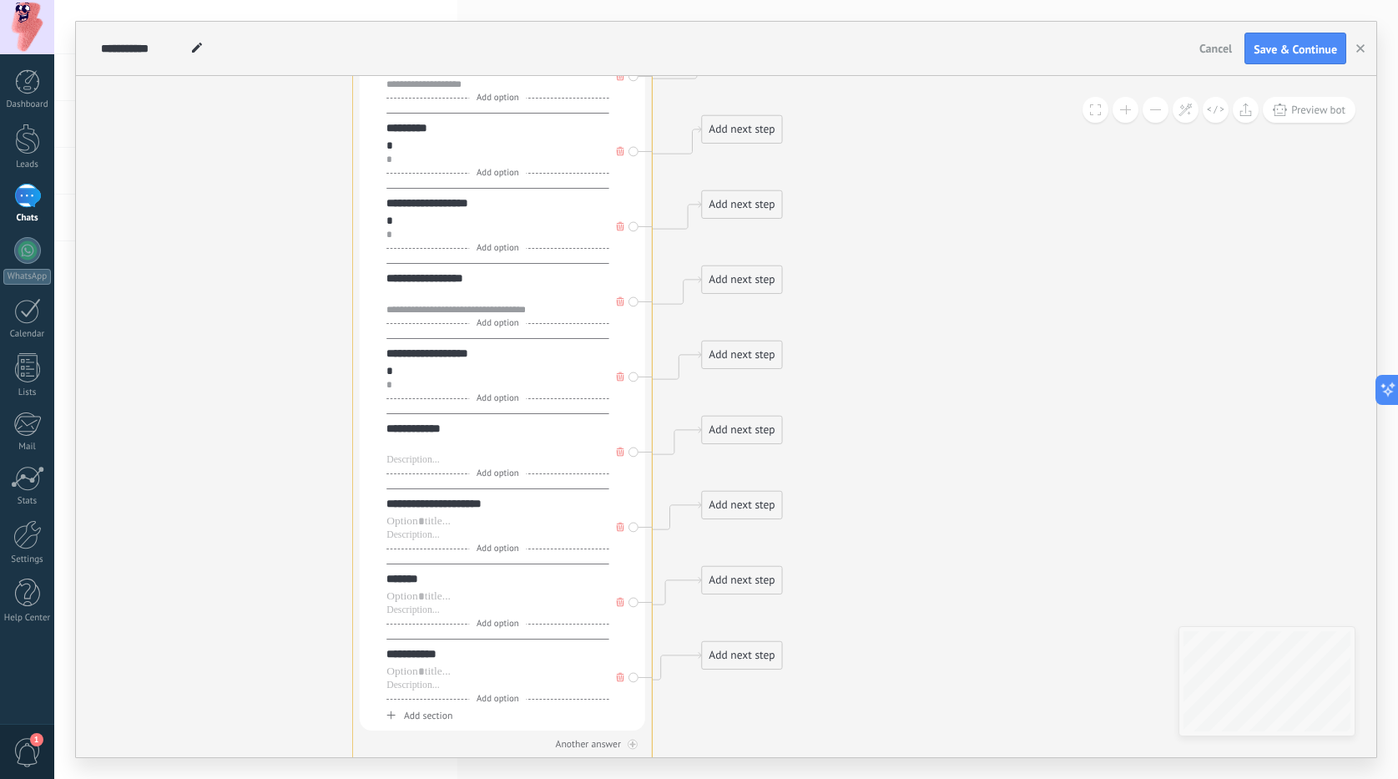
click at [422, 453] on div at bounding box center [498, 446] width 222 height 15
paste div
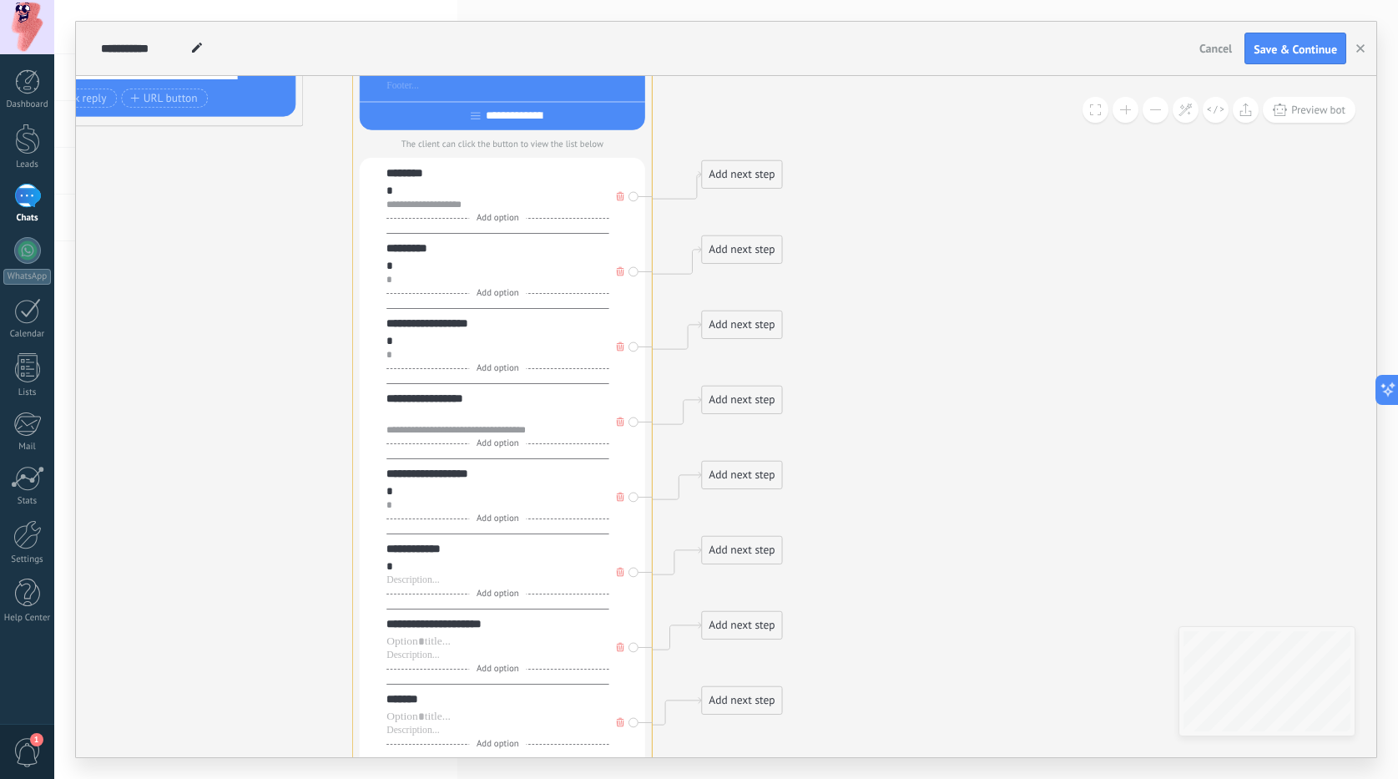
click at [452, 278] on div "*" at bounding box center [498, 280] width 222 height 12
click at [434, 286] on div "*" at bounding box center [498, 280] width 222 height 12
click at [436, 511] on div "*" at bounding box center [498, 505] width 222 height 12
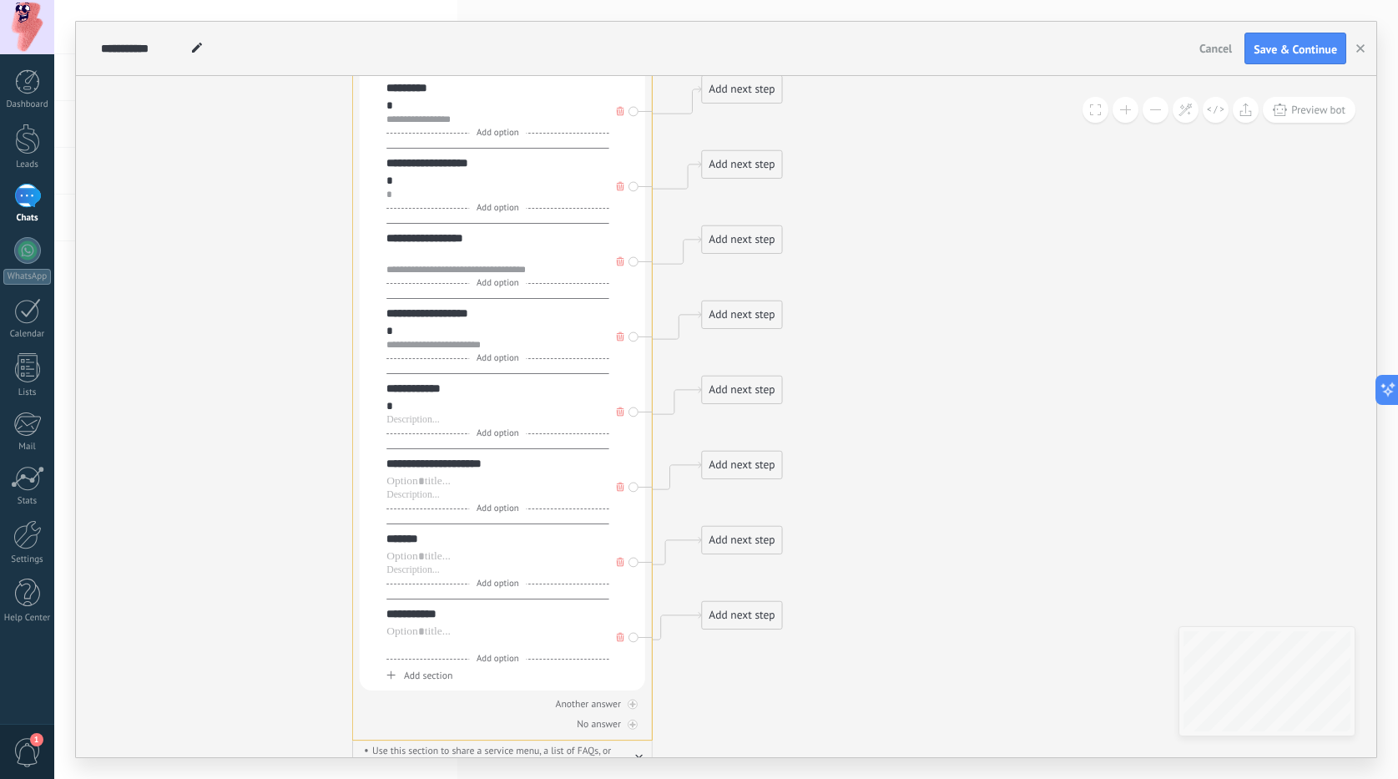
click at [422, 650] on div at bounding box center [498, 646] width 222 height 12
click at [420, 200] on div "*" at bounding box center [498, 195] width 222 height 12
click at [499, 119] on div "**********" at bounding box center [498, 120] width 222 height 12
click at [491, 341] on div "**********" at bounding box center [498, 345] width 222 height 12
click at [549, 267] on div "**********" at bounding box center [498, 270] width 222 height 12
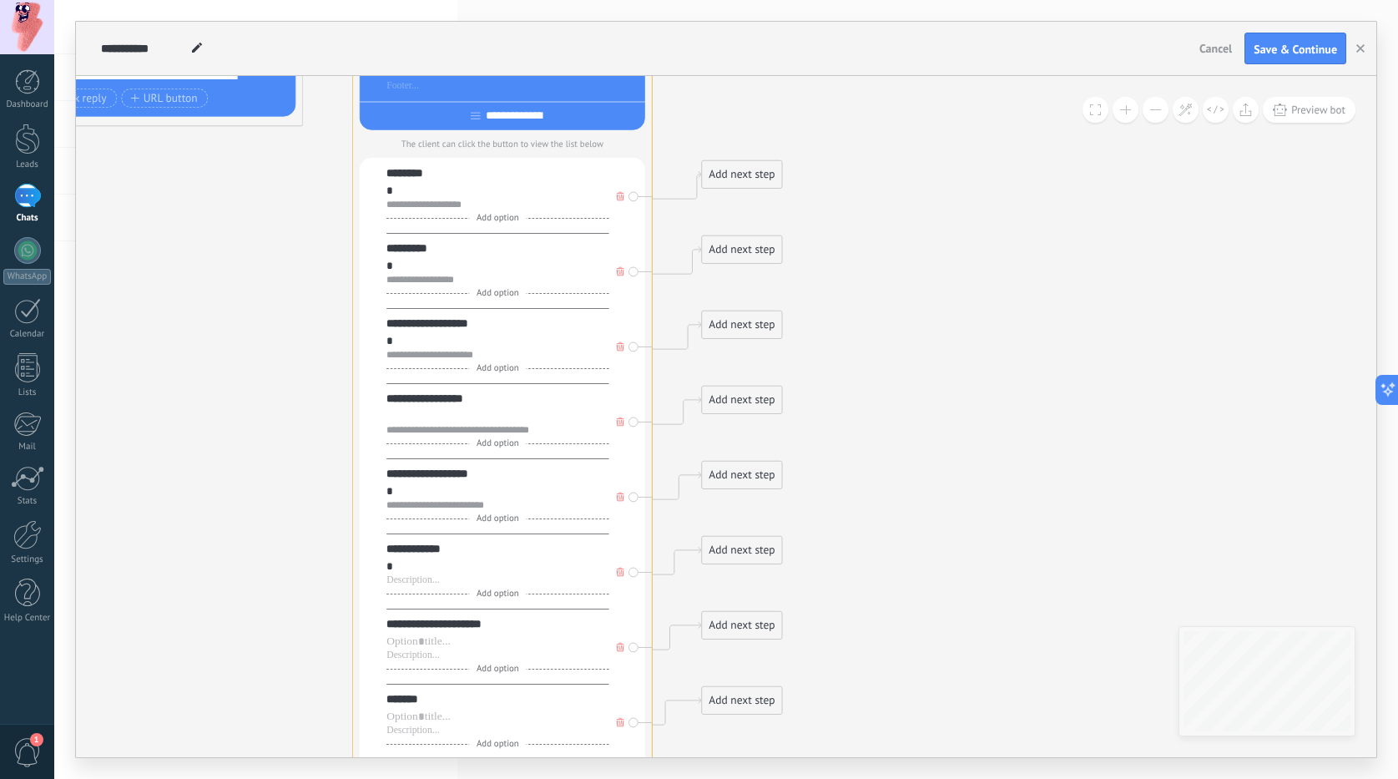
click at [480, 205] on div "**********" at bounding box center [498, 205] width 222 height 12
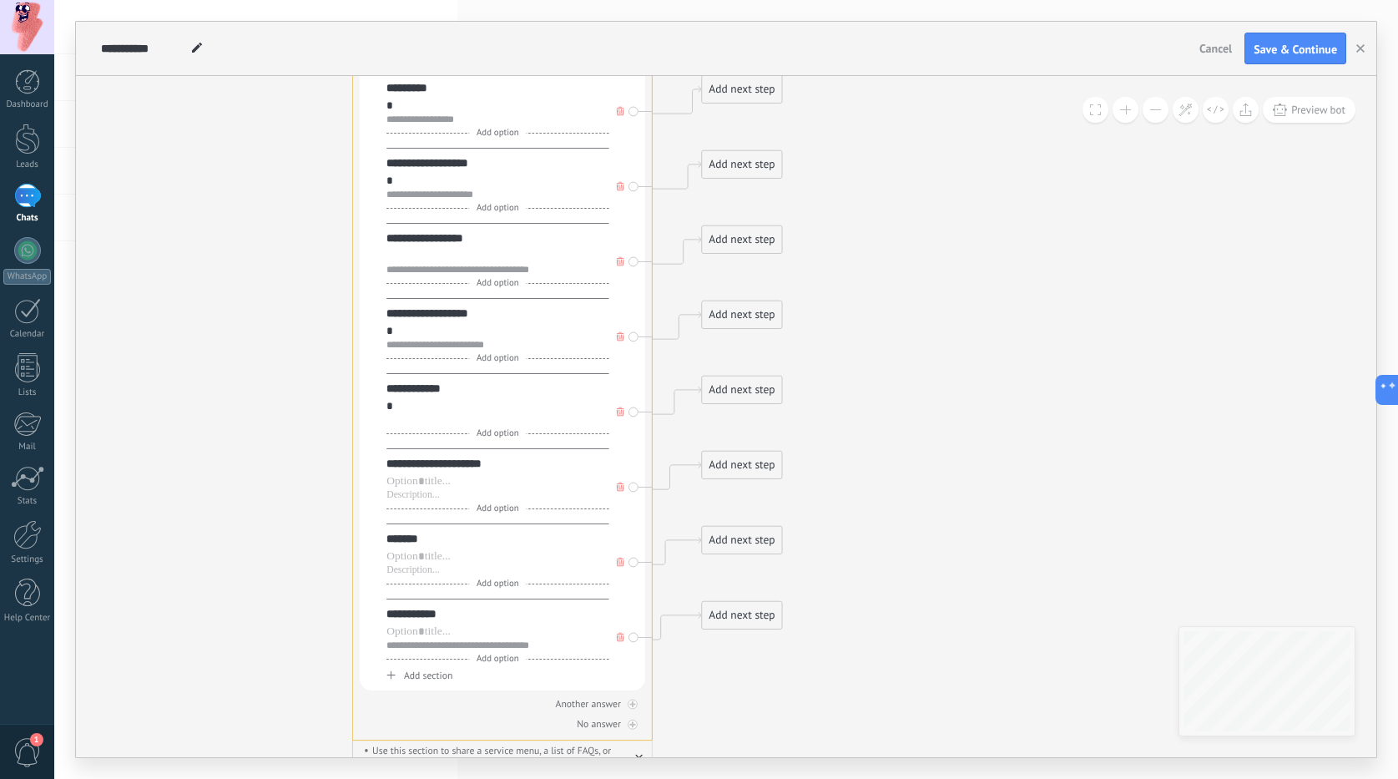
click at [402, 425] on div at bounding box center [498, 420] width 222 height 12
click at [420, 561] on div at bounding box center [498, 556] width 222 height 15
drag, startPoint x: 506, startPoint y: 556, endPoint x: 385, endPoint y: 554, distance: 121.1
click at [383, 554] on div "**********" at bounding box center [503, 343] width 286 height 693
copy div "**********"
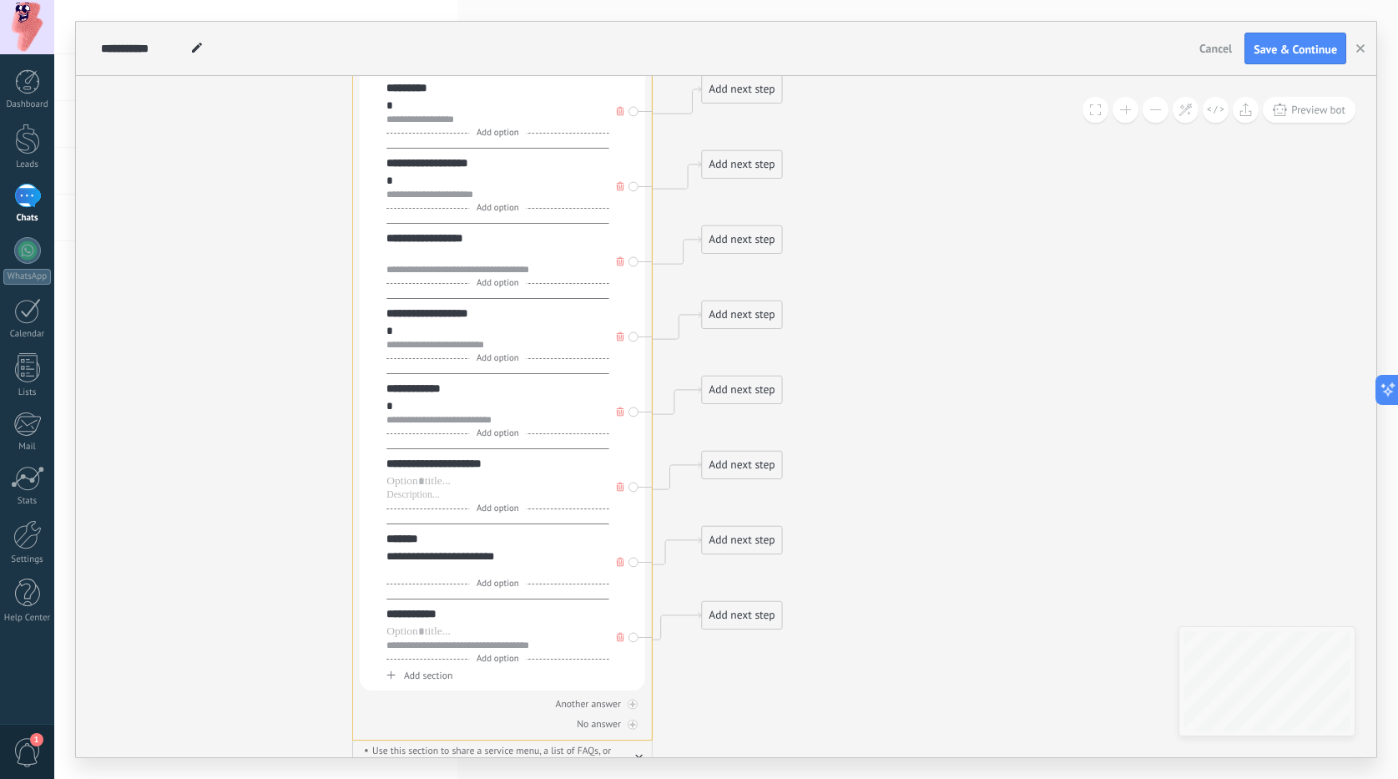
click at [423, 574] on div at bounding box center [498, 570] width 222 height 12
paste div
drag, startPoint x: 502, startPoint y: 559, endPoint x: 357, endPoint y: 564, distance: 145.4
click at [357, 564] on div "**********" at bounding box center [502, 293] width 301 height 893
click at [422, 495] on div at bounding box center [498, 495] width 222 height 12
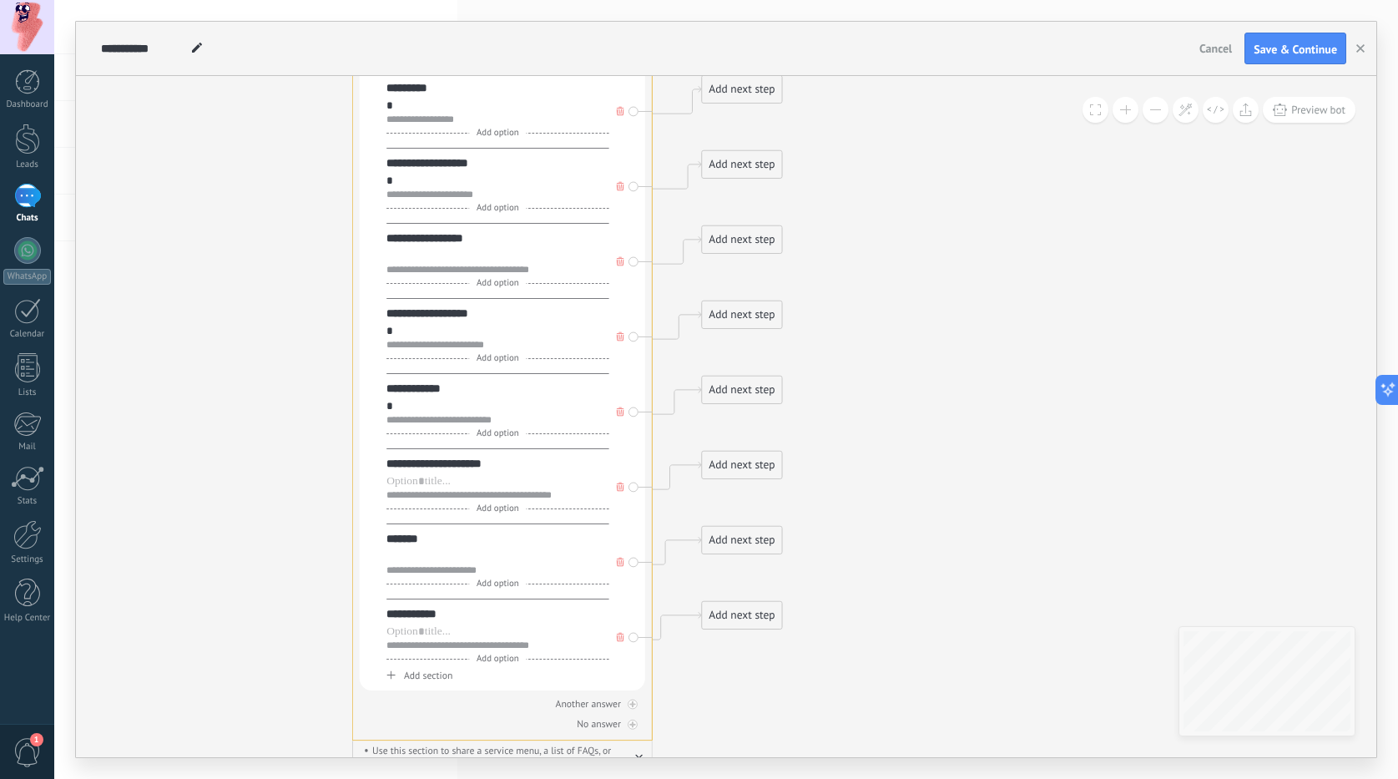
click at [464, 413] on div "*" at bounding box center [498, 406] width 222 height 15
click at [420, 488] on div at bounding box center [498, 481] width 222 height 15
paste div
click at [420, 636] on div at bounding box center [498, 632] width 222 height 15
paste div
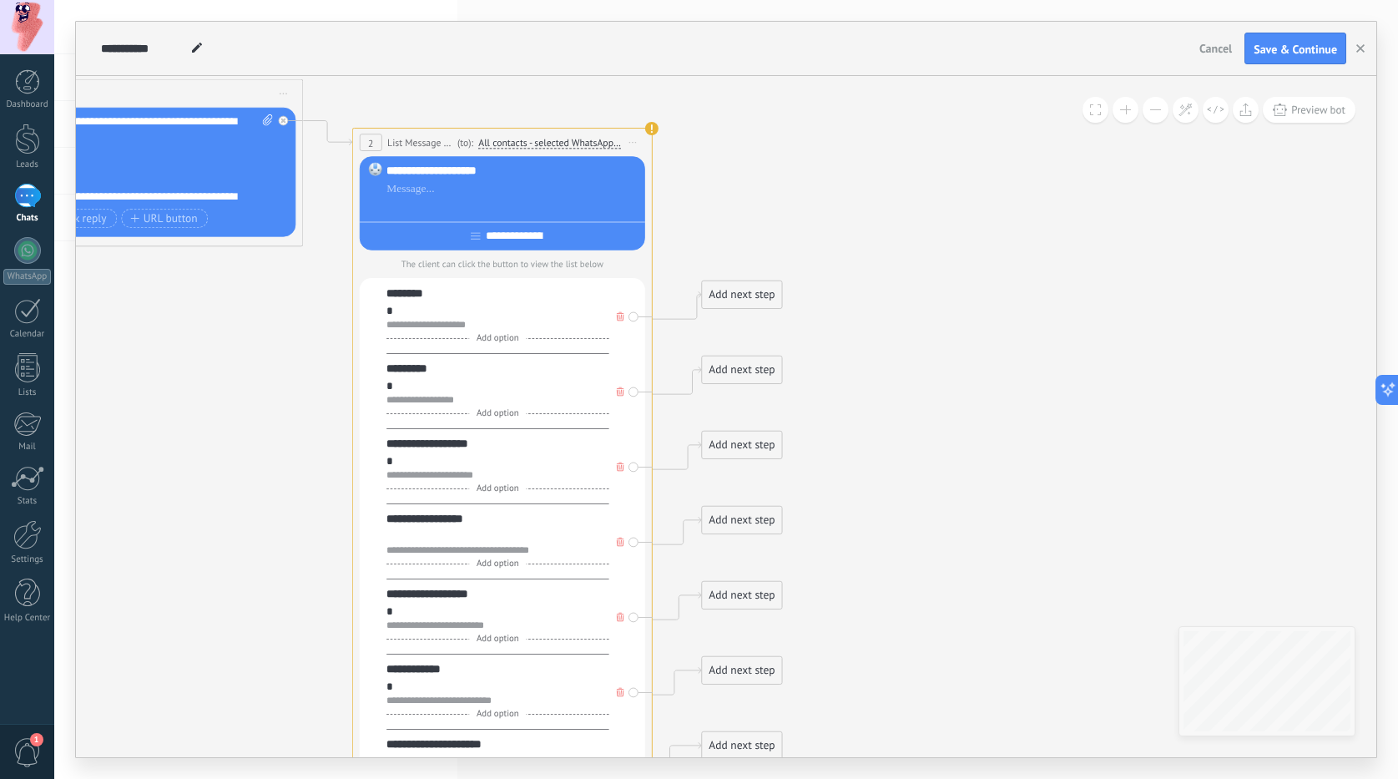
click at [404, 200] on div at bounding box center [513, 207] width 253 height 15
paste div
click at [403, 185] on div at bounding box center [513, 188] width 253 height 15
paste div
click at [963, 182] on icon at bounding box center [305, 540] width 1709 height 1773
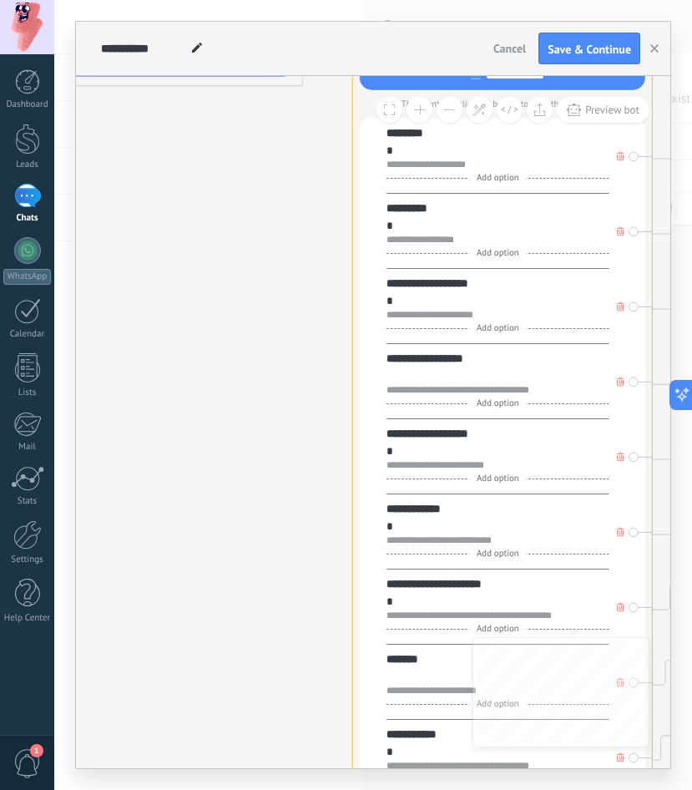
drag, startPoint x: 286, startPoint y: 269, endPoint x: 270, endPoint y: 237, distance: 35.9
click at [268, 251] on icon at bounding box center [305, 380] width 1709 height 1773
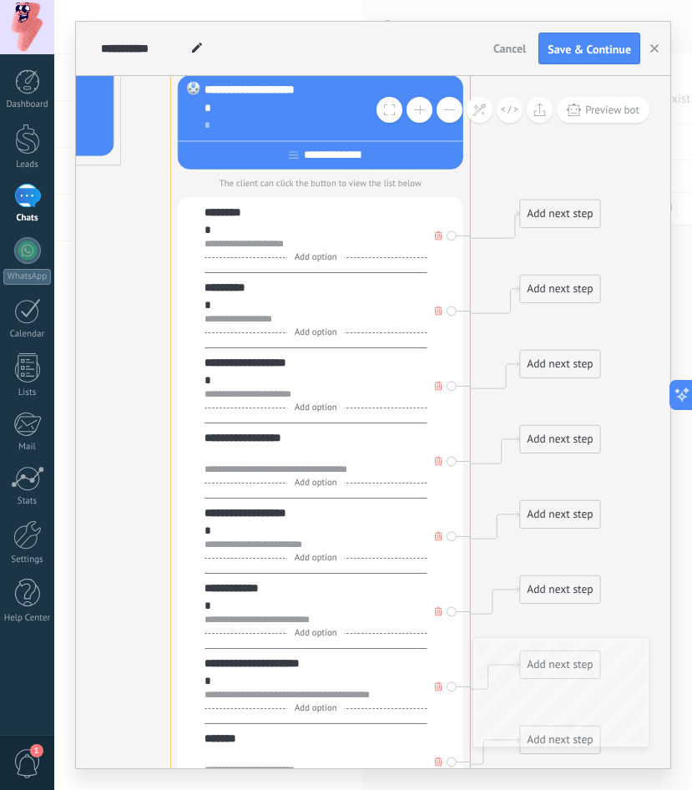
drag, startPoint x: 277, startPoint y: 204, endPoint x: 83, endPoint y: 278, distance: 207.5
click at [83, 278] on icon at bounding box center [123, 459] width 1709 height 1773
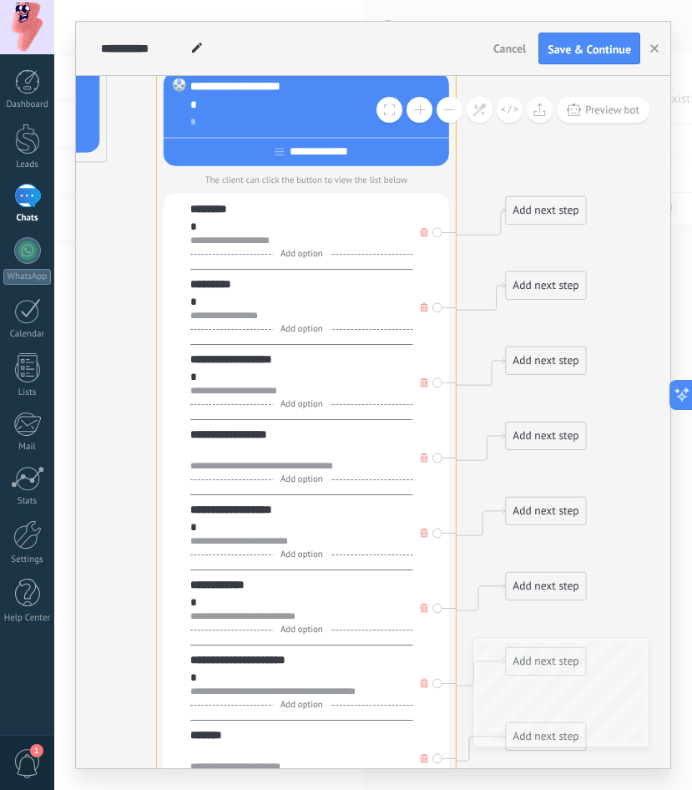
click at [612, 252] on div "**********" at bounding box center [373, 395] width 638 height 790
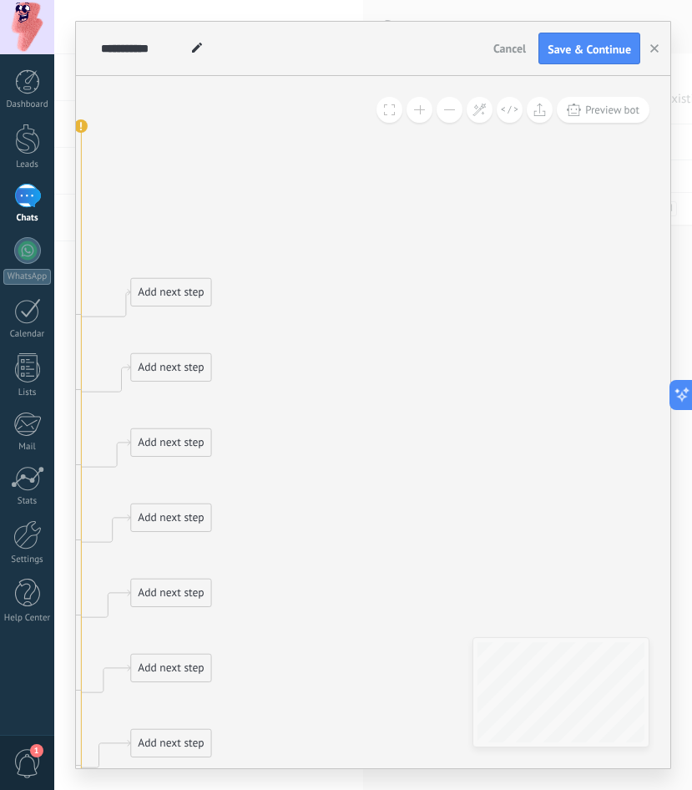
drag, startPoint x: 608, startPoint y: 246, endPoint x: 241, endPoint y: 308, distance: 371.7
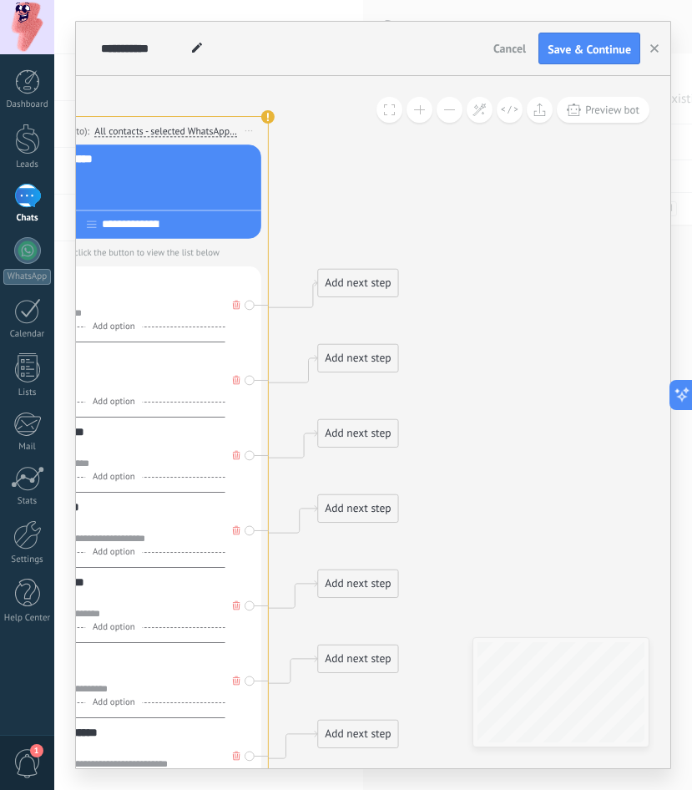
drag, startPoint x: 192, startPoint y: 210, endPoint x: 384, endPoint y: 202, distance: 192.2
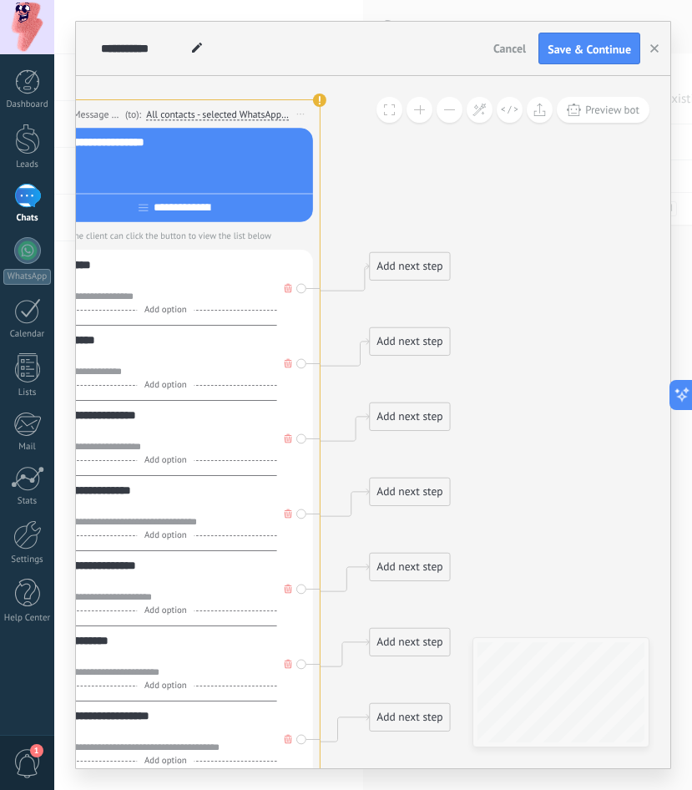
drag, startPoint x: 374, startPoint y: 201, endPoint x: 412, endPoint y: 186, distance: 40.5
click at [411, 275] on div "Add next step" at bounding box center [410, 266] width 80 height 25
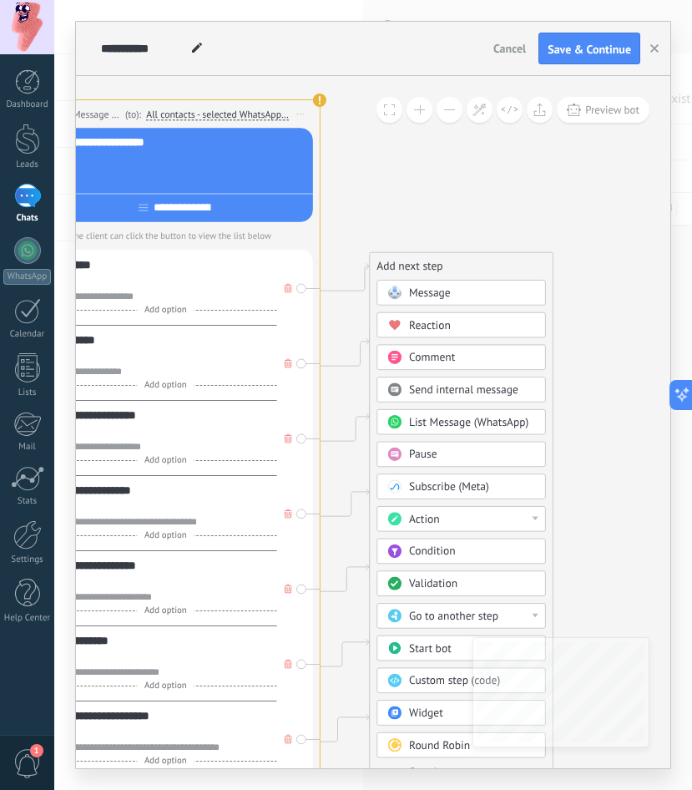
click at [422, 292] on span "Message" at bounding box center [430, 293] width 42 height 14
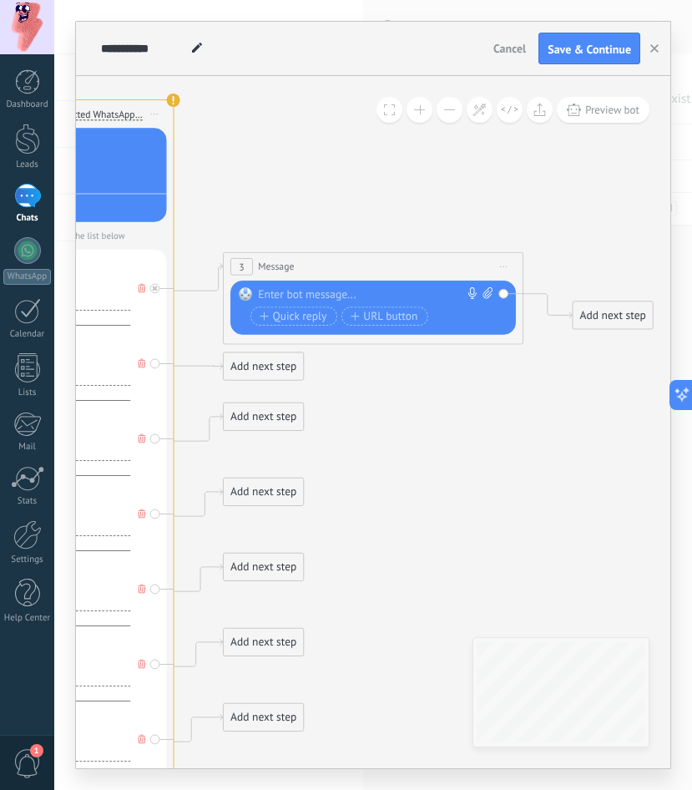
click at [335, 294] on div at bounding box center [369, 294] width 223 height 15
paste div
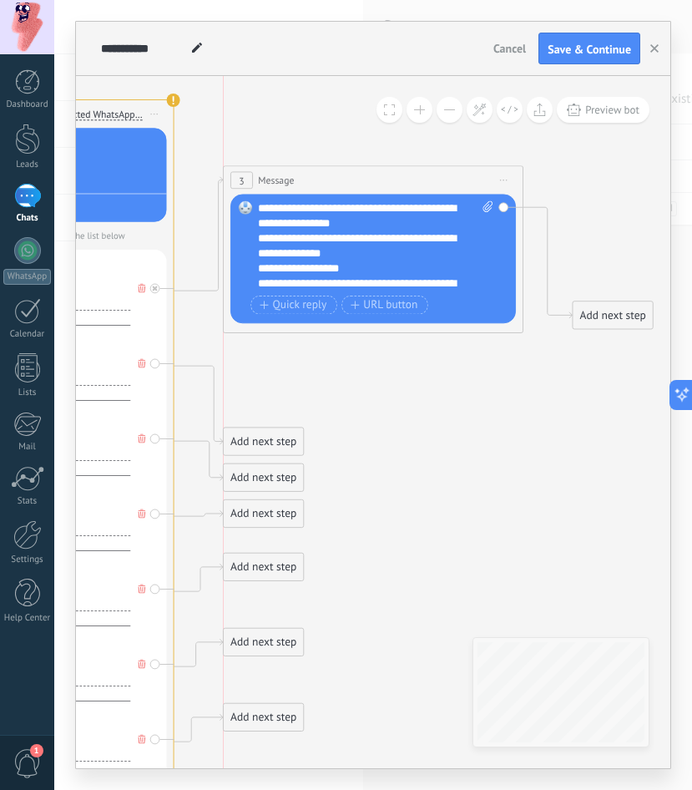
drag, startPoint x: 330, startPoint y: 271, endPoint x: 333, endPoint y: 181, distance: 89.4
click at [333, 181] on div "3 Message ******* (to): All contacts - selected channels All contacts - selecte…" at bounding box center [373, 180] width 299 height 28
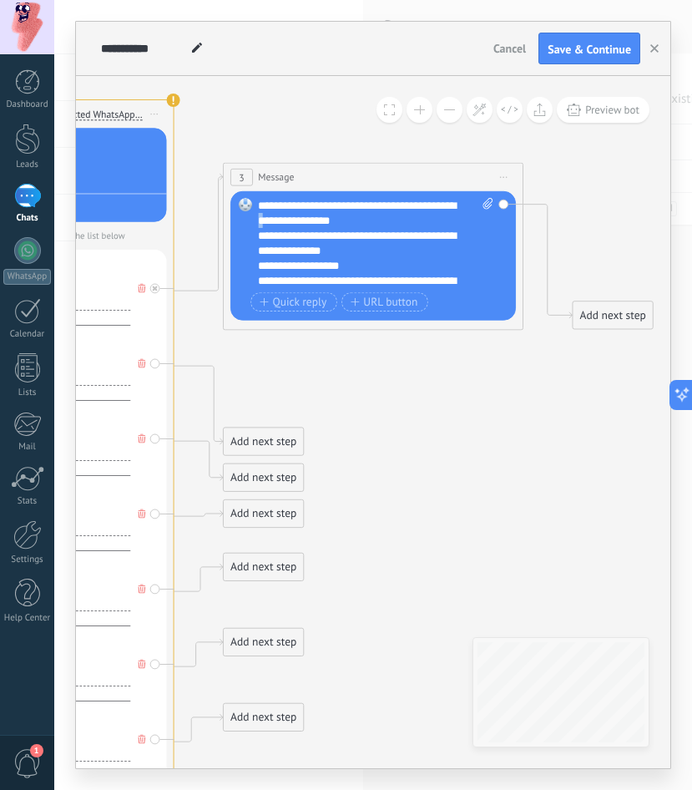
click at [267, 217] on div "**********" at bounding box center [375, 243] width 235 height 90
click at [334, 220] on div "**********" at bounding box center [375, 243] width 235 height 90
click at [337, 219] on div "**********" at bounding box center [375, 243] width 235 height 90
click at [335, 219] on div "**********" at bounding box center [375, 243] width 235 height 90
click at [464, 205] on div "**********" at bounding box center [375, 243] width 235 height 90
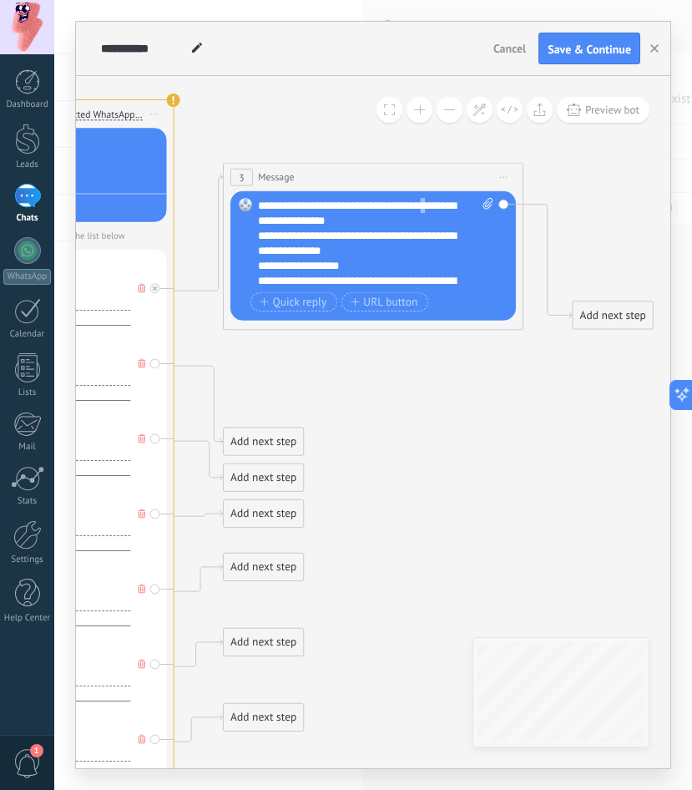
click at [256, 215] on div "**********" at bounding box center [373, 255] width 286 height 129
drag, startPoint x: 293, startPoint y: 215, endPoint x: 306, endPoint y: 219, distance: 14.0
click at [294, 215] on div "**********" at bounding box center [375, 243] width 235 height 90
click at [305, 219] on div "**********" at bounding box center [375, 243] width 235 height 90
click at [392, 223] on div "**********" at bounding box center [375, 243] width 235 height 90
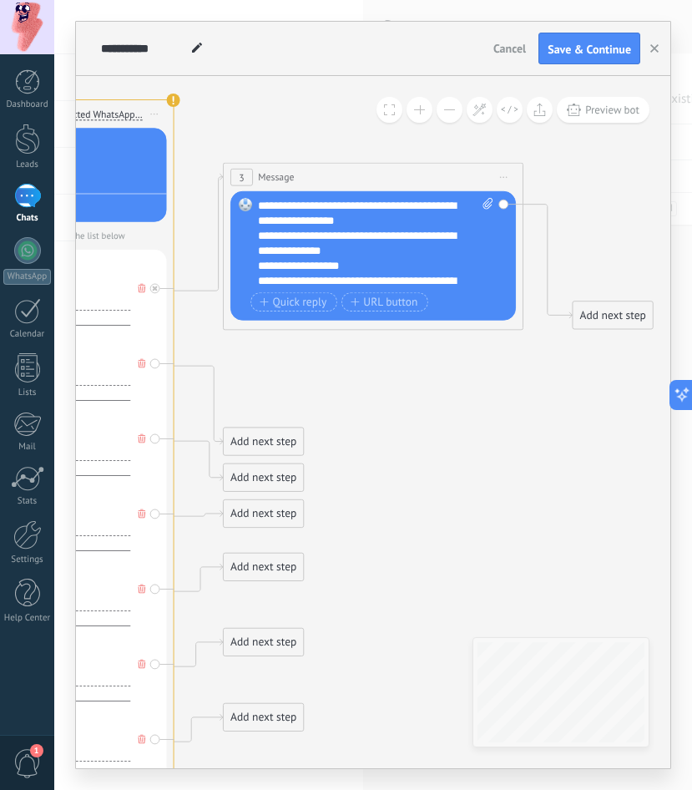
click at [310, 214] on div "**********" at bounding box center [375, 243] width 235 height 90
click at [300, 224] on div "**********" at bounding box center [375, 243] width 235 height 90
click at [301, 215] on div "**********" at bounding box center [375, 243] width 235 height 90
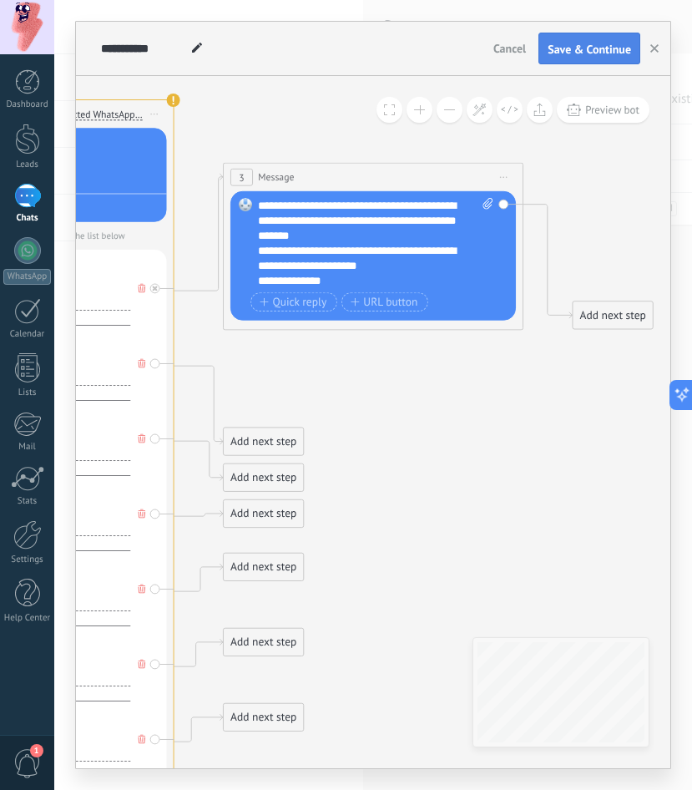
click at [561, 49] on span "Save & Continue" at bounding box center [589, 49] width 83 height 12
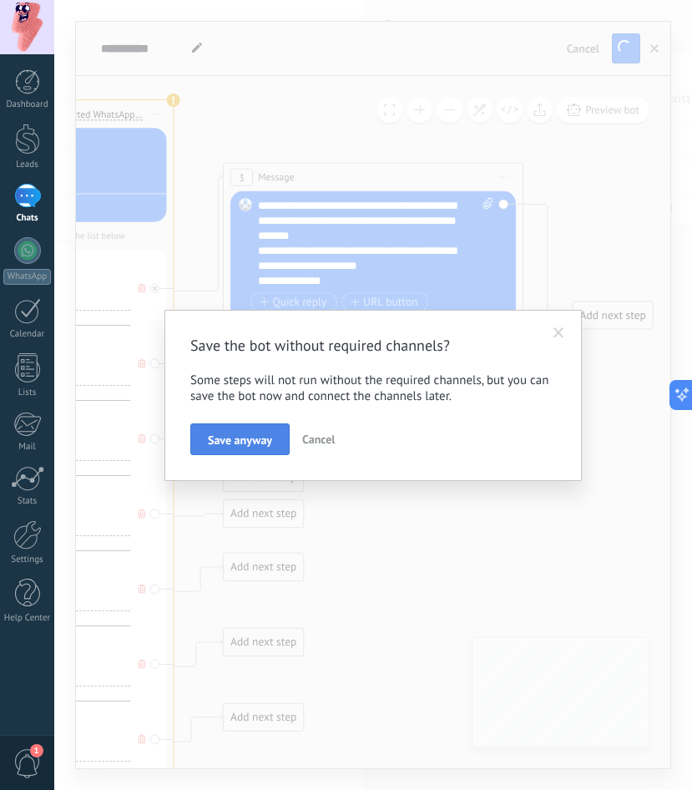
click at [284, 439] on button "Save anyway" at bounding box center [239, 439] width 99 height 32
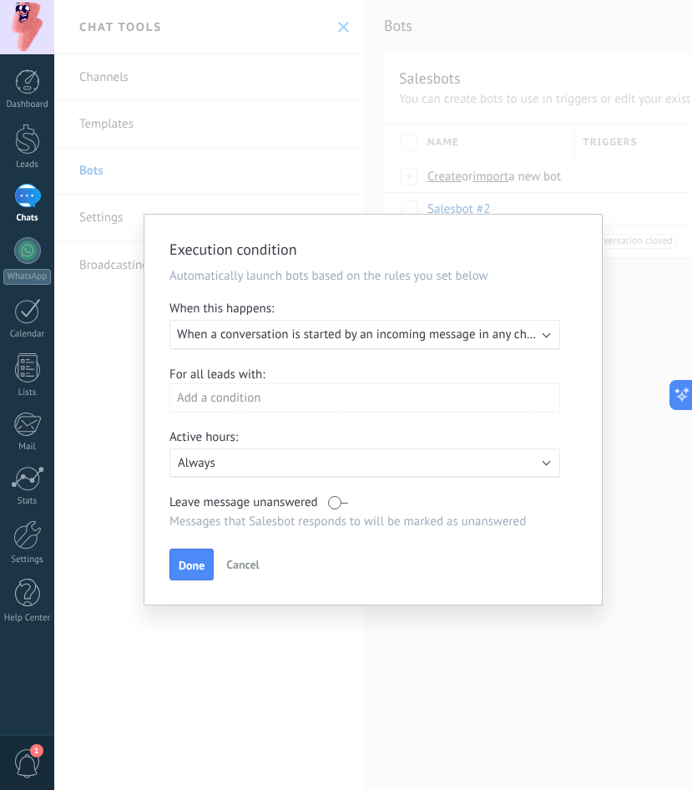
click at [229, 563] on span "Cancel" at bounding box center [242, 564] width 33 height 15
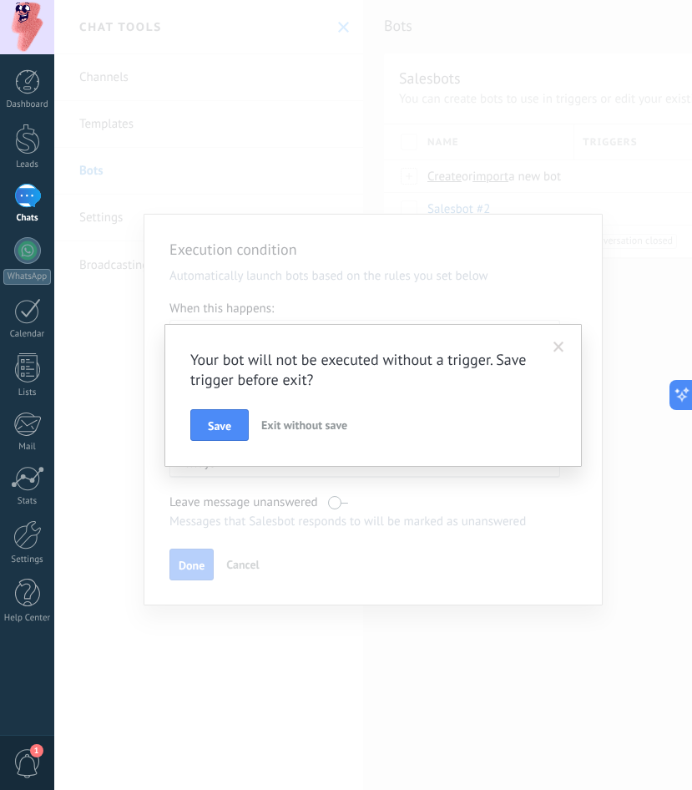
click at [286, 426] on span "Exit without save" at bounding box center [304, 424] width 86 height 15
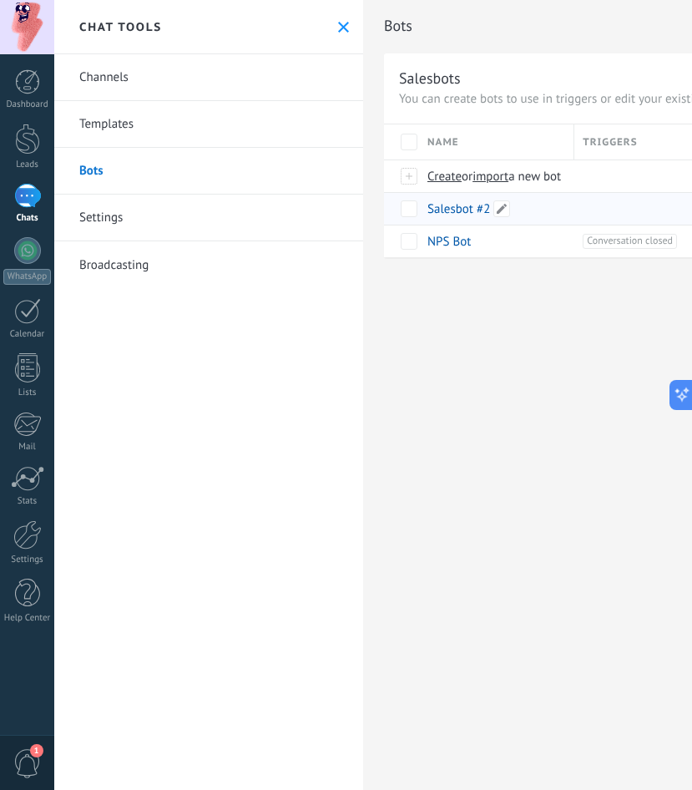
click at [449, 216] on link "Salesbot #2" at bounding box center [458, 209] width 63 height 16
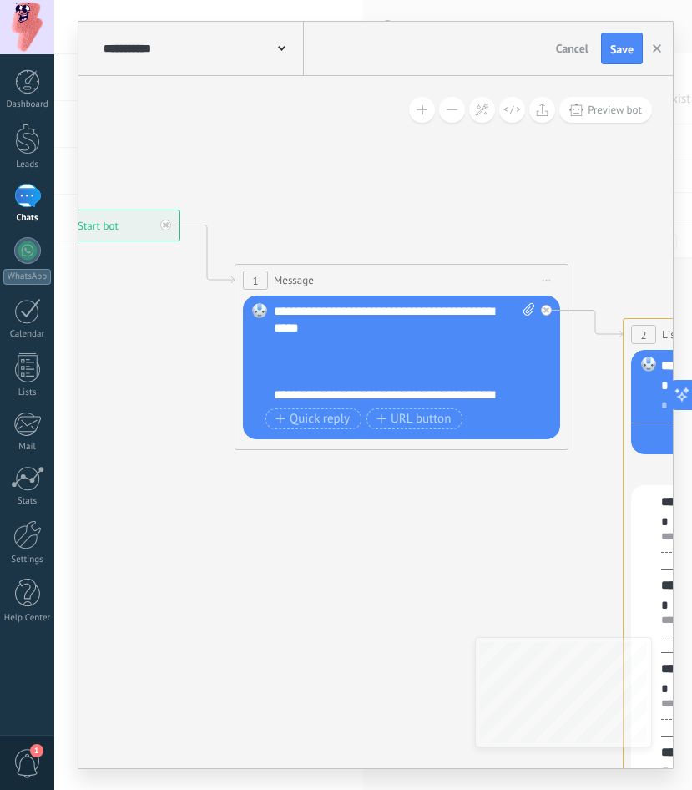
click at [93, 129] on icon at bounding box center [692, 761] width 2142 height 1939
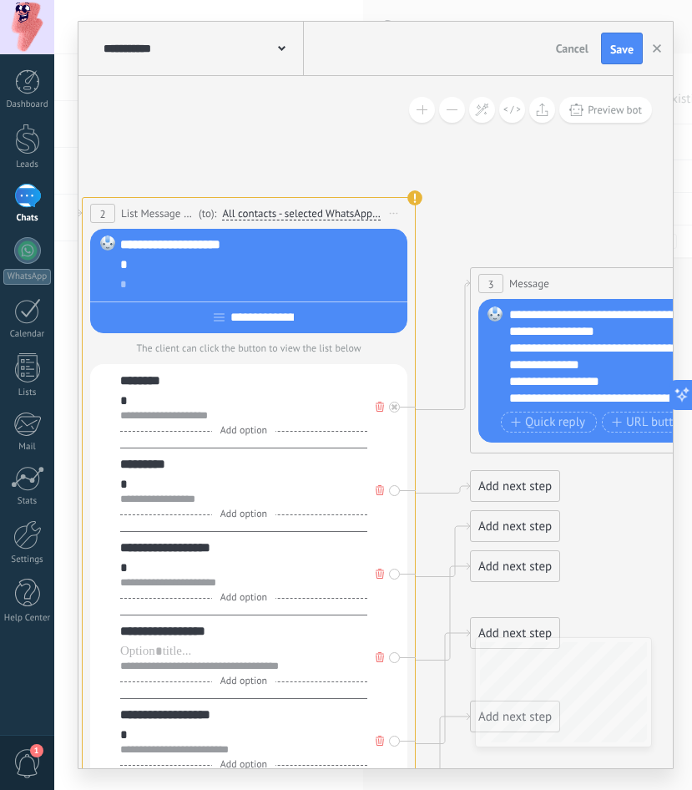
drag, startPoint x: 458, startPoint y: 204, endPoint x: 250, endPoint y: 143, distance: 217.4
click at [141, 109] on icon at bounding box center [223, 640] width 2287 height 1939
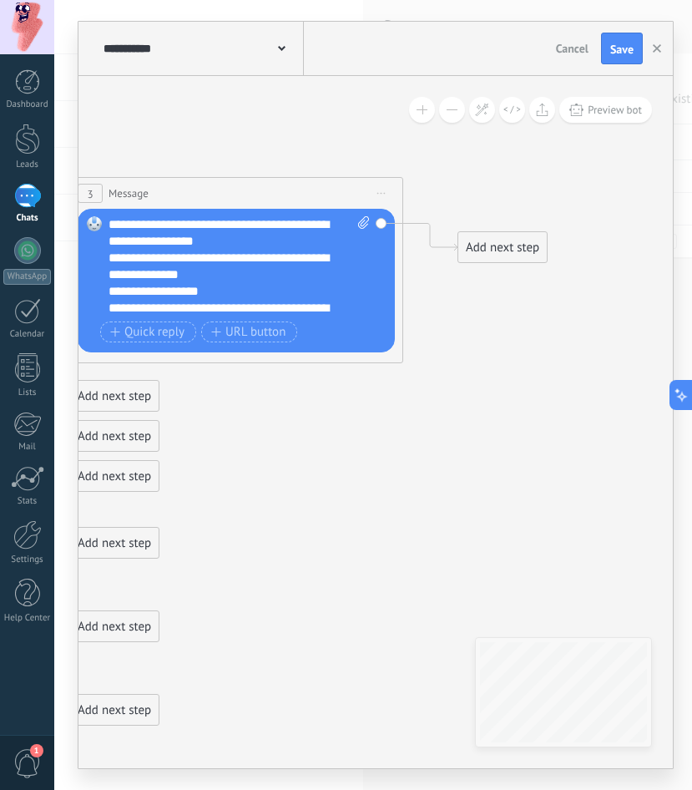
drag, startPoint x: 433, startPoint y: 154, endPoint x: 287, endPoint y: 132, distance: 147.7
click at [460, 111] on button at bounding box center [452, 110] width 26 height 26
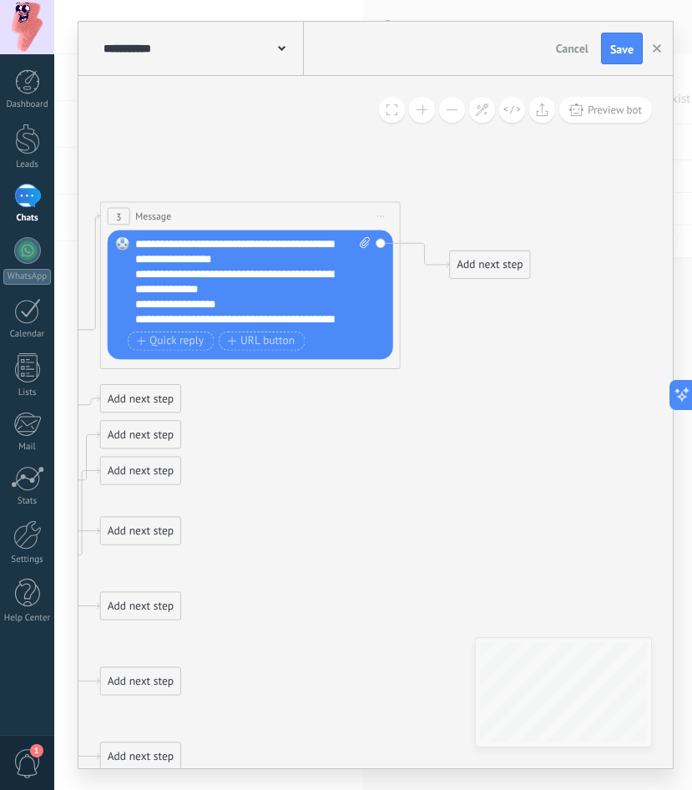
click at [460, 111] on button at bounding box center [452, 110] width 26 height 26
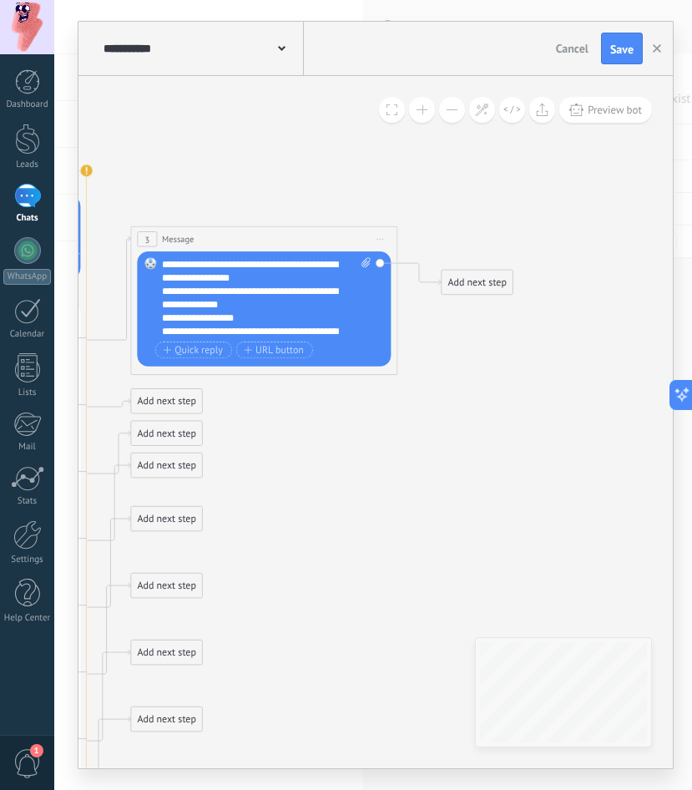
click at [460, 111] on button at bounding box center [452, 110] width 26 height 26
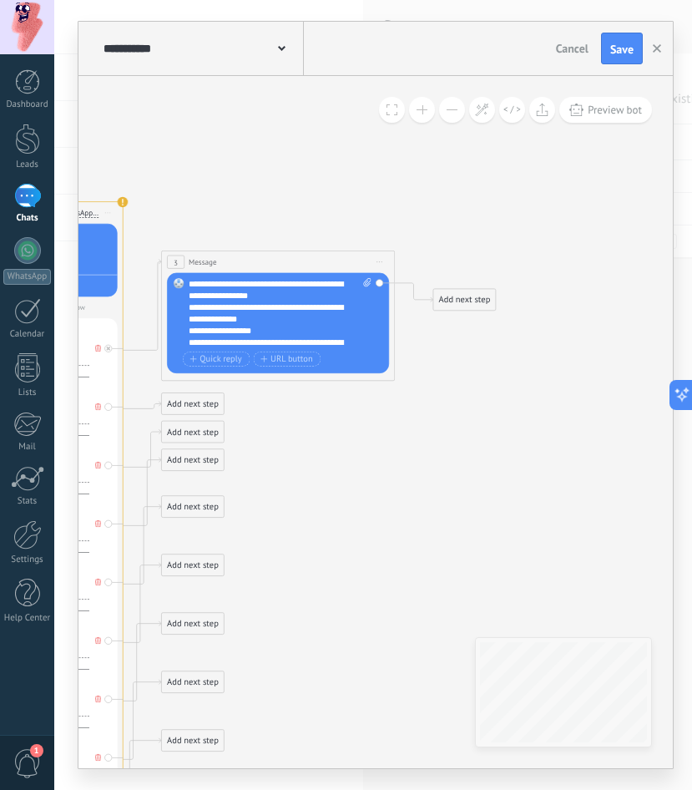
drag, startPoint x: 312, startPoint y: 154, endPoint x: 578, endPoint y: 225, distance: 274.6
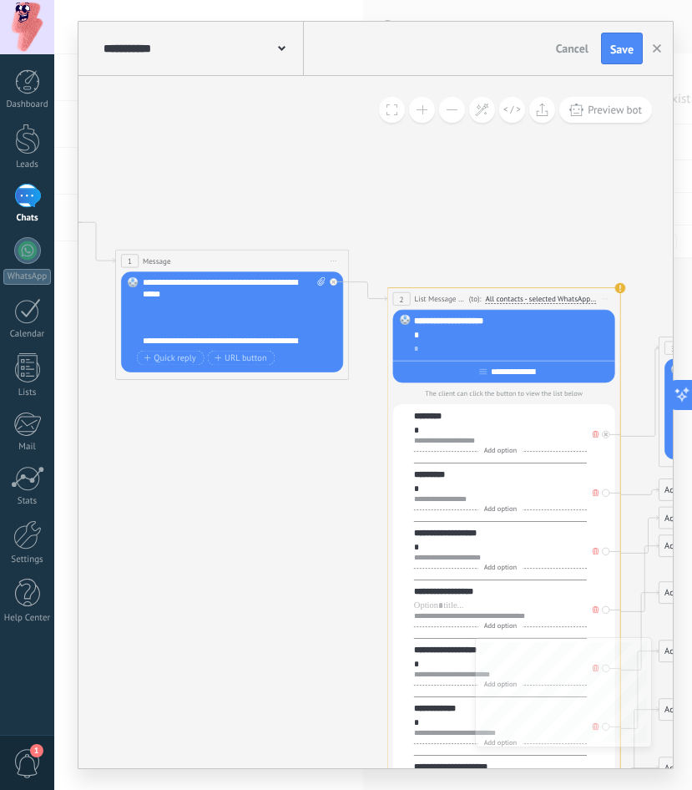
drag, startPoint x: 296, startPoint y: 201, endPoint x: 523, endPoint y: 218, distance: 227.7
click at [523, 218] on icon at bounding box center [486, 597] width 1600 height 1357
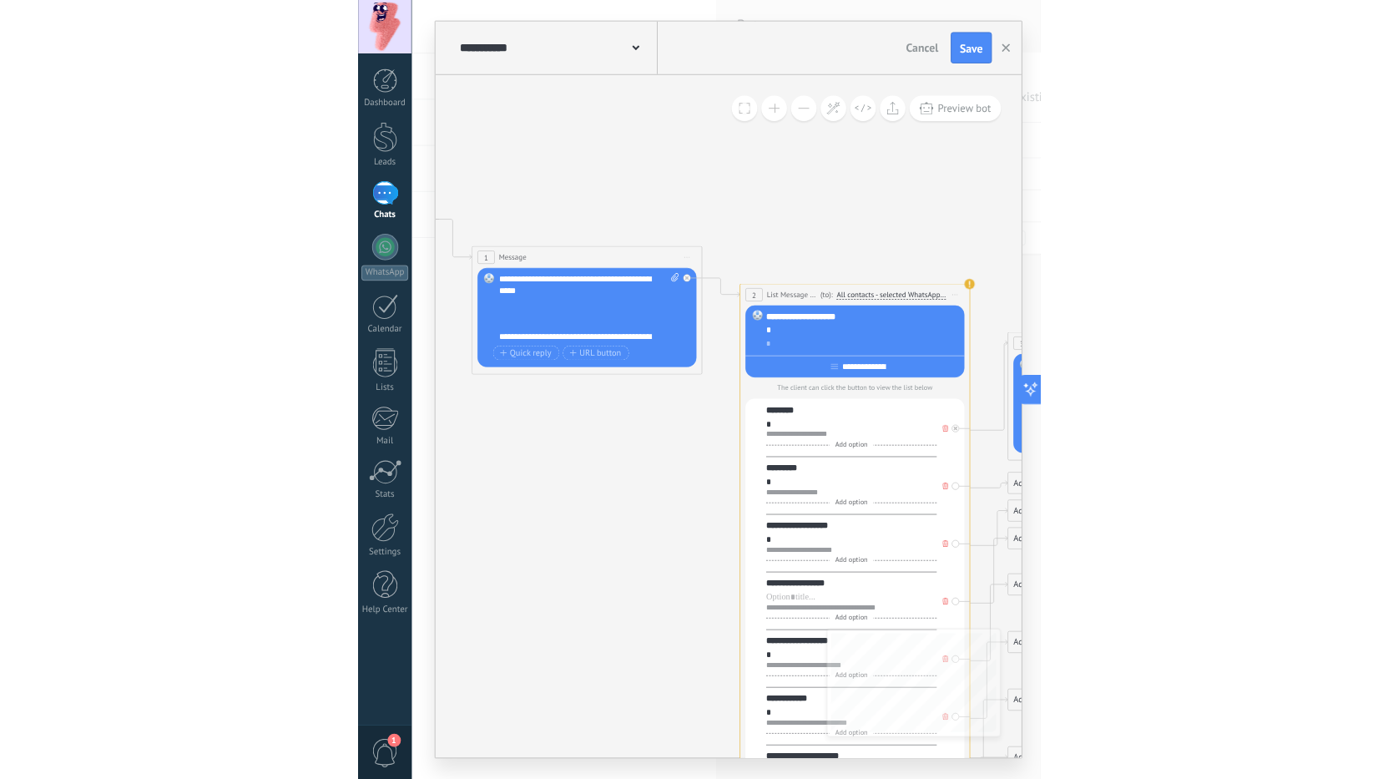
scroll to position [33, 0]
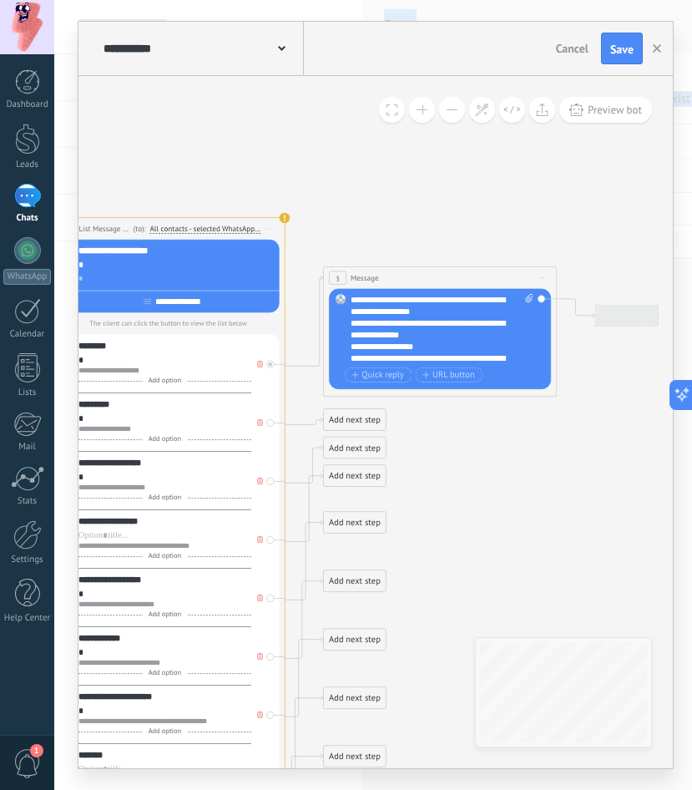
drag, startPoint x: 469, startPoint y: 195, endPoint x: -16, endPoint y: 92, distance: 495.8
click at [0, 92] on html ".abccls-1,.abccls-2{fill-rule:evenodd}.abccls-2{fill:#fff} .abfcls-1{fill:none}…" at bounding box center [346, 395] width 692 height 790
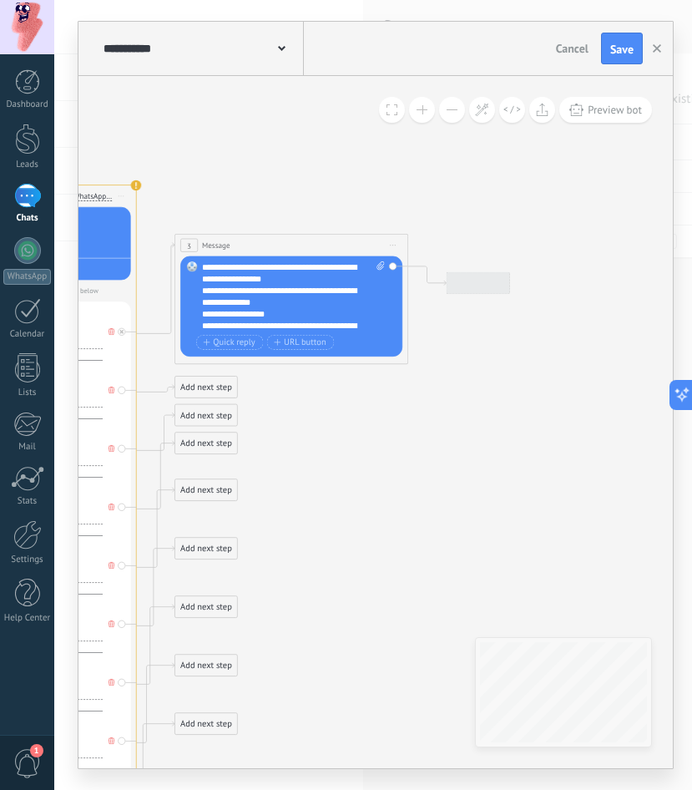
click at [466, 377] on icon at bounding box center [2, 494] width 1600 height 1357
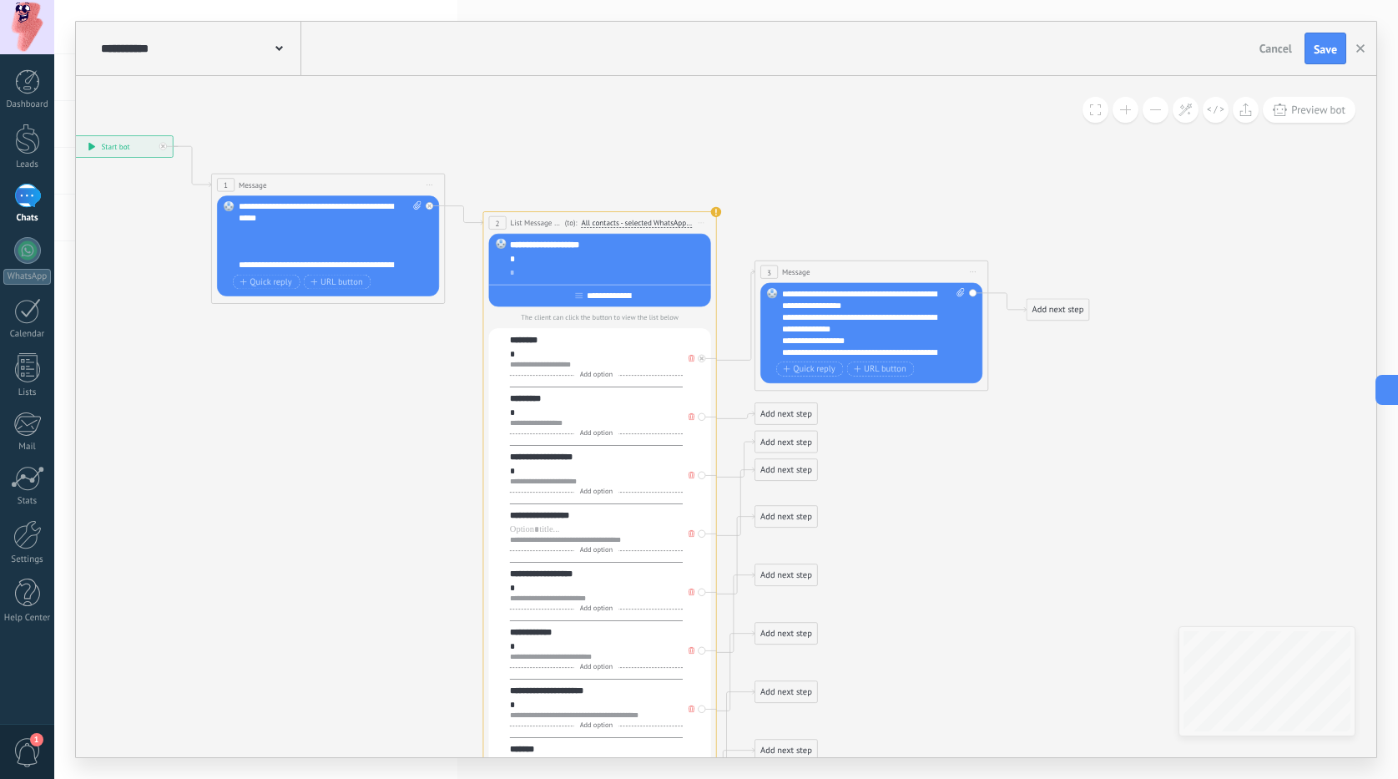
drag, startPoint x: 667, startPoint y: 228, endPoint x: 1123, endPoint y: 234, distance: 455.9
click at [1123, 234] on icon at bounding box center [582, 521] width 1600 height 1357
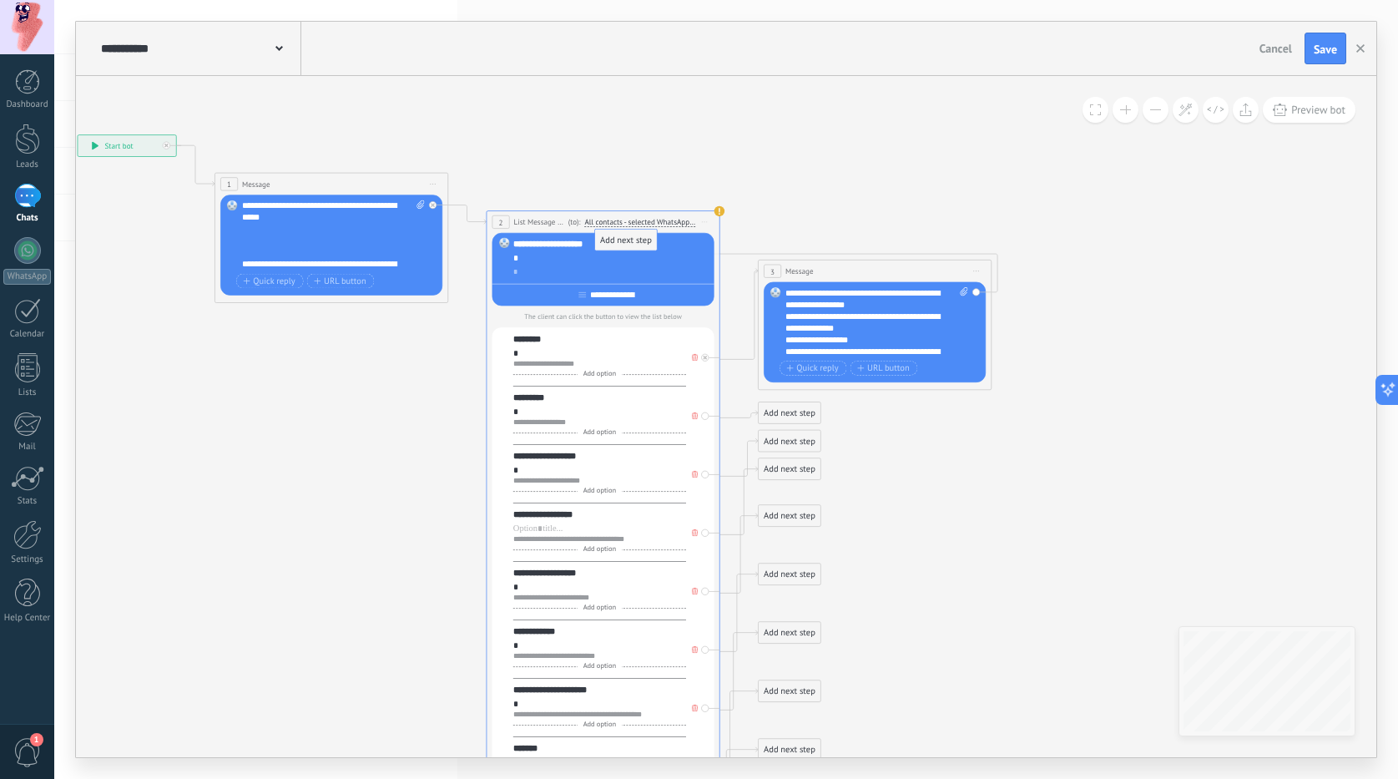
drag, startPoint x: 1063, startPoint y: 304, endPoint x: 628, endPoint y: 235, distance: 440.3
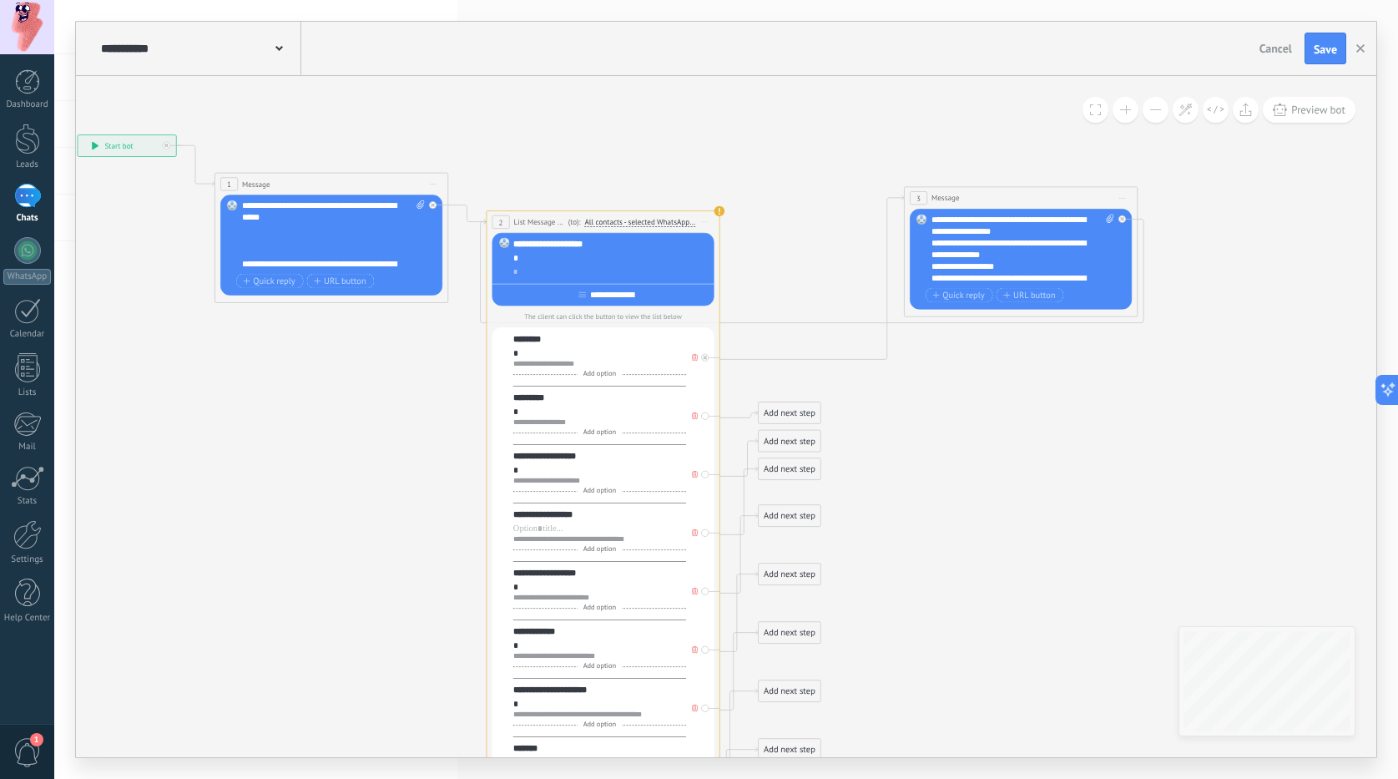
drag, startPoint x: 842, startPoint y: 275, endPoint x: 988, endPoint y: 202, distance: 163.2
click at [988, 202] on div "3 Message ******* (to): All contacts - selected channels All contacts - selecte…" at bounding box center [1021, 198] width 233 height 22
drag, startPoint x: 784, startPoint y: 469, endPoint x: 996, endPoint y: 432, distance: 215.2
click at [996, 432] on div "Add next step" at bounding box center [1001, 431] width 62 height 19
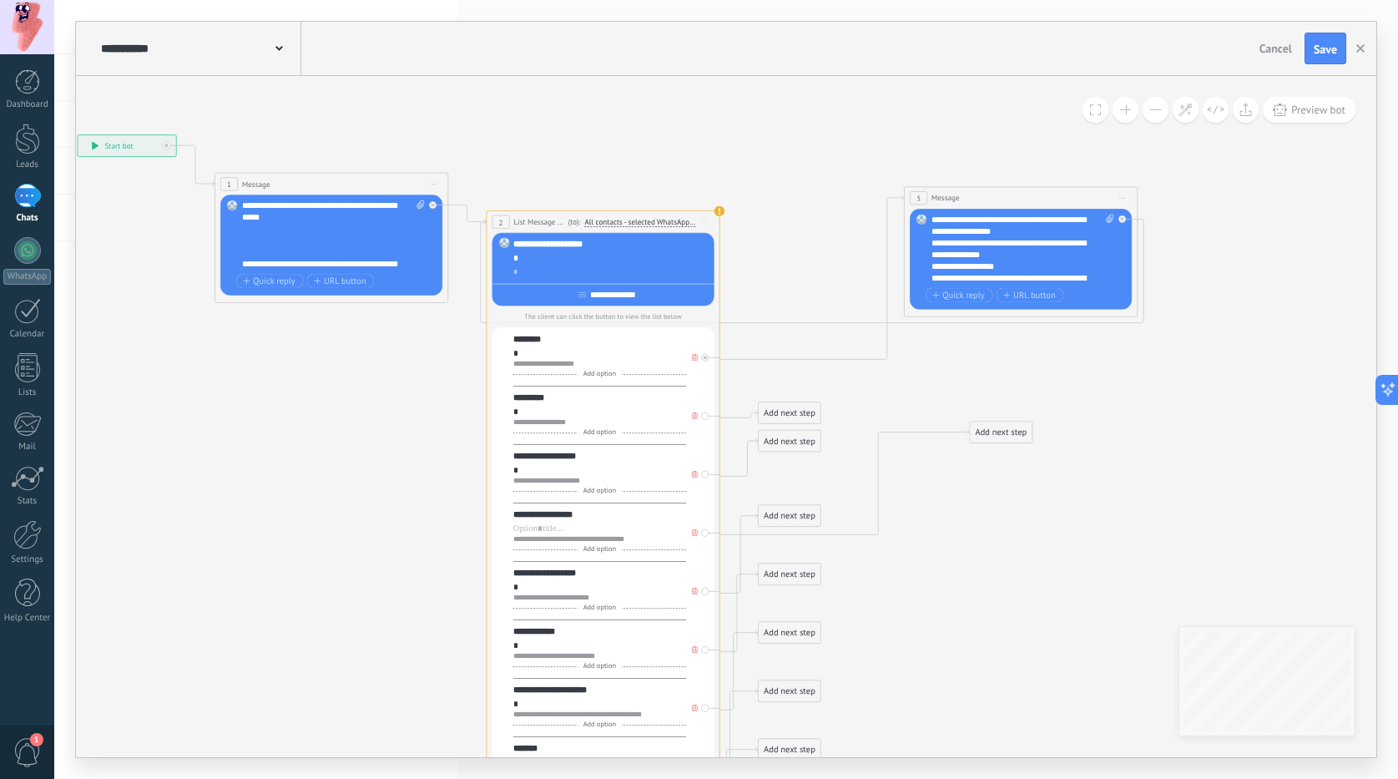
click at [995, 433] on div "Add next step" at bounding box center [1001, 431] width 62 height 19
click at [1003, 452] on span "Message" at bounding box center [1017, 453] width 33 height 11
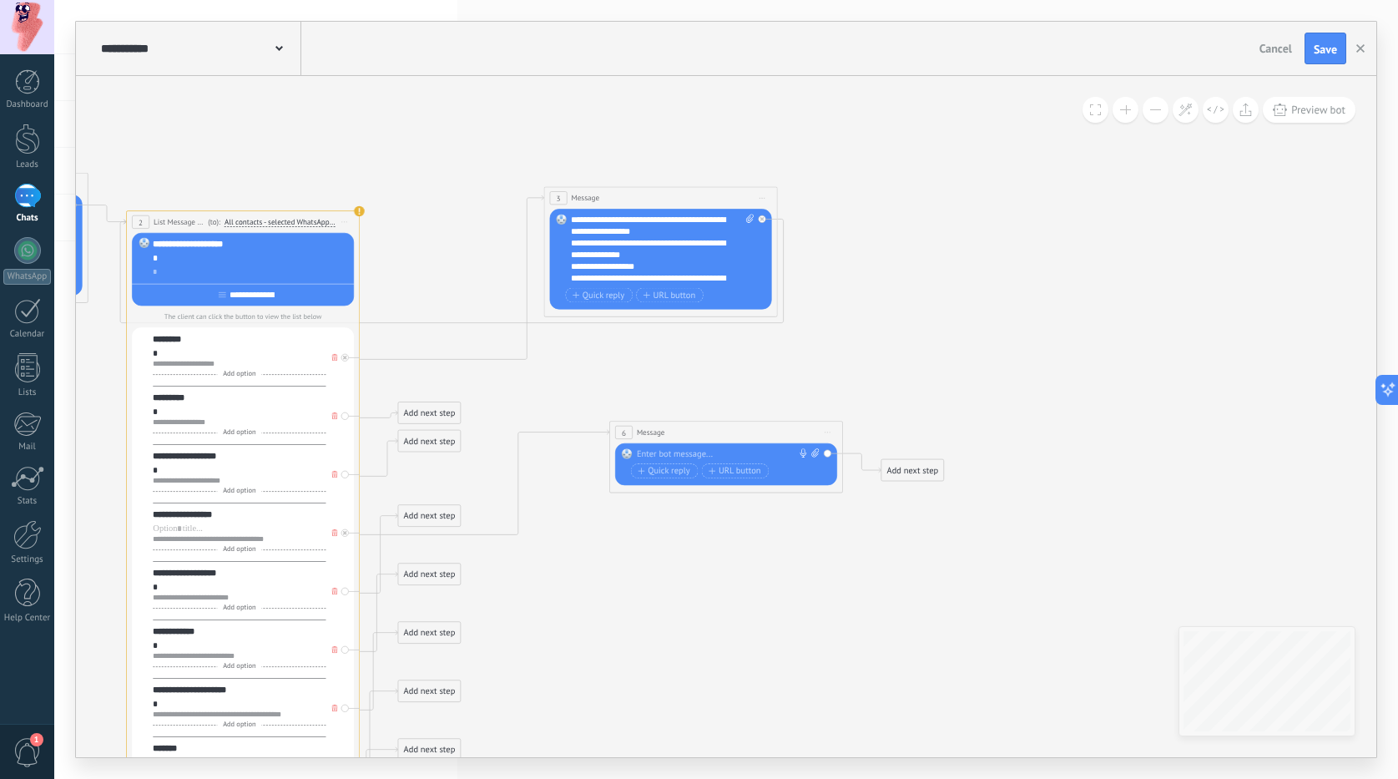
click at [725, 455] on div at bounding box center [724, 454] width 174 height 12
paste div
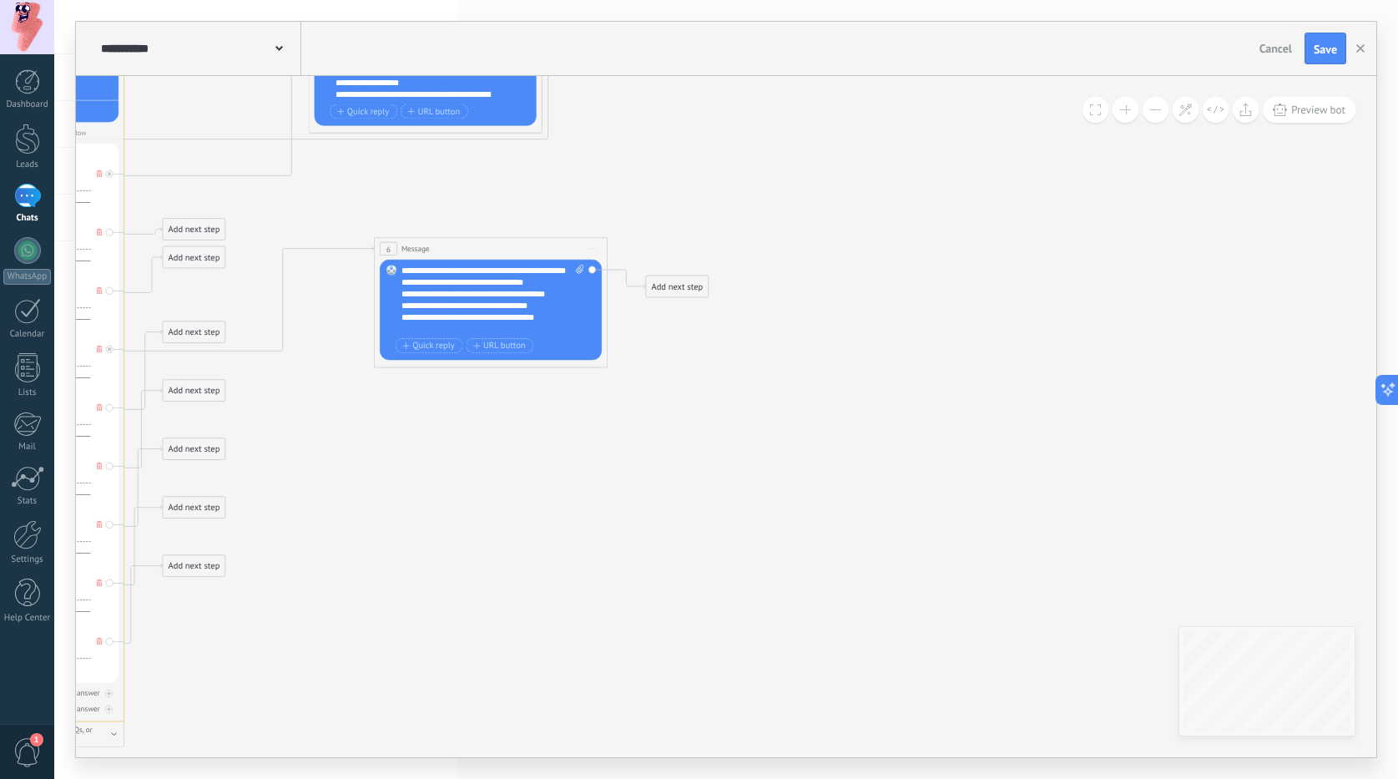
drag, startPoint x: 996, startPoint y: 392, endPoint x: 751, endPoint y: 201, distance: 310.0
click at [751, 201] on icon at bounding box center [95, 337] width 1813 height 1357
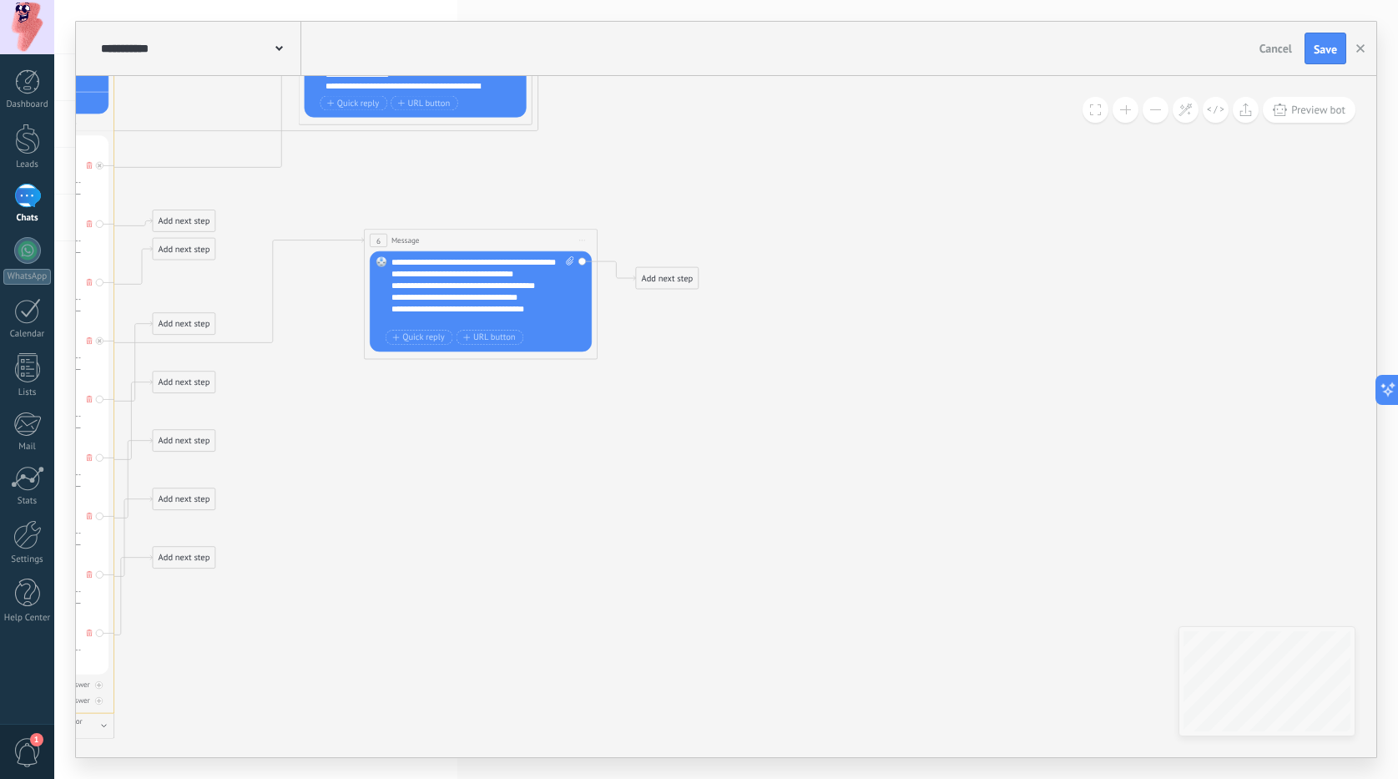
click at [646, 286] on div "Add next step" at bounding box center [667, 278] width 62 height 19
click at [685, 425] on span "Pause" at bounding box center [678, 424] width 22 height 11
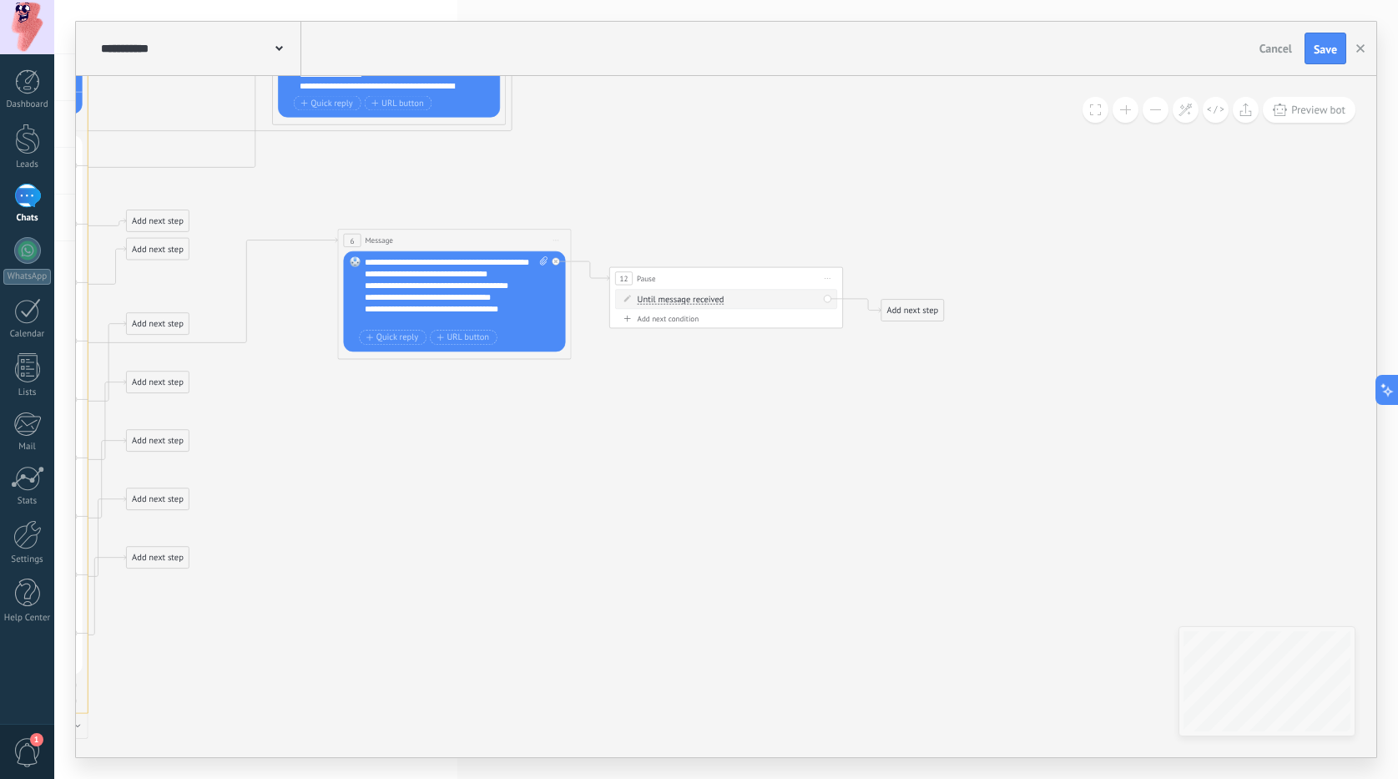
click at [900, 315] on div "Add next step" at bounding box center [913, 310] width 62 height 19
click at [901, 336] on rect at bounding box center [901, 331] width 11 height 11
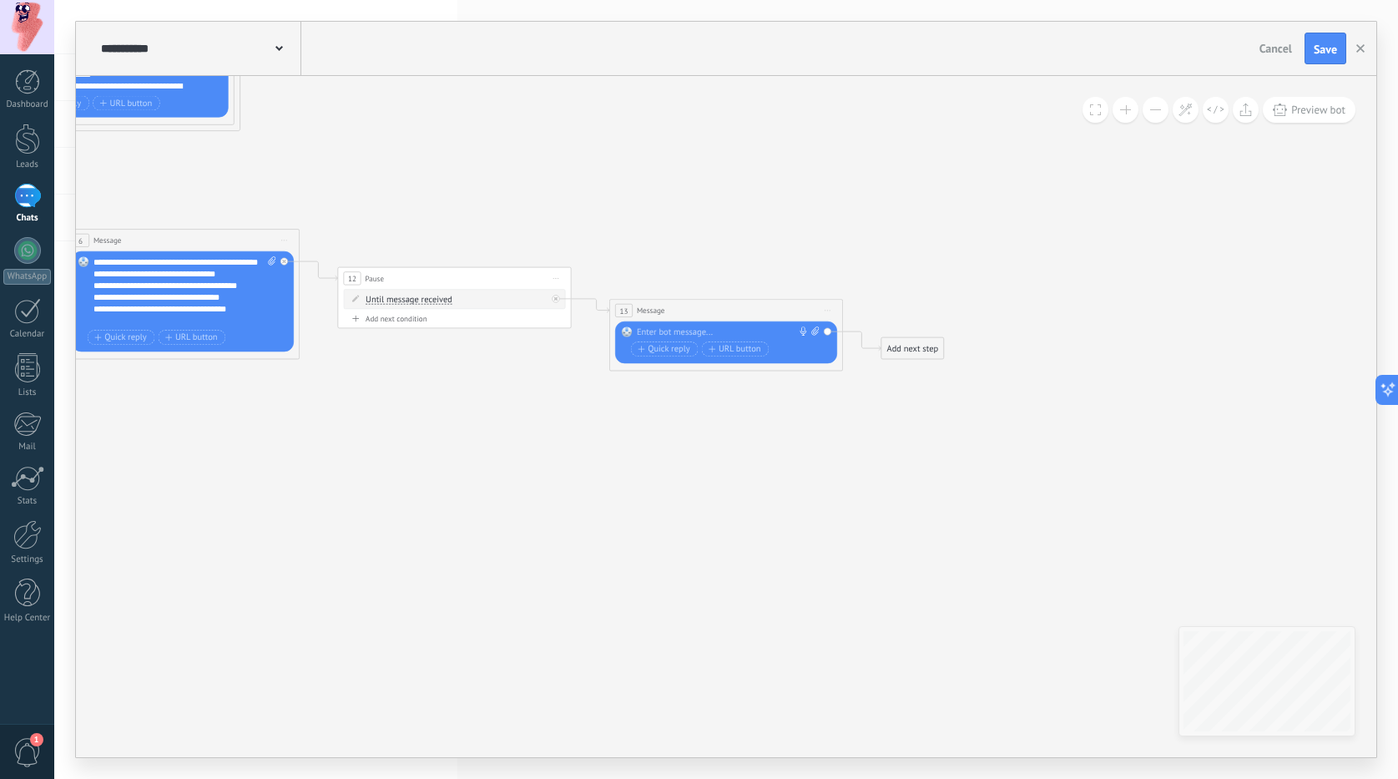
click at [690, 336] on div at bounding box center [724, 332] width 174 height 12
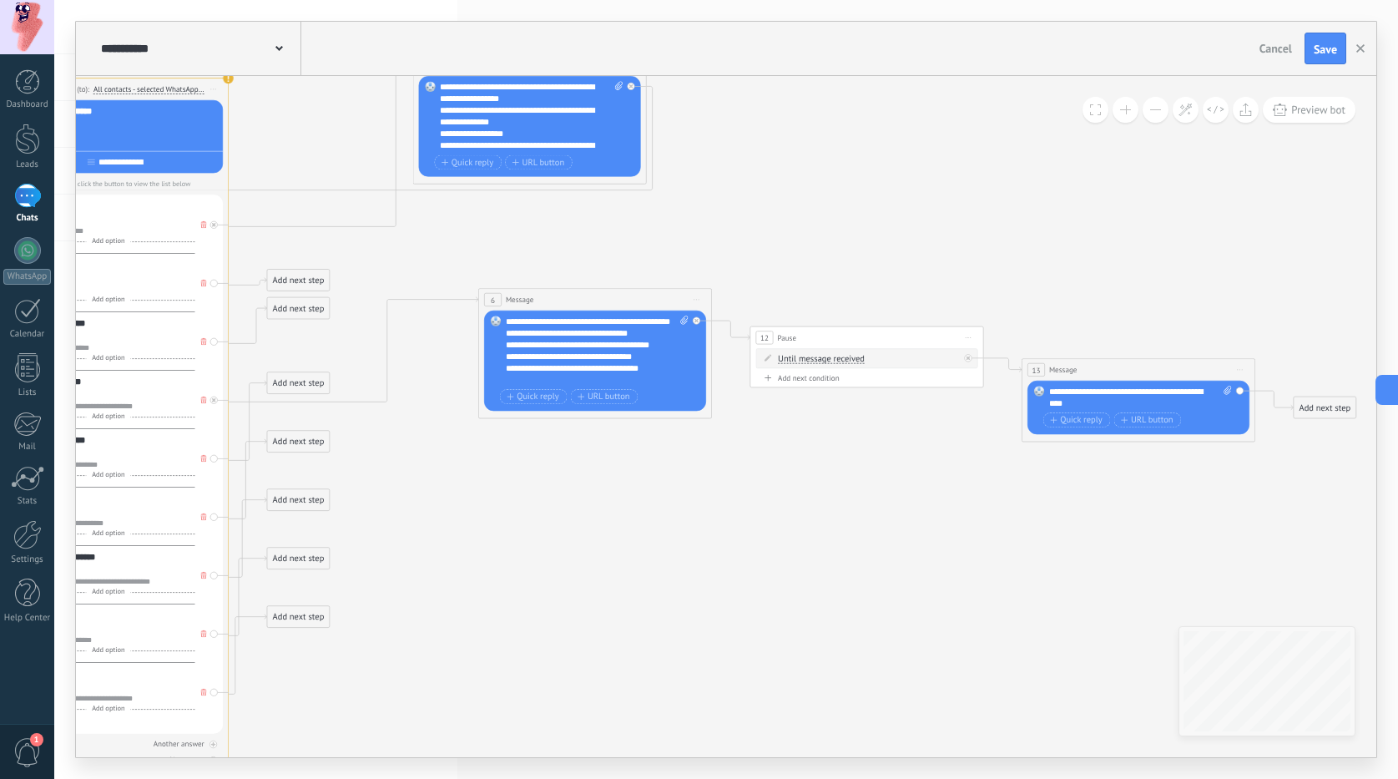
drag, startPoint x: 457, startPoint y: 468, endPoint x: 978, endPoint y: 546, distance: 526.7
click at [978, 546] on icon at bounding box center [472, 387] width 2356 height 1357
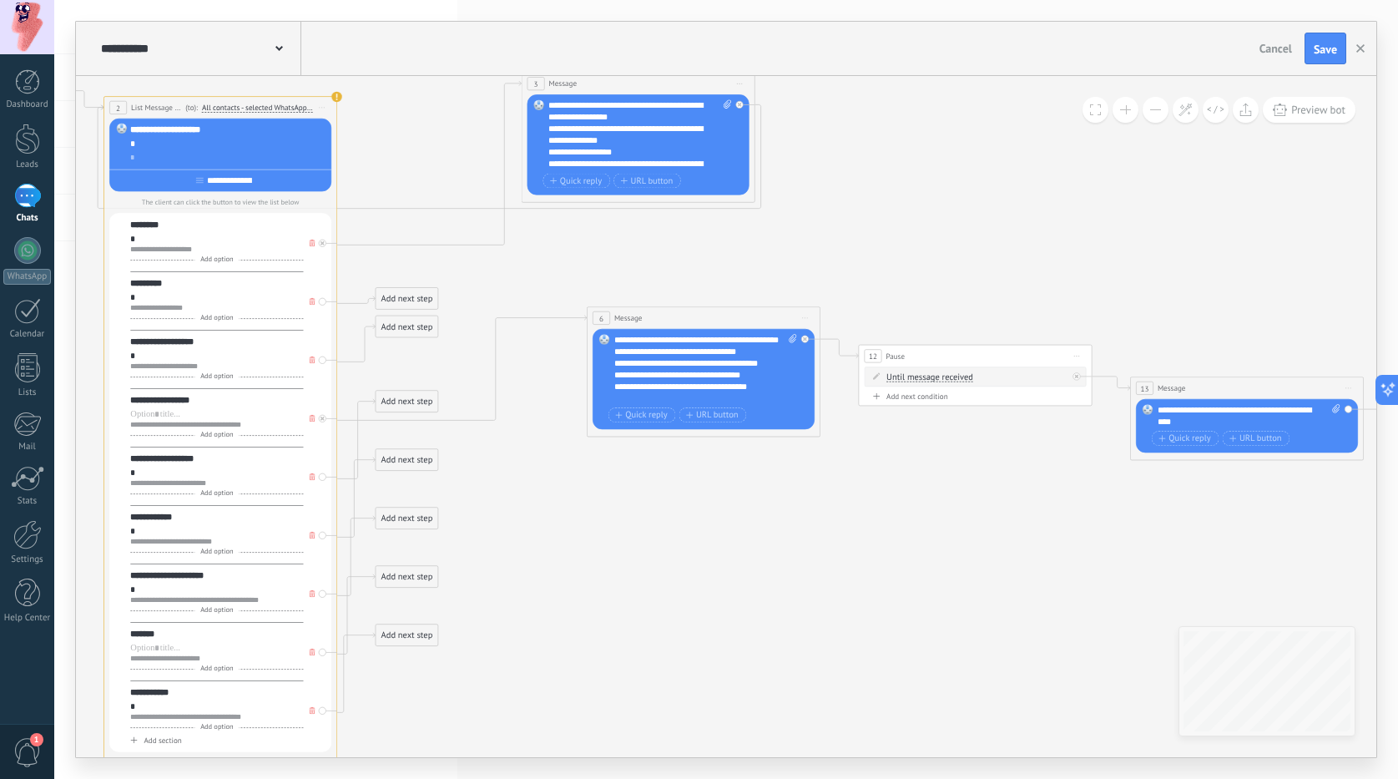
drag, startPoint x: 887, startPoint y: 444, endPoint x: 655, endPoint y: 407, distance: 235.1
drag, startPoint x: 655, startPoint y: 407, endPoint x: 708, endPoint y: 516, distance: 121.4
click at [708, 516] on icon at bounding box center [580, 406] width 2356 height 1357
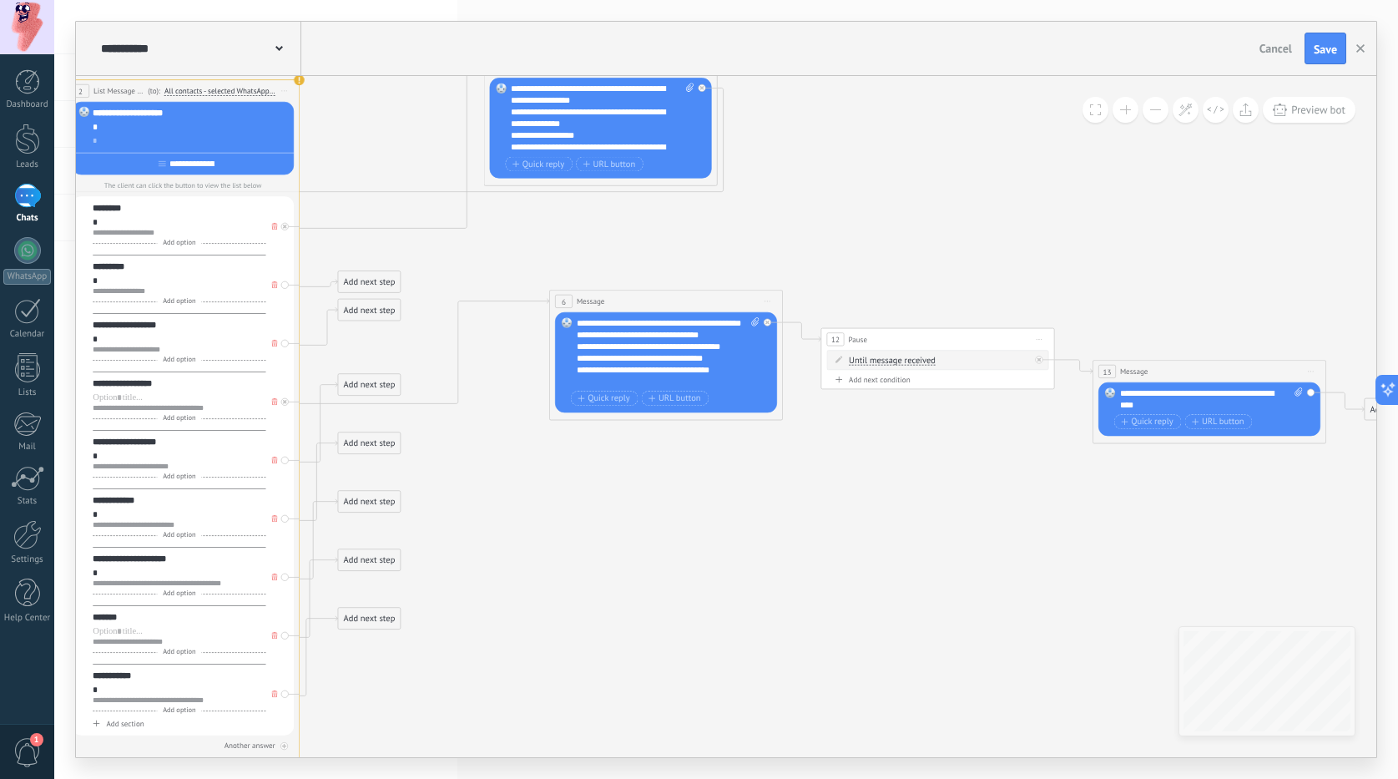
drag, startPoint x: 776, startPoint y: 509, endPoint x: 729, endPoint y: 490, distance: 51.3
click at [729, 490] on icon at bounding box center [543, 389] width 2356 height 1357
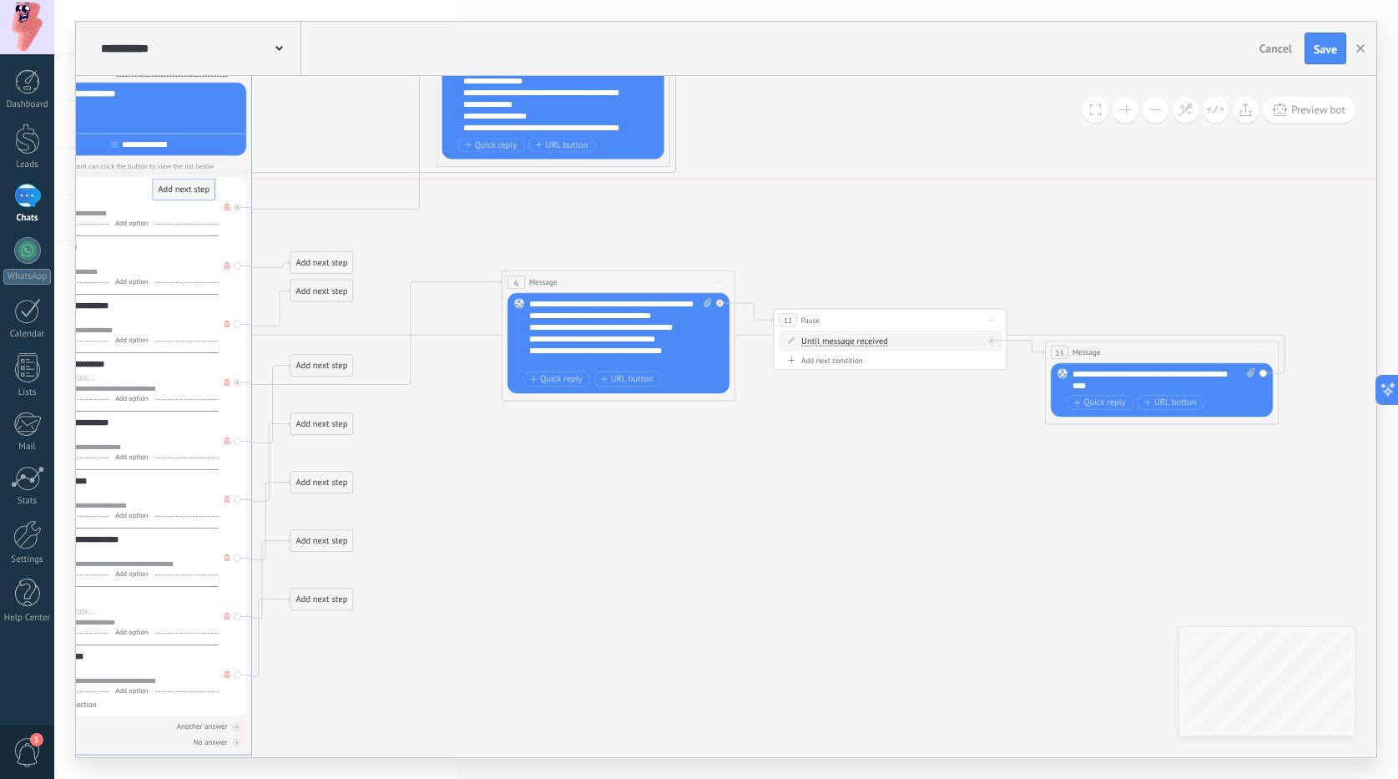
drag, startPoint x: 1339, startPoint y: 386, endPoint x: 174, endPoint y: 190, distance: 1181.1
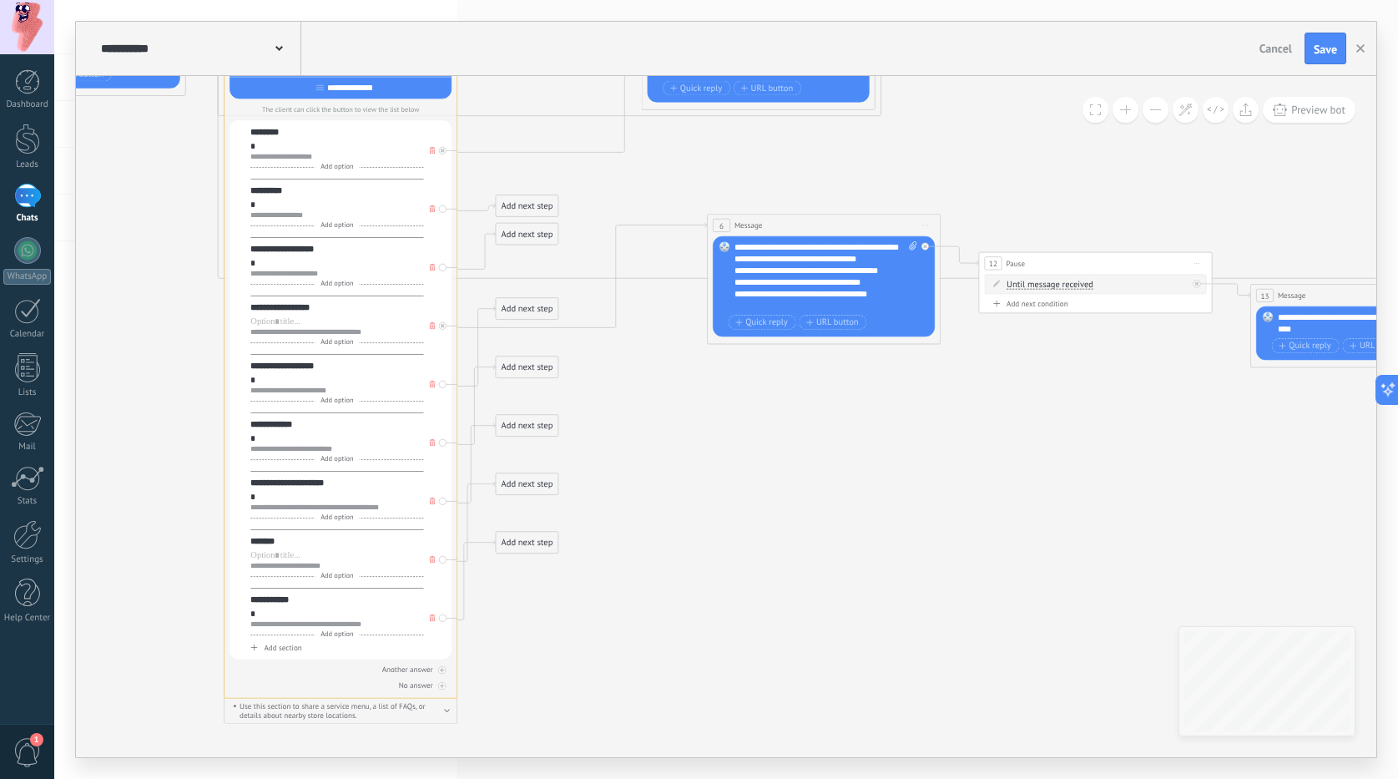
drag, startPoint x: 480, startPoint y: 508, endPoint x: 685, endPoint y: 451, distance: 213.1
click at [685, 451] on icon at bounding box center [649, 313] width 2254 height 1357
drag, startPoint x: 516, startPoint y: 314, endPoint x: 525, endPoint y: 320, distance: 10.9
click at [525, 320] on div "Add next step" at bounding box center [540, 315] width 62 height 19
drag, startPoint x: 538, startPoint y: 367, endPoint x: 558, endPoint y: 389, distance: 30.2
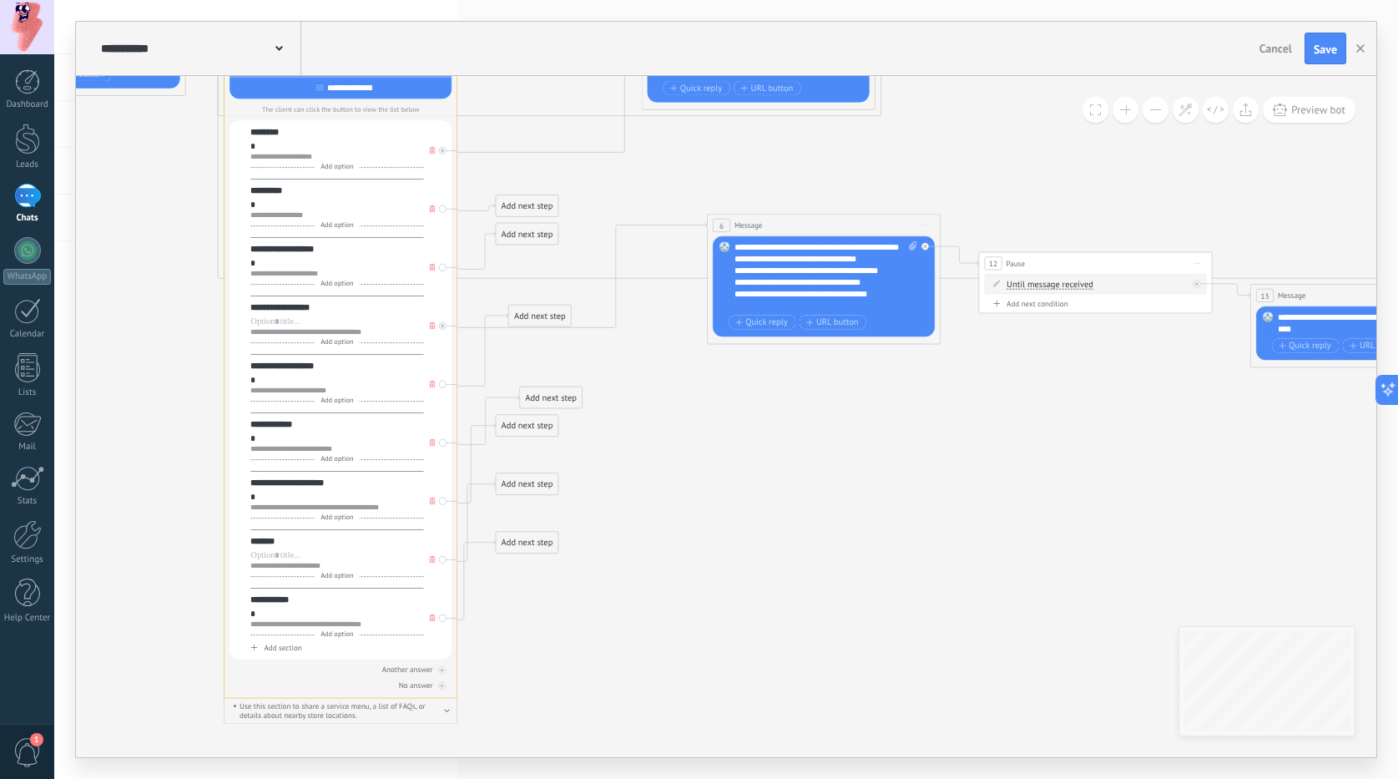
click at [558, 389] on div "Add next step" at bounding box center [551, 397] width 62 height 19
drag, startPoint x: 530, startPoint y: 431, endPoint x: 558, endPoint y: 507, distance: 80.8
click at [558, 507] on div "Add next step" at bounding box center [551, 504] width 62 height 19
drag, startPoint x: 544, startPoint y: 562, endPoint x: 623, endPoint y: 658, distance: 124.5
click at [623, 658] on div "Add next step" at bounding box center [629, 653] width 62 height 19
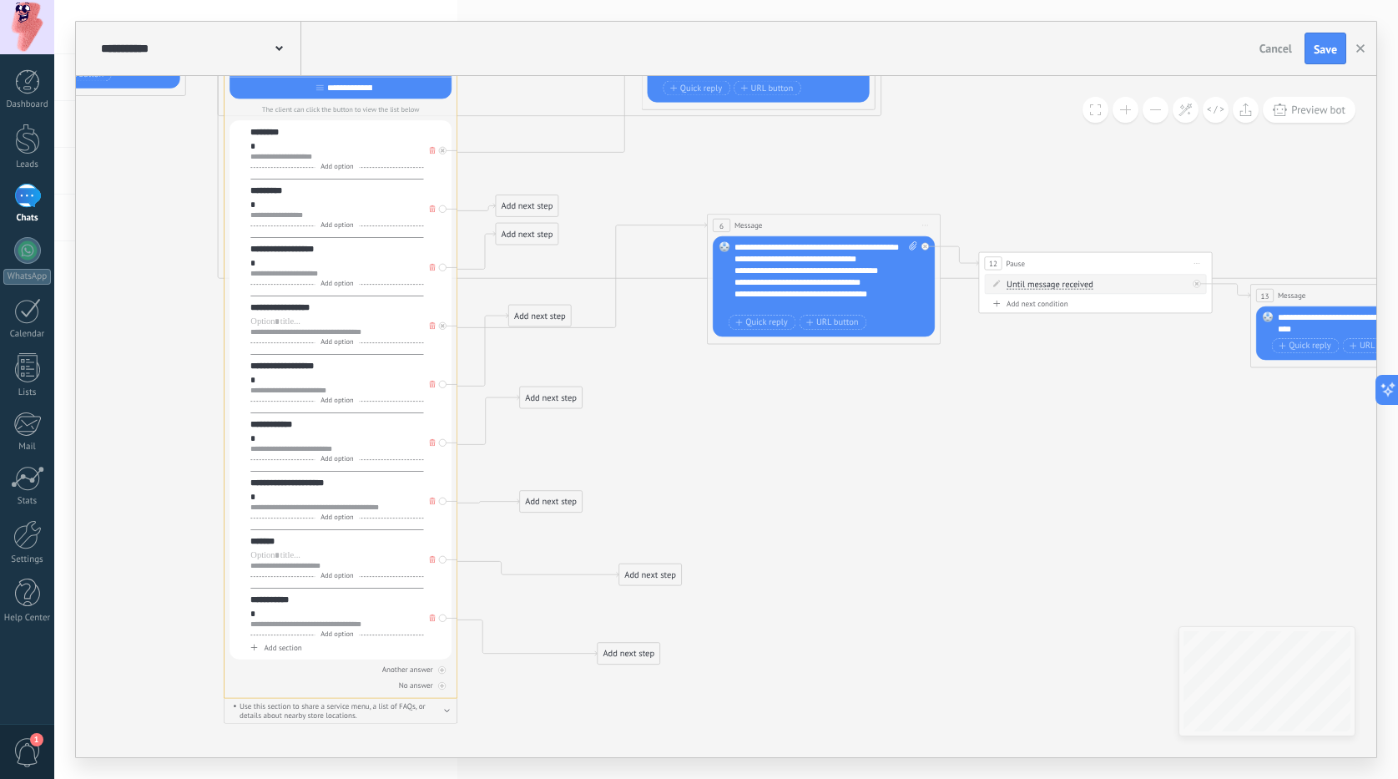
drag, startPoint x: 552, startPoint y: 532, endPoint x: 651, endPoint y: 577, distance: 109.1
click at [651, 577] on div "Add next step" at bounding box center [650, 574] width 62 height 19
drag, startPoint x: 539, startPoint y: 506, endPoint x: 592, endPoint y: 506, distance: 52.6
click at [611, 543] on div "Add next step" at bounding box center [618, 538] width 62 height 19
drag, startPoint x: 534, startPoint y: 407, endPoint x: 597, endPoint y: 473, distance: 90.3
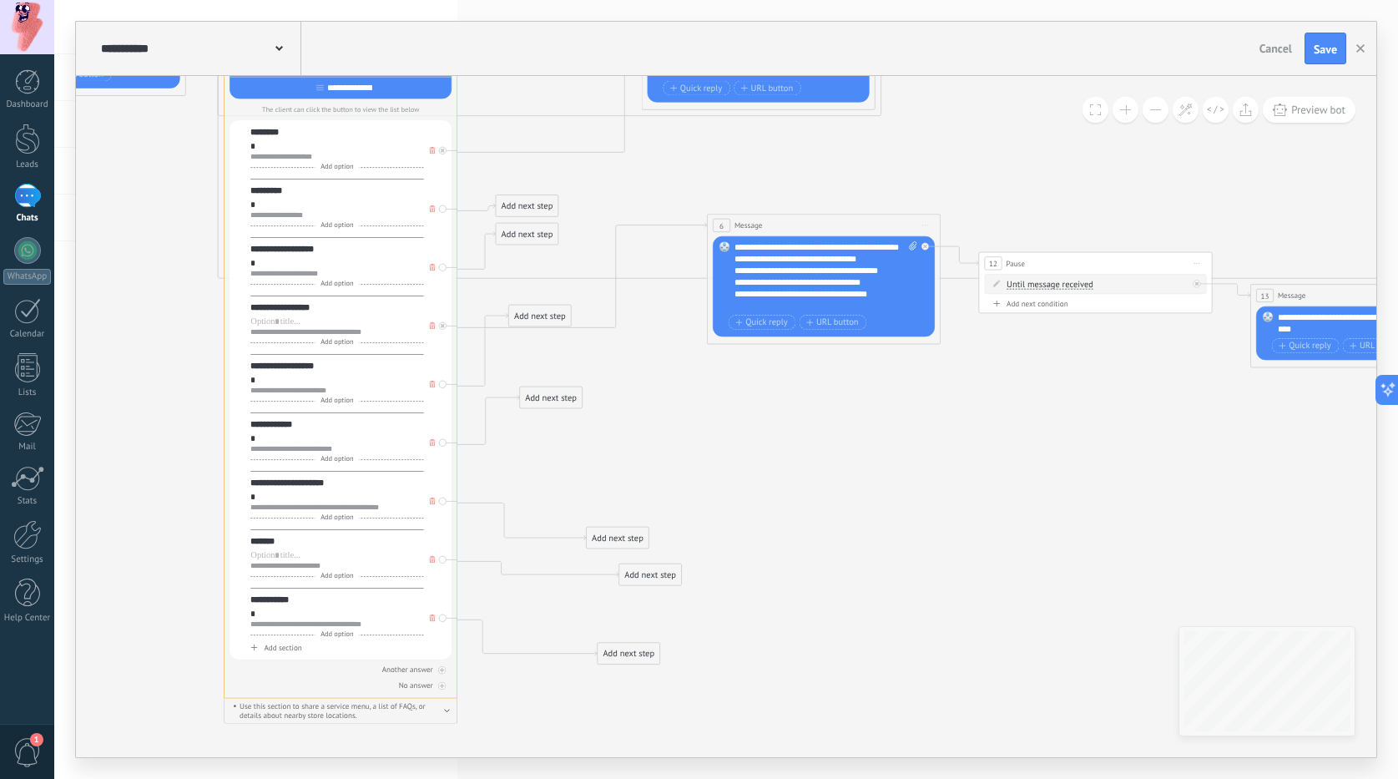
drag, startPoint x: 555, startPoint y: 402, endPoint x: 630, endPoint y: 505, distance: 127.4
click at [630, 505] on div "Add next step" at bounding box center [629, 501] width 62 height 19
drag, startPoint x: 523, startPoint y: 336, endPoint x: 617, endPoint y: 475, distance: 167.9
click at [617, 475] on div "Add next step" at bounding box center [640, 470] width 62 height 19
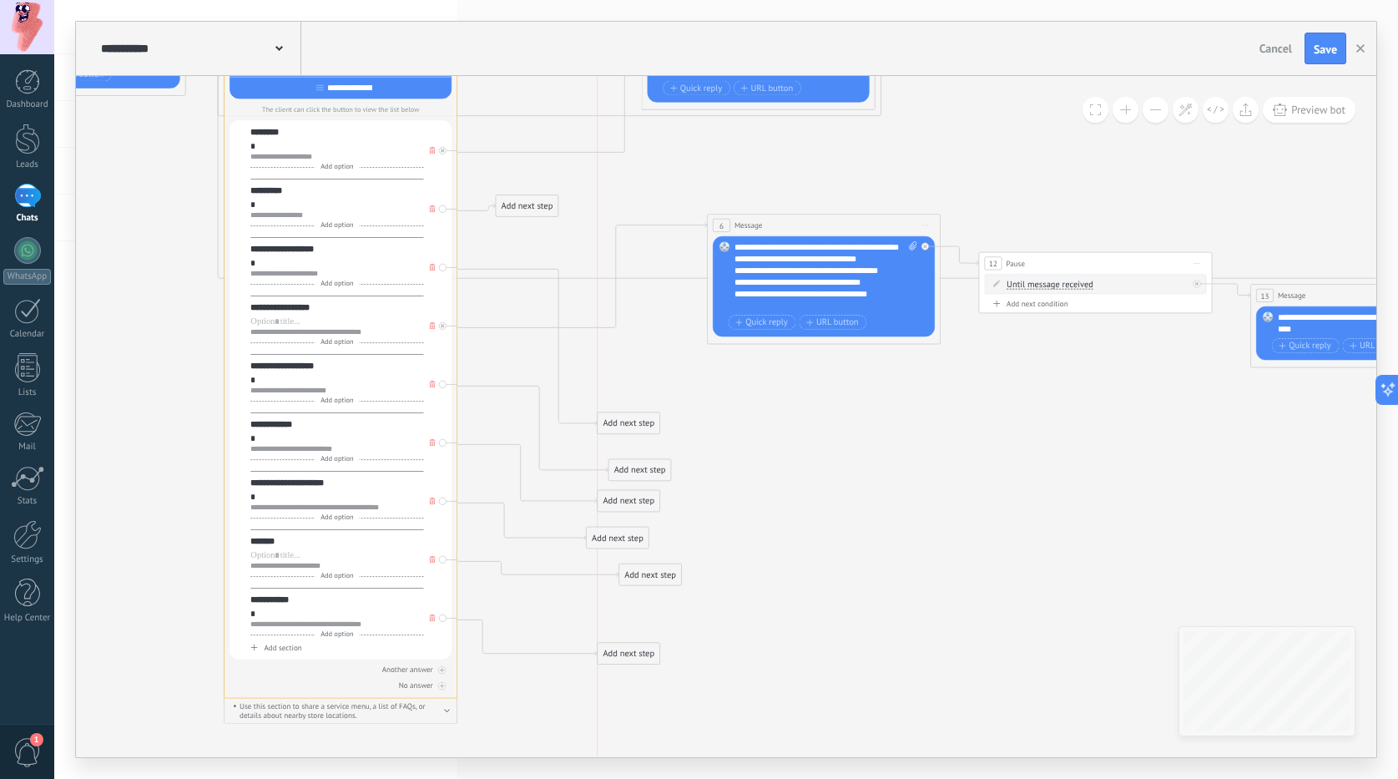
drag, startPoint x: 538, startPoint y: 239, endPoint x: 642, endPoint y: 428, distance: 216.4
click at [642, 428] on div "Add next step" at bounding box center [629, 423] width 62 height 19
drag, startPoint x: 532, startPoint y: 204, endPoint x: 649, endPoint y: 380, distance: 211.4
click at [649, 380] on div "Add next step" at bounding box center [640, 381] width 62 height 19
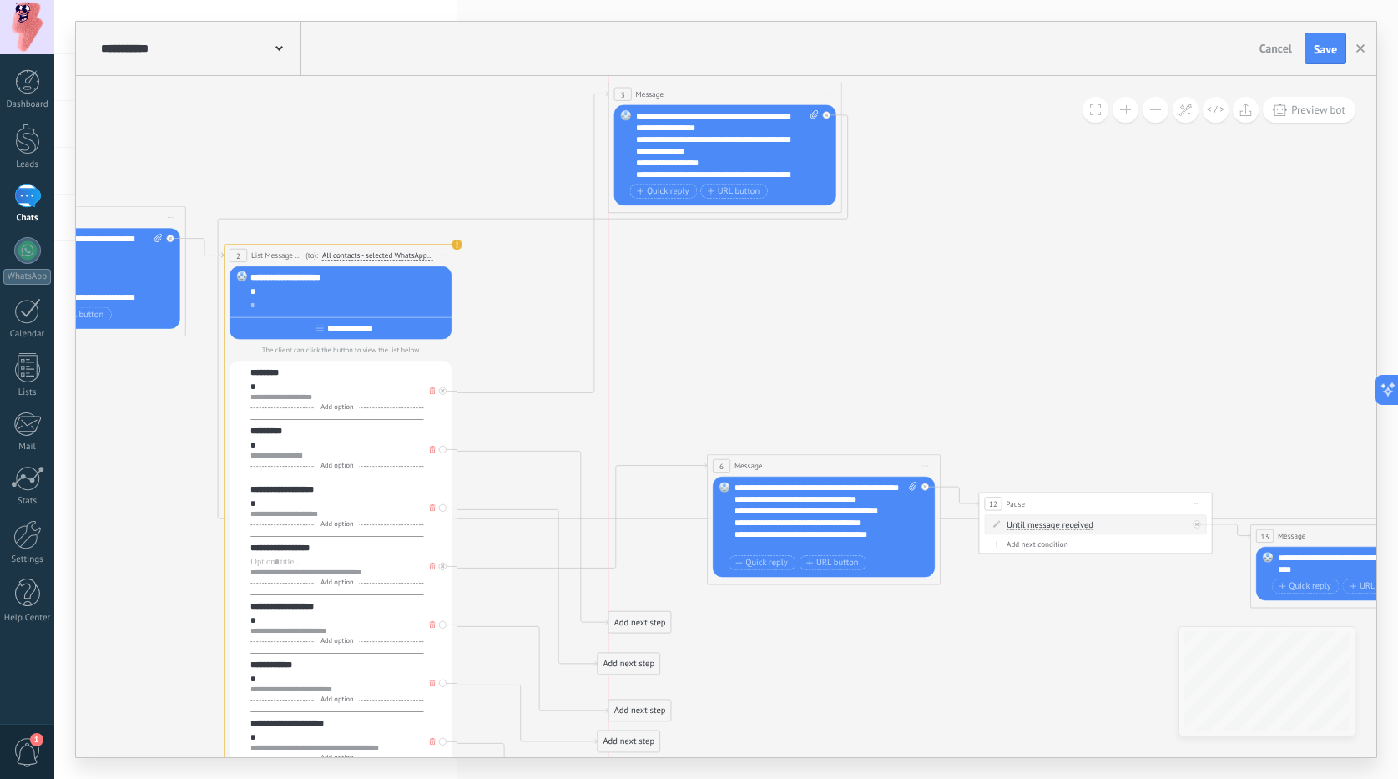
drag, startPoint x: 700, startPoint y: 236, endPoint x: 668, endPoint y: 100, distance: 139.7
click at [668, 100] on div "3 Message ******* (to): All contacts - selected channels All contacts - selecte…" at bounding box center [725, 94] width 233 height 22
